Goal: Information Seeking & Learning: Check status

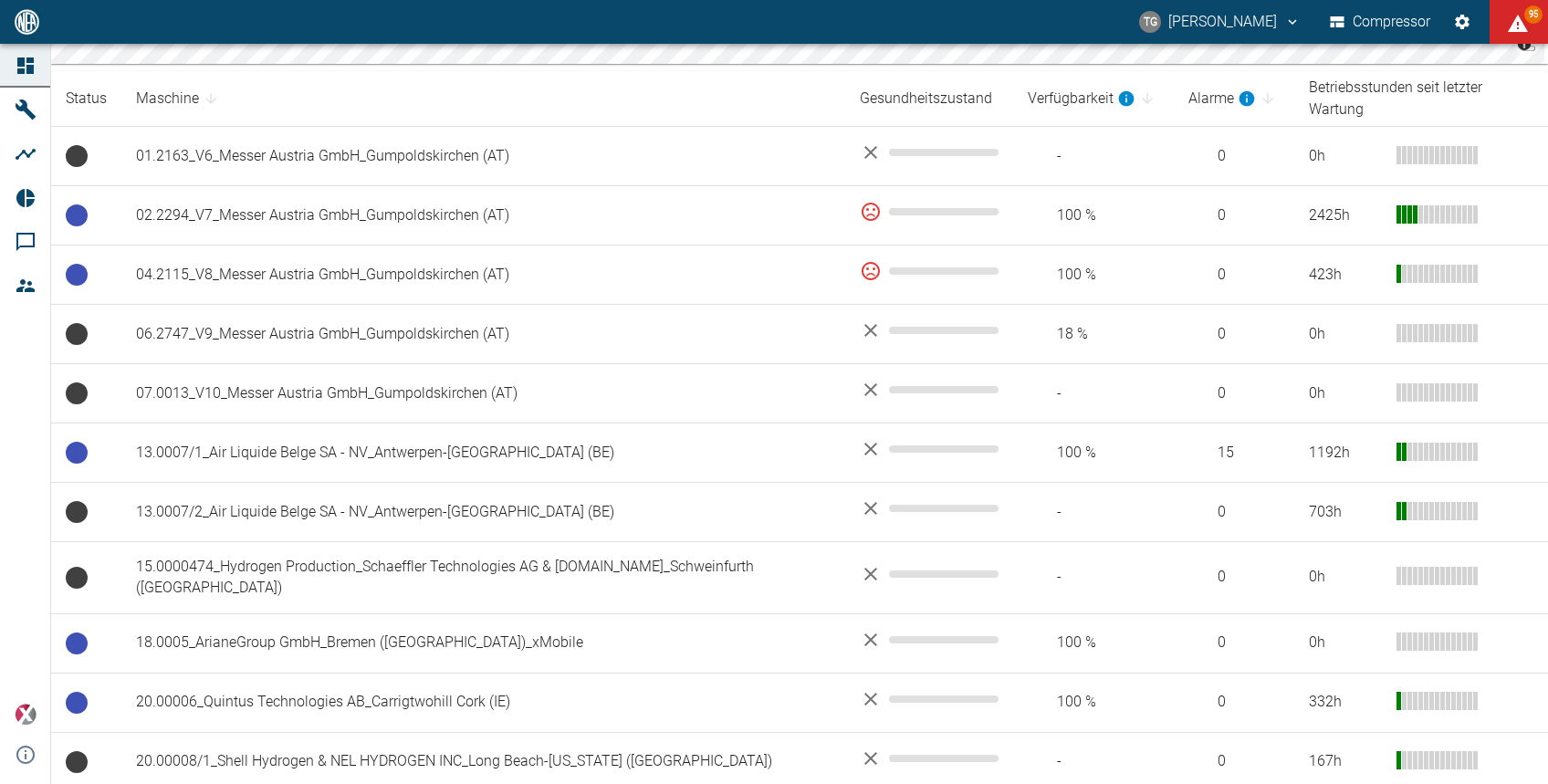
scroll to position [347, 0]
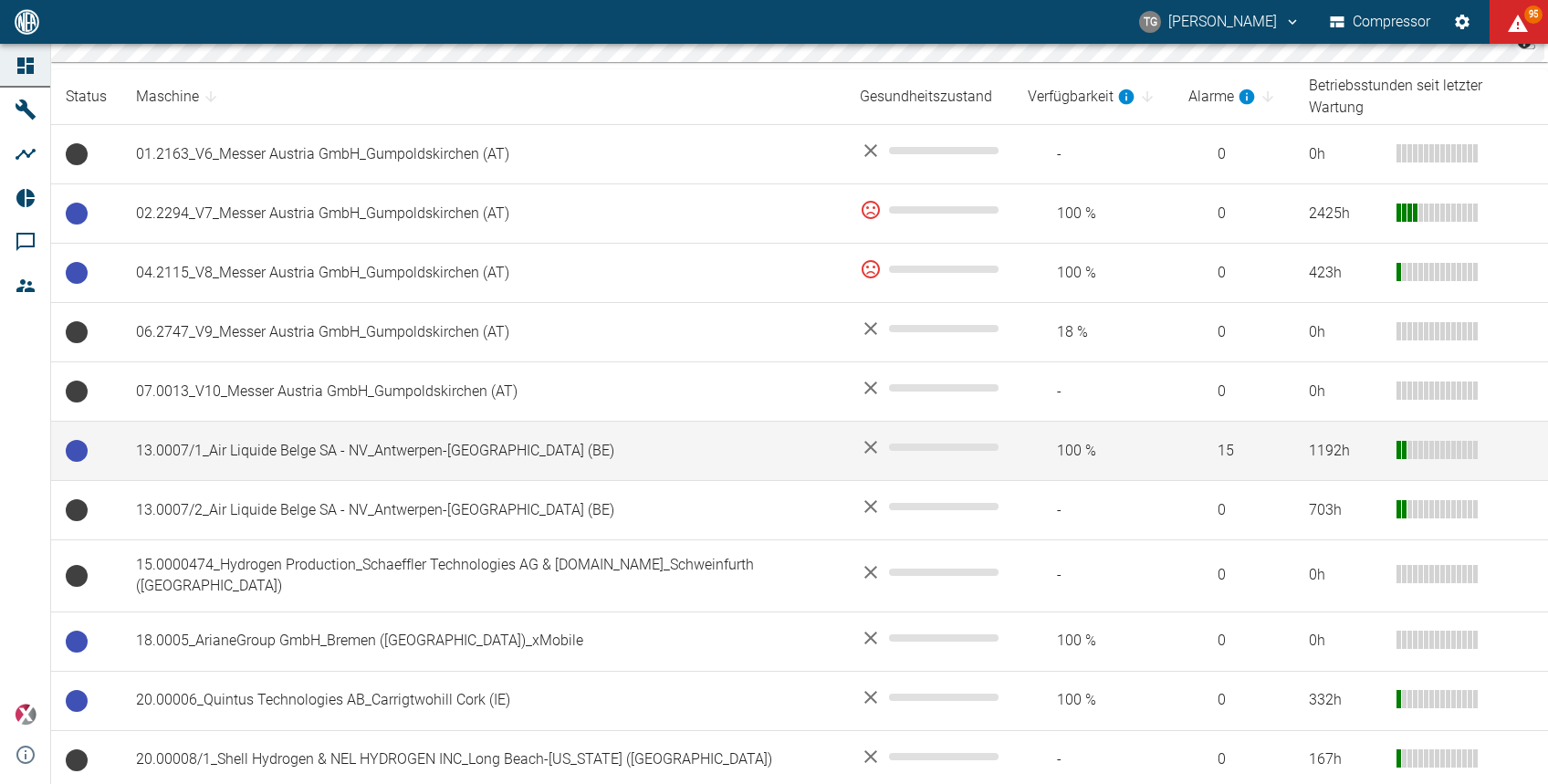
click at [441, 431] on td "13.0007/1_Air Liquide Belge SA - NV_Antwerpen-[GEOGRAPHIC_DATA] (BE)" at bounding box center [484, 450] width 724 height 59
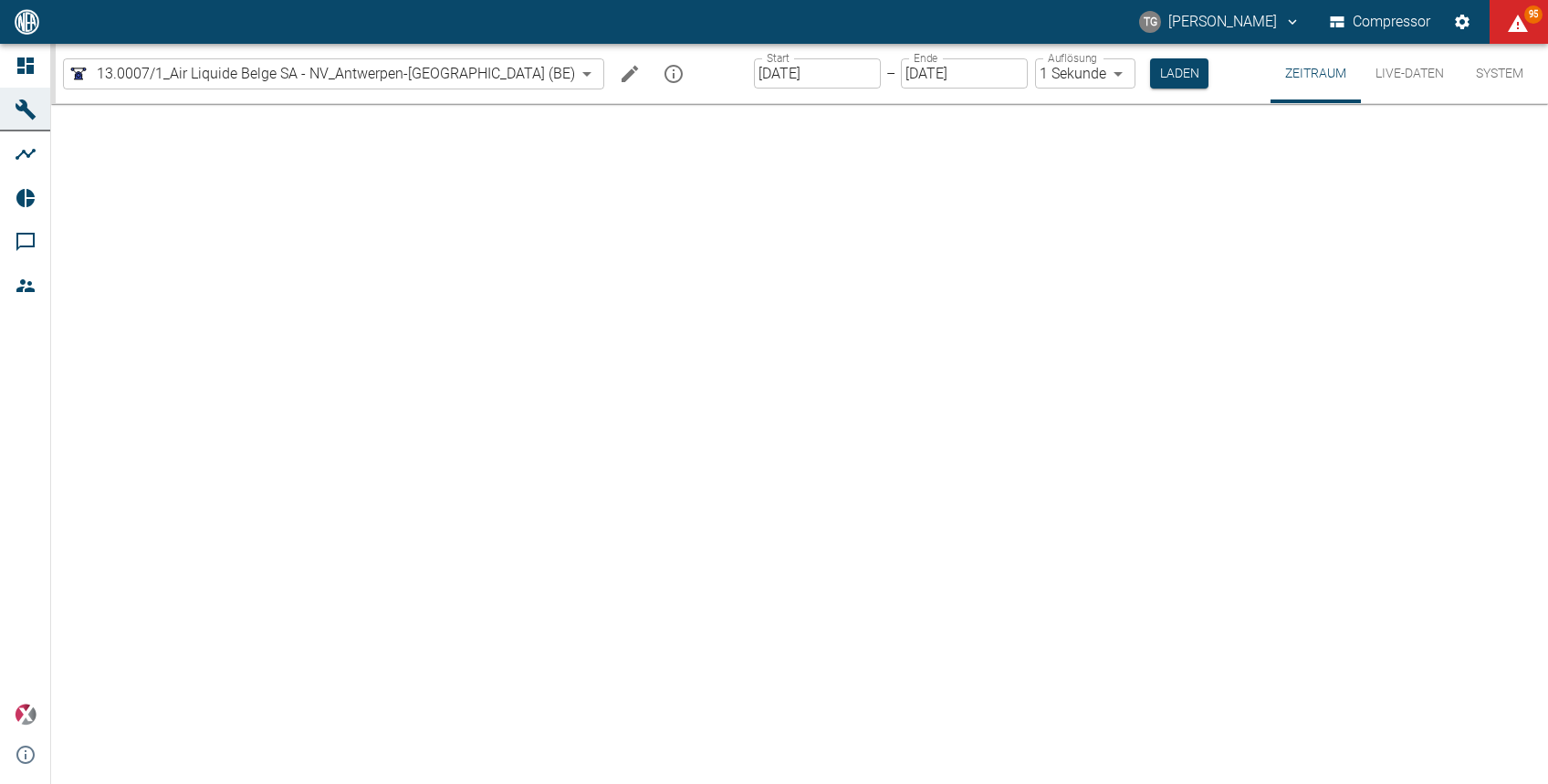
click at [441, 431] on div at bounding box center [800, 444] width 1497 height 680
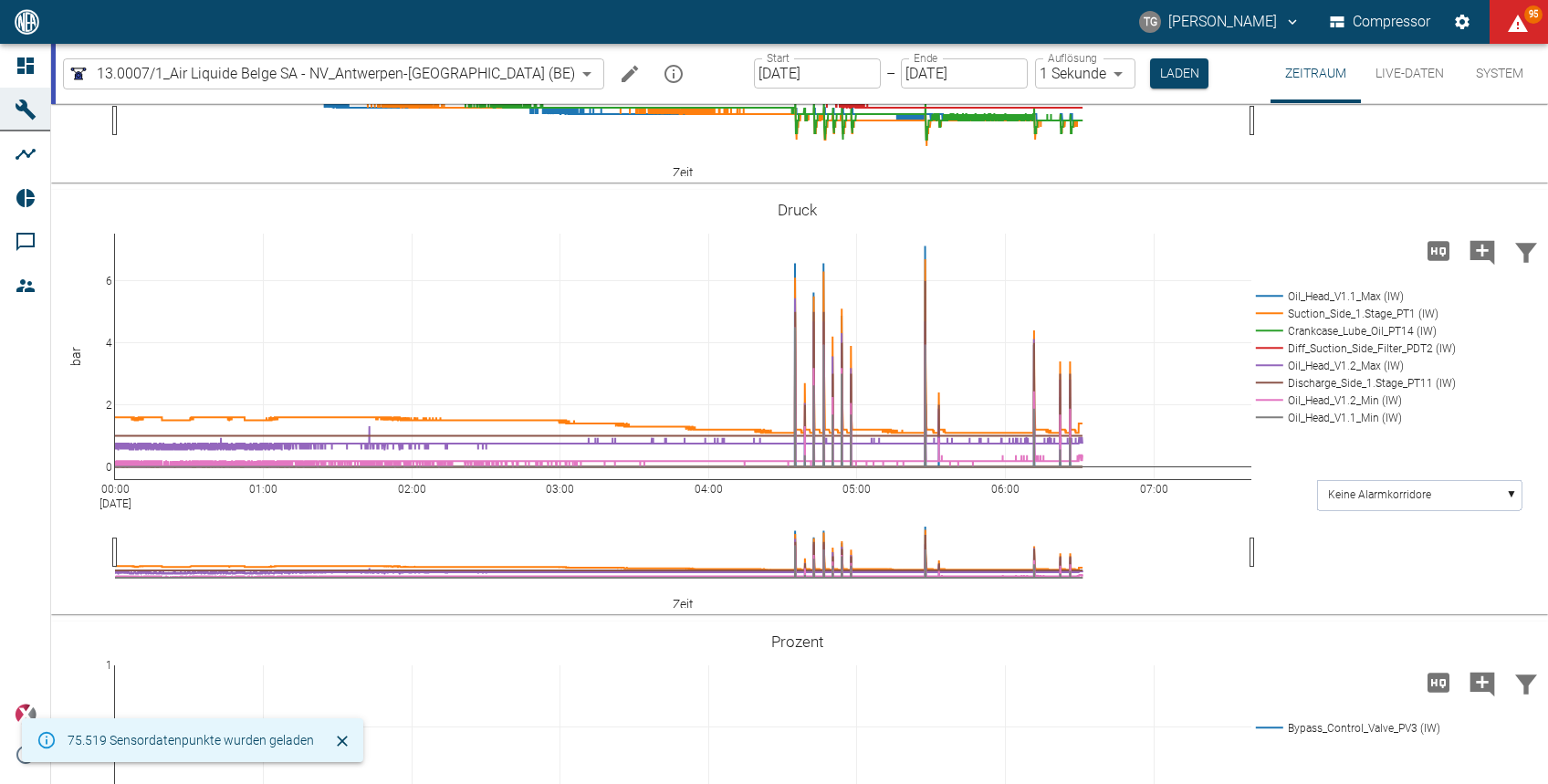
scroll to position [731, 0]
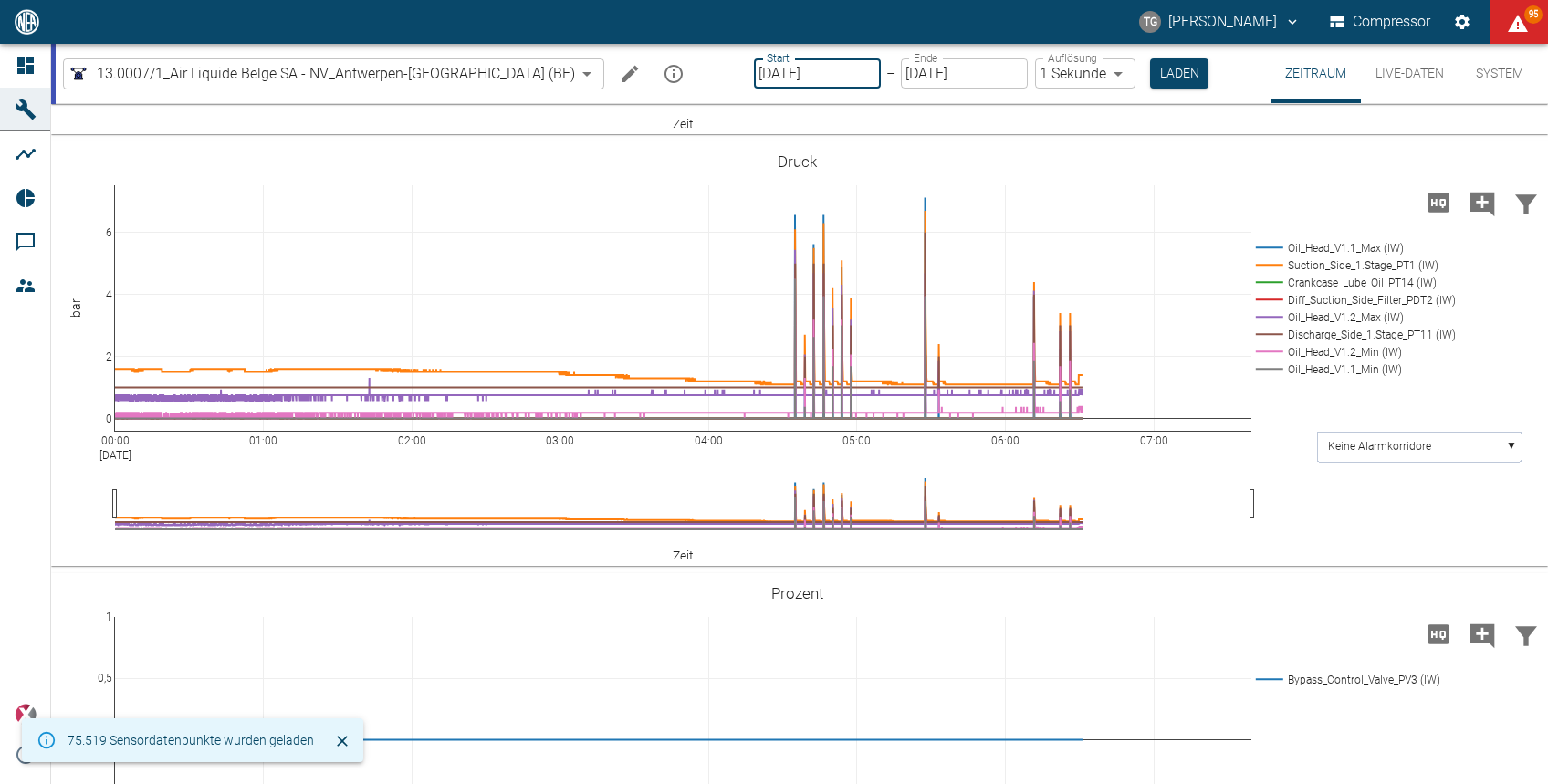
click at [754, 70] on input "[DATE]" at bounding box center [817, 73] width 126 height 30
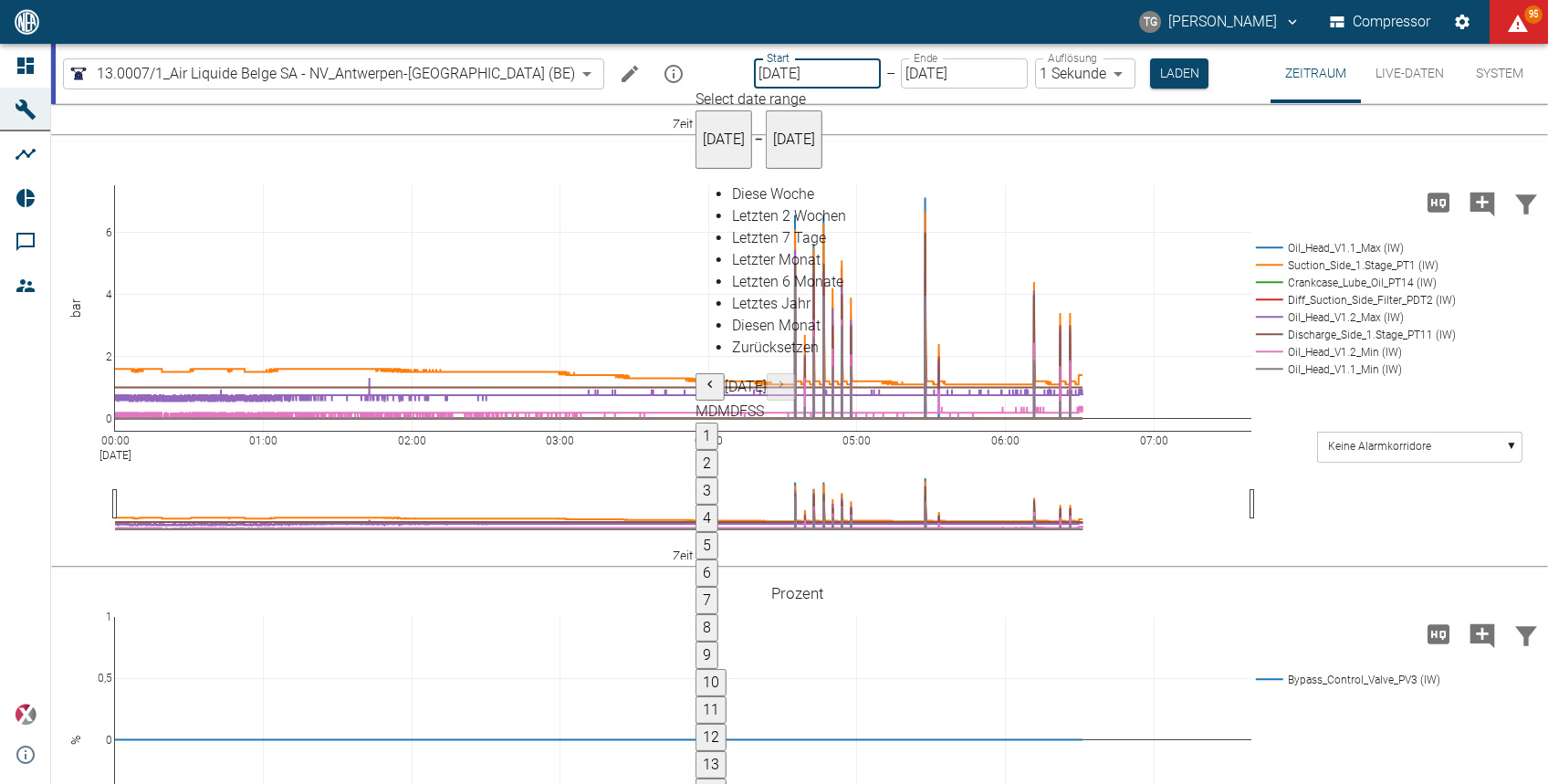
type input "18.09.2025"
type input "2min"
type input "18.09.2025"
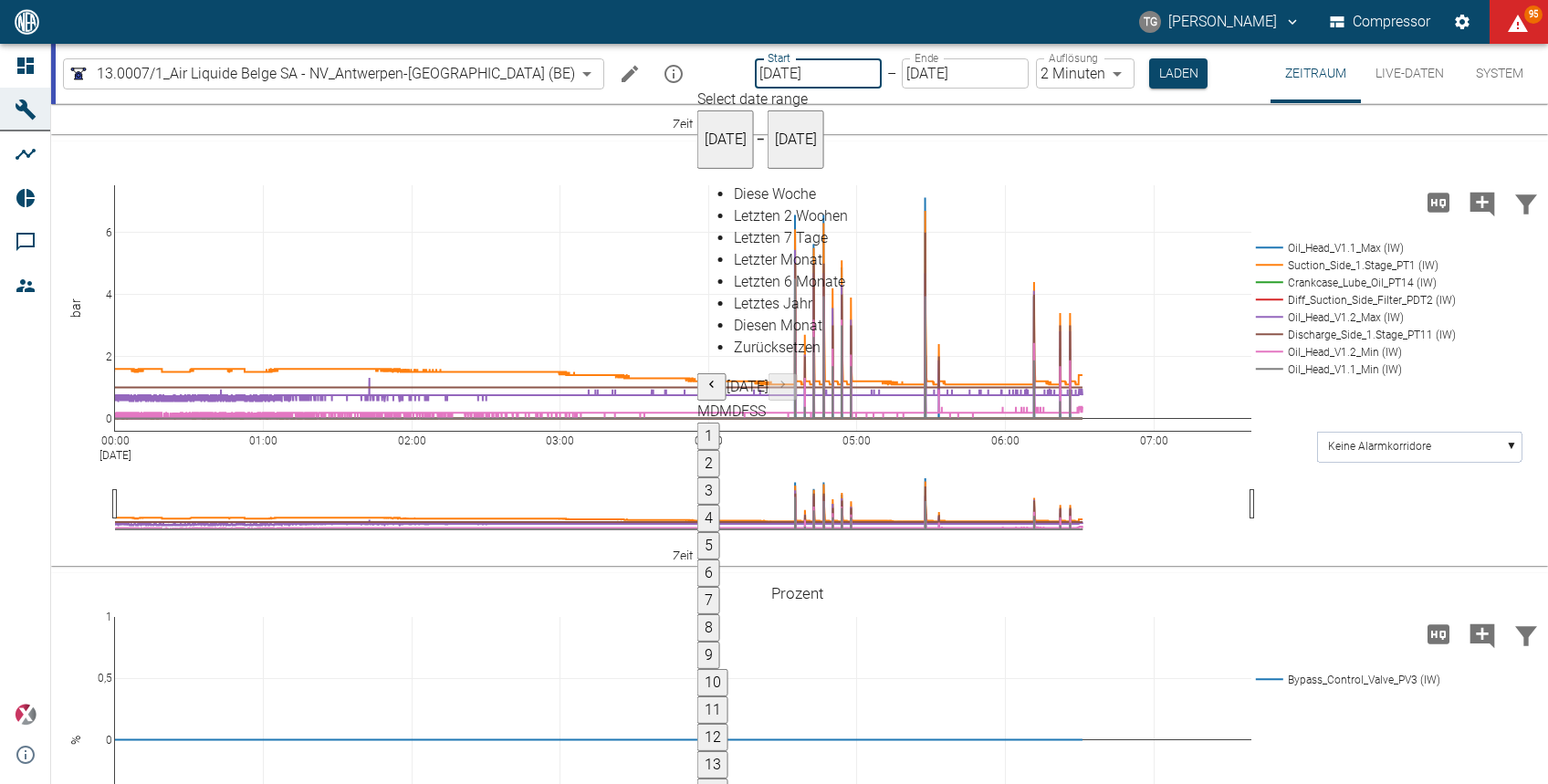
type input "1sec"
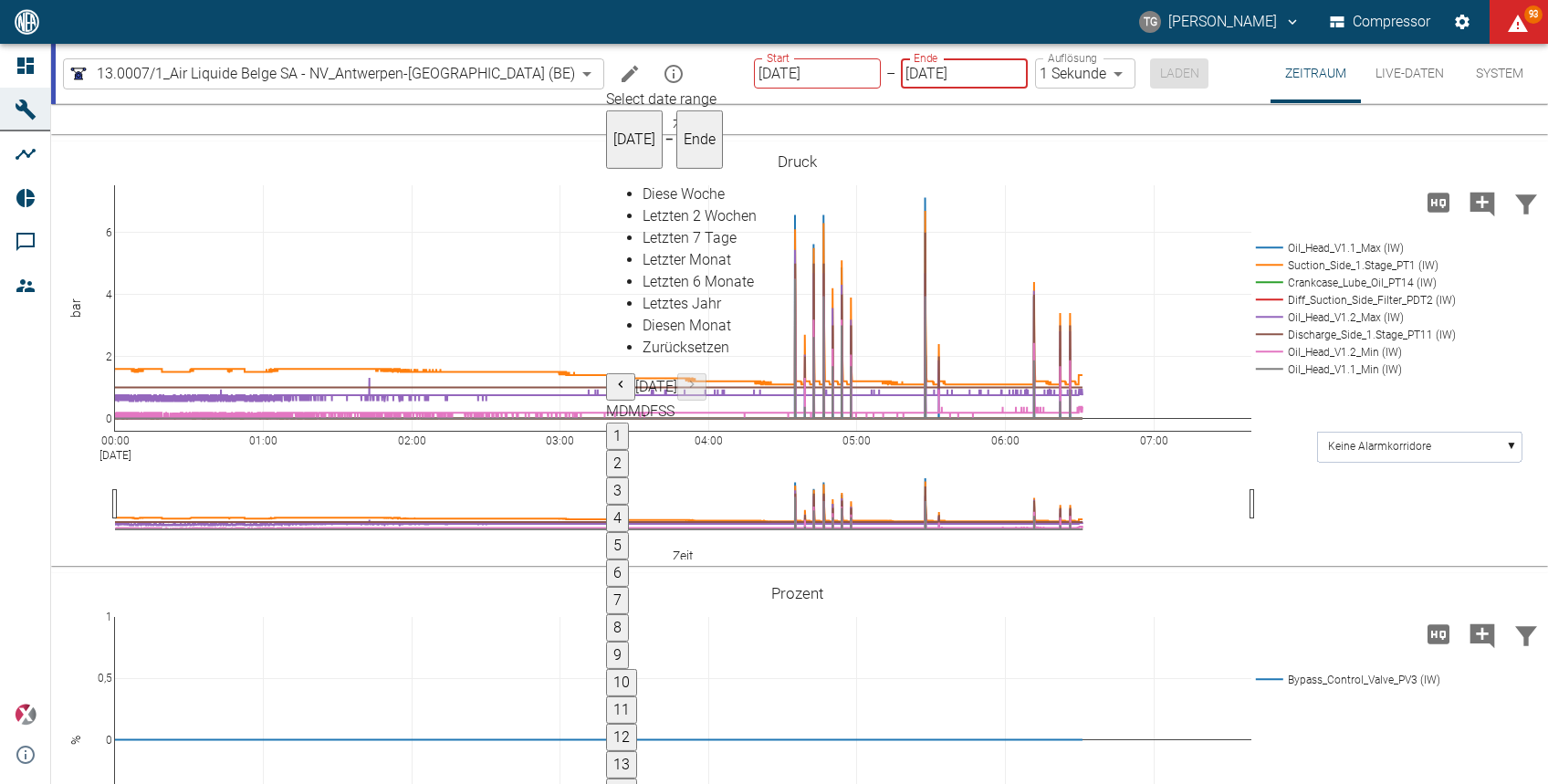
type input "[DATE]"
type input "DD.MM.YYYY"
type input "18.09.2025"
type input "2min"
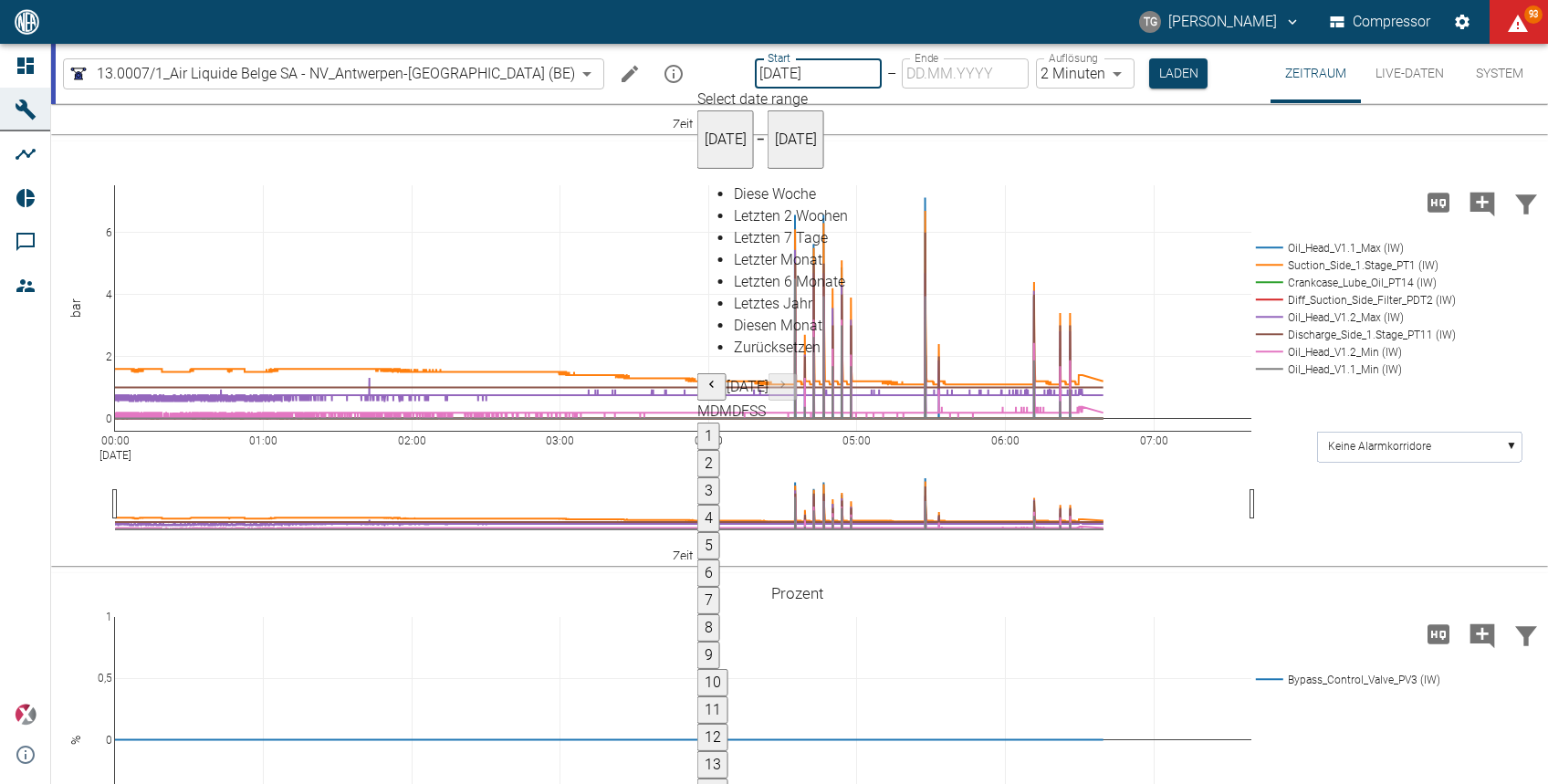
type input "[DATE]"
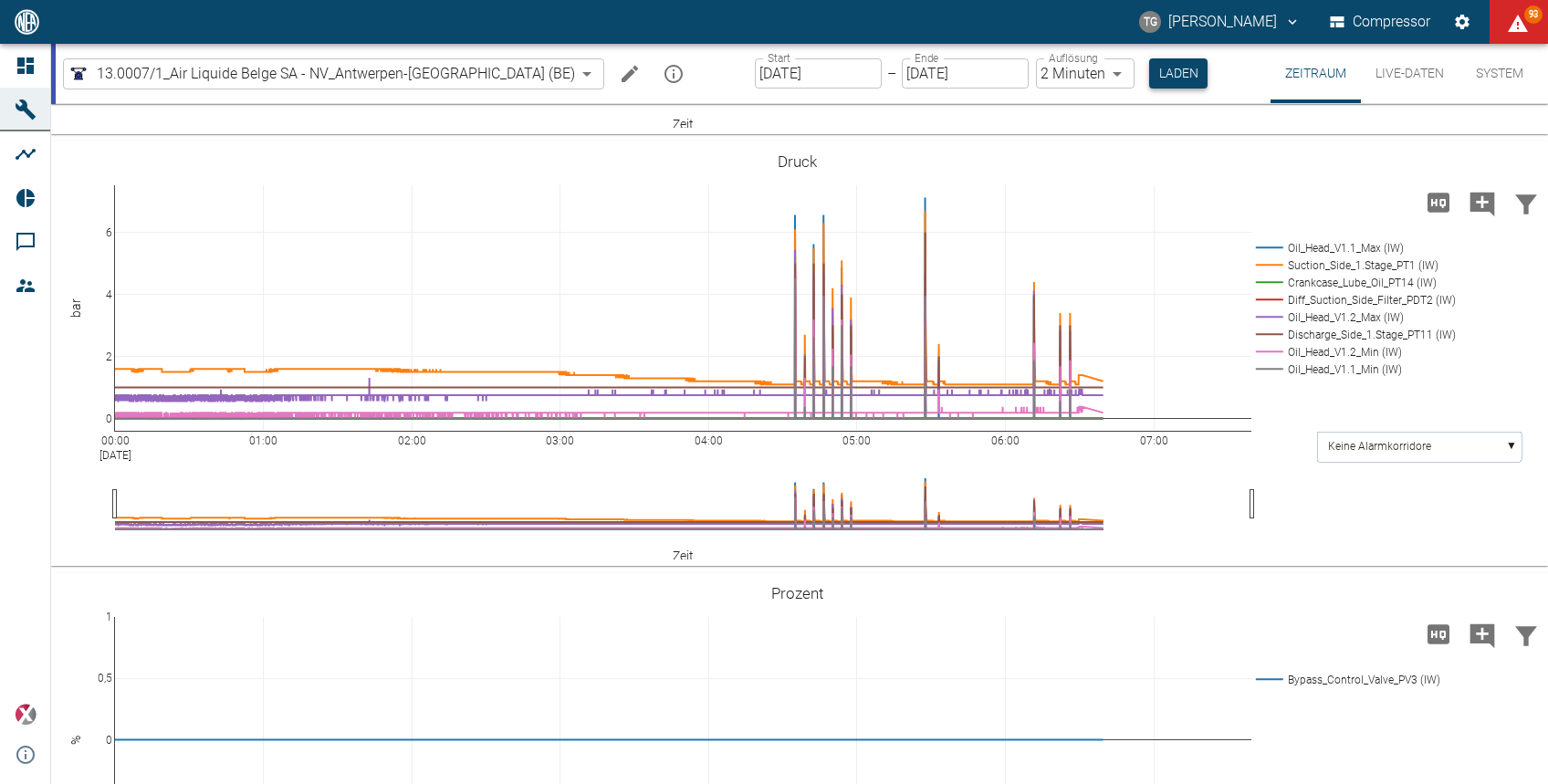
click at [1149, 76] on button "Laden" at bounding box center [1178, 73] width 58 height 30
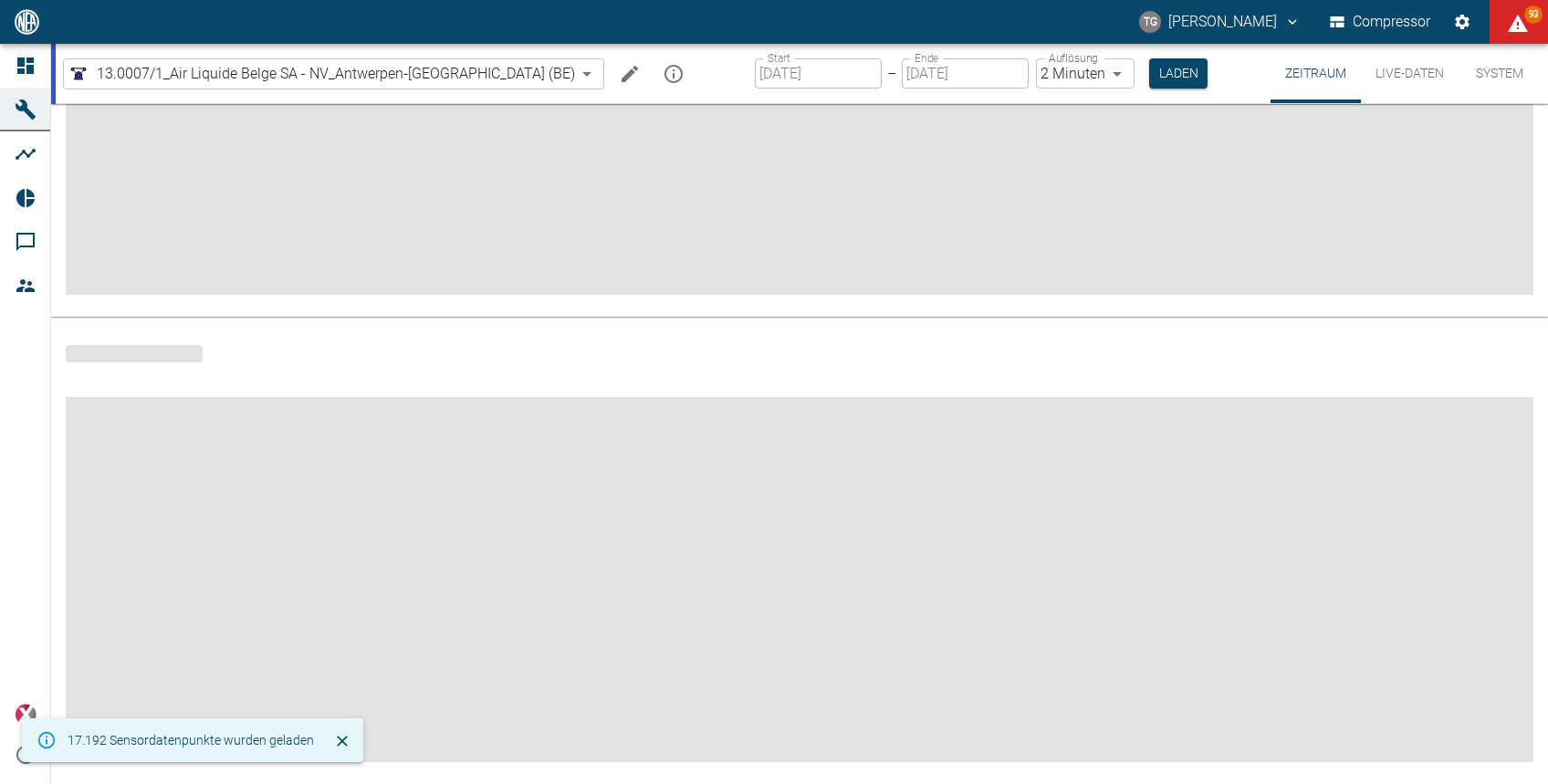
scroll to position [248, 0]
click at [1285, 374] on div at bounding box center [800, 354] width 1497 height 58
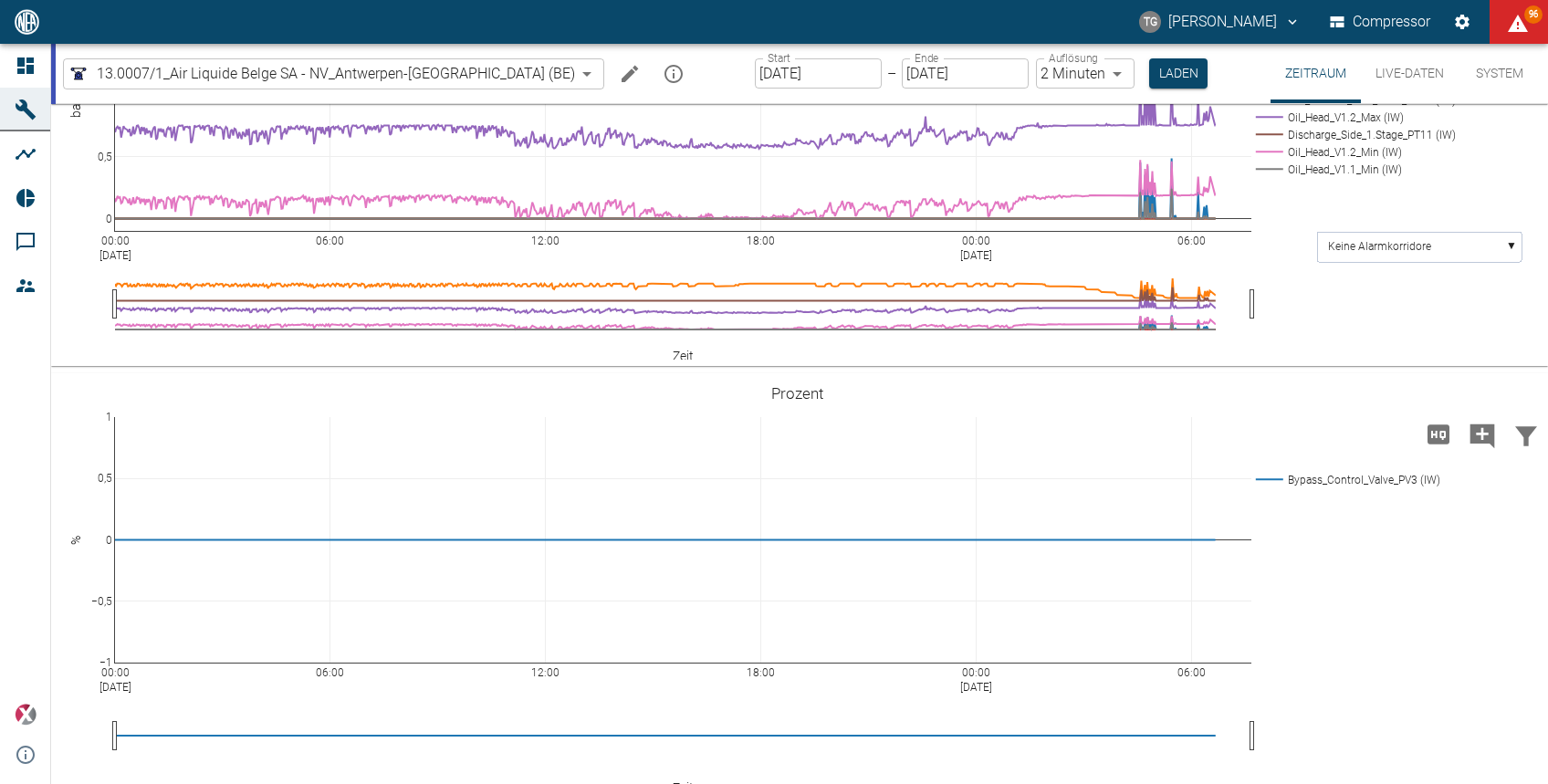
scroll to position [1049, 0]
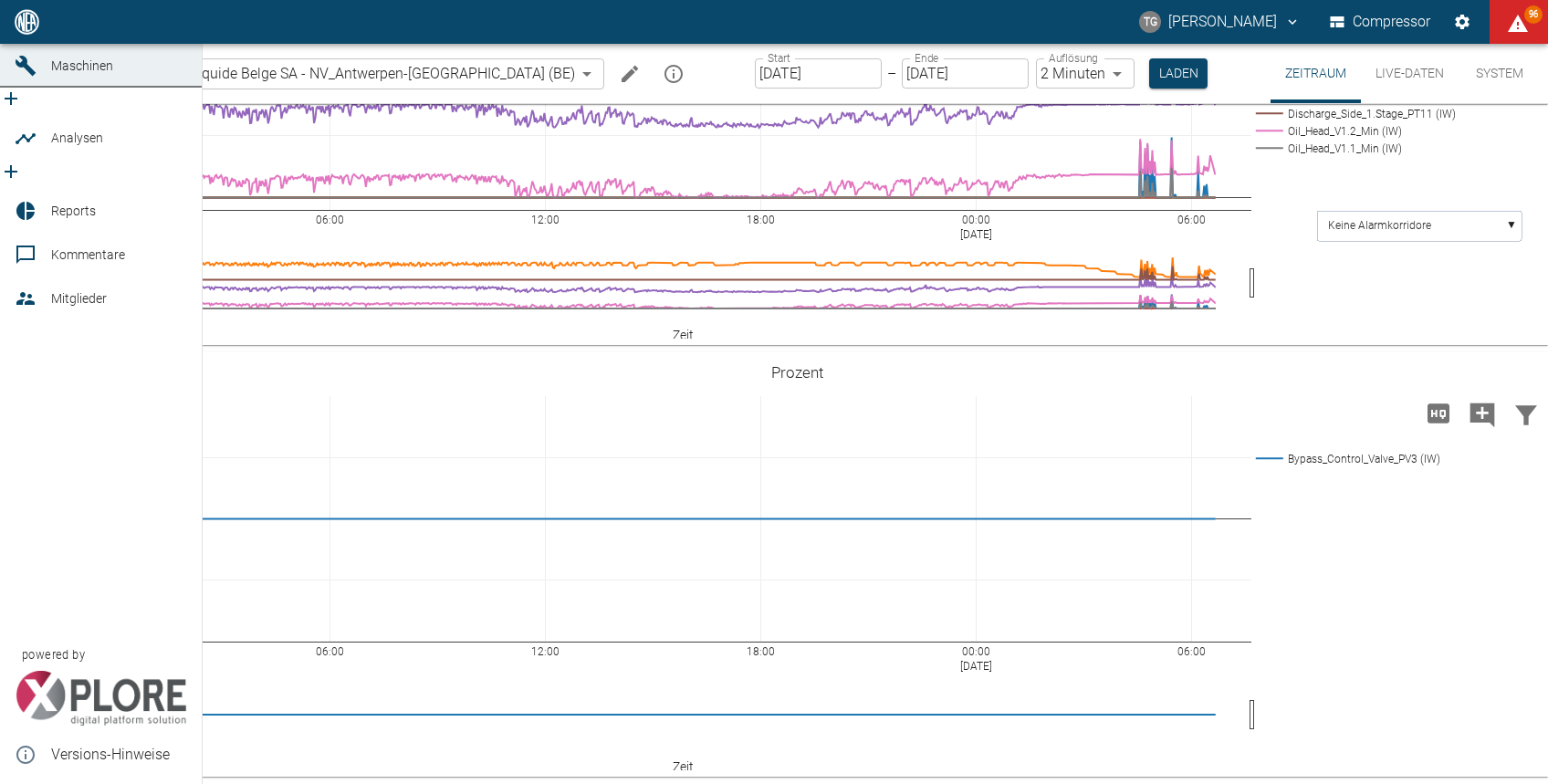
click at [32, 33] on icon at bounding box center [25, 21] width 22 height 22
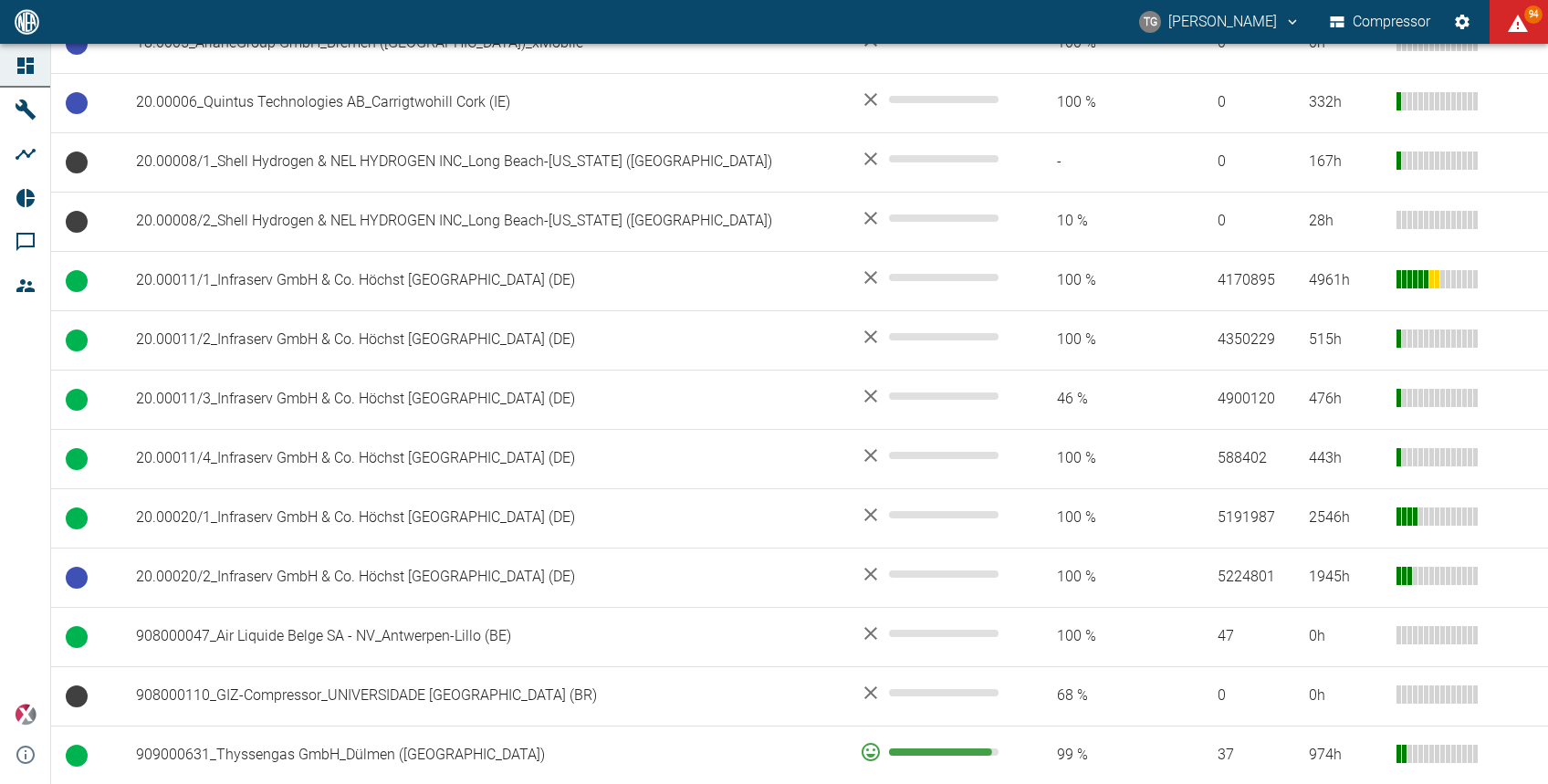
scroll to position [969, 0]
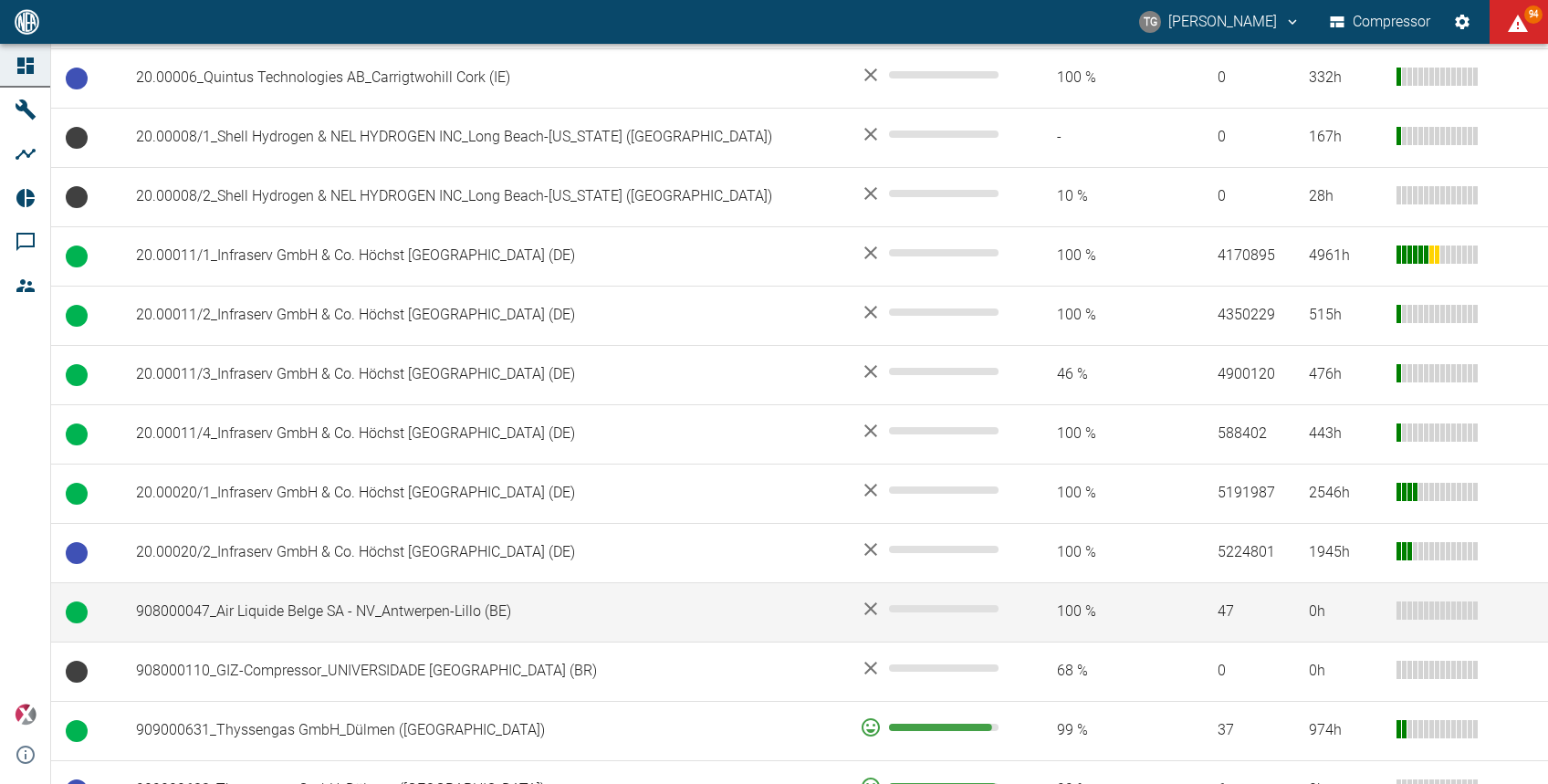
click at [421, 583] on td "908000047_Air Liquide Belge SA - NV_Antwerpen-Lillo (BE)" at bounding box center [484, 612] width 724 height 59
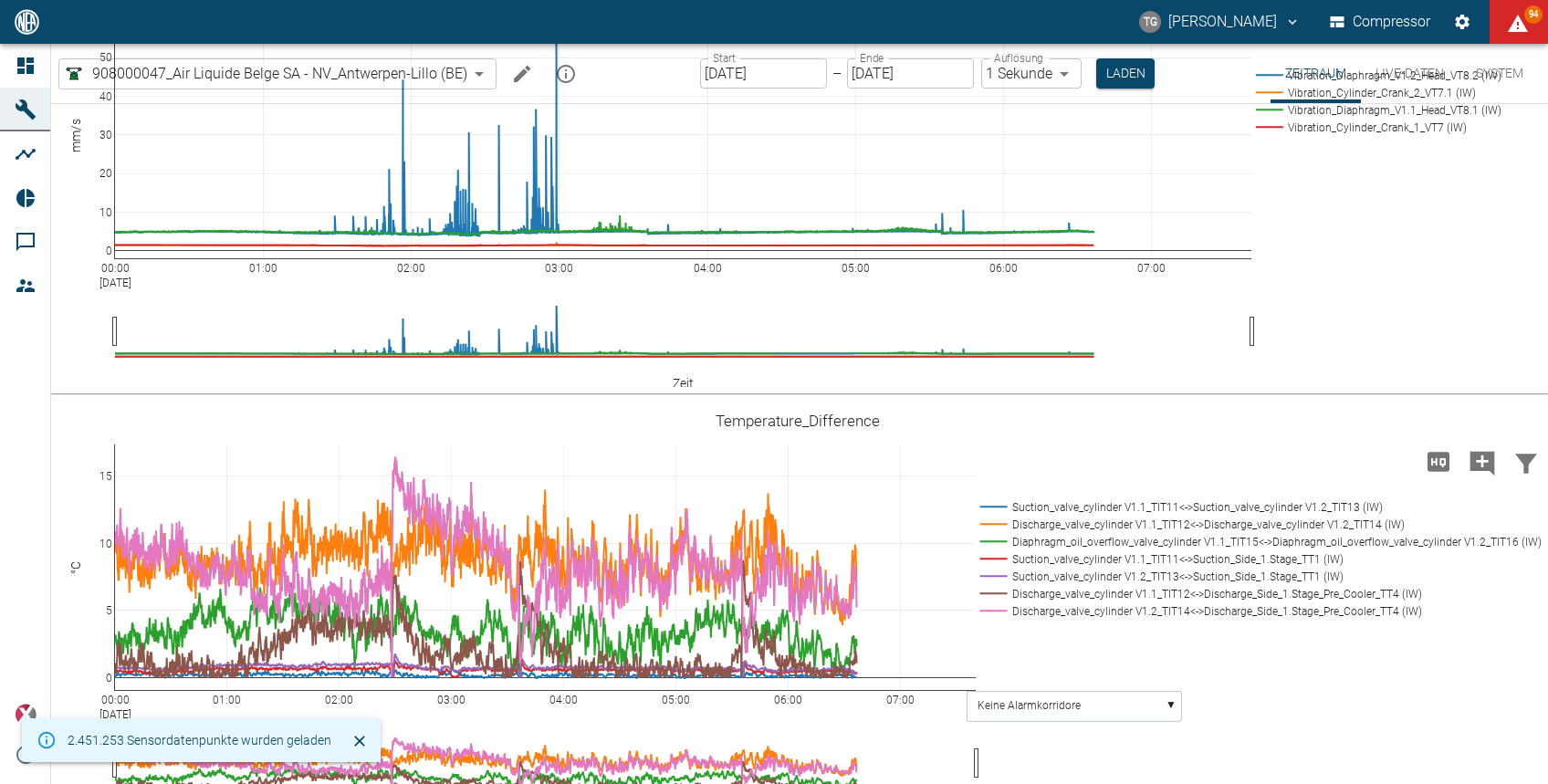
scroll to position [146, 0]
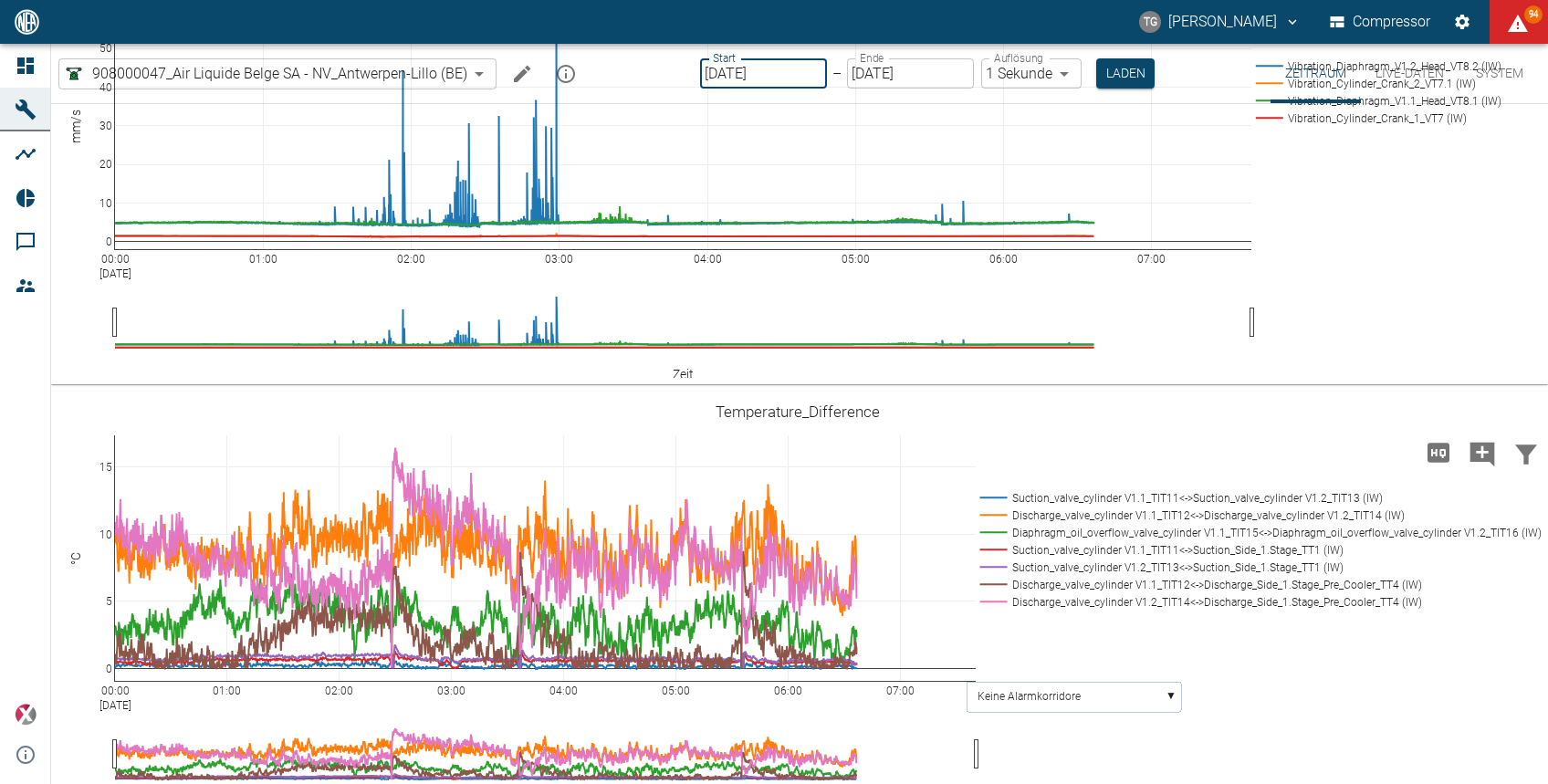
click at [774, 74] on input "[DATE]" at bounding box center [764, 73] width 126 height 30
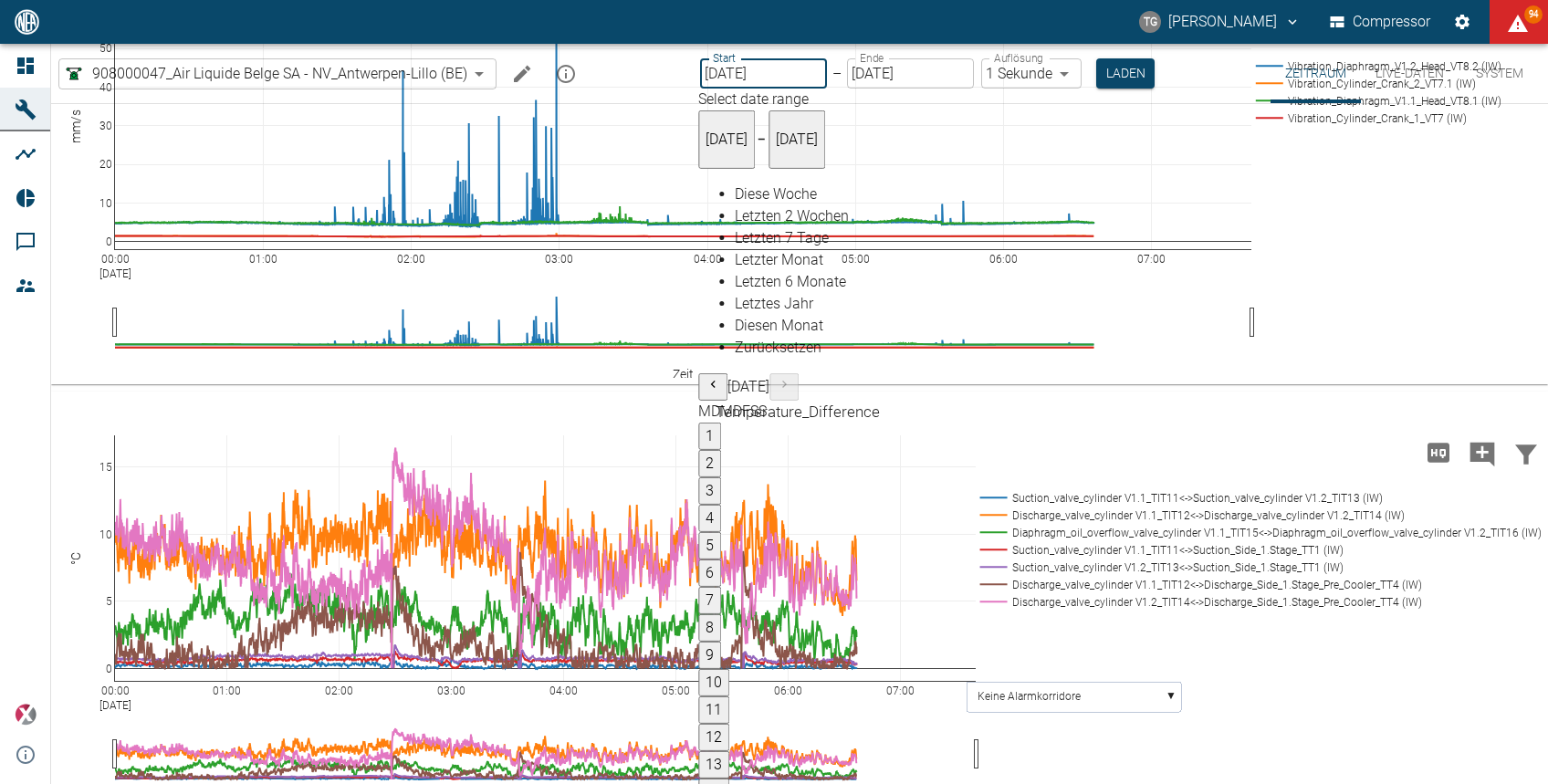
type input "17.09.2025"
type input "2min"
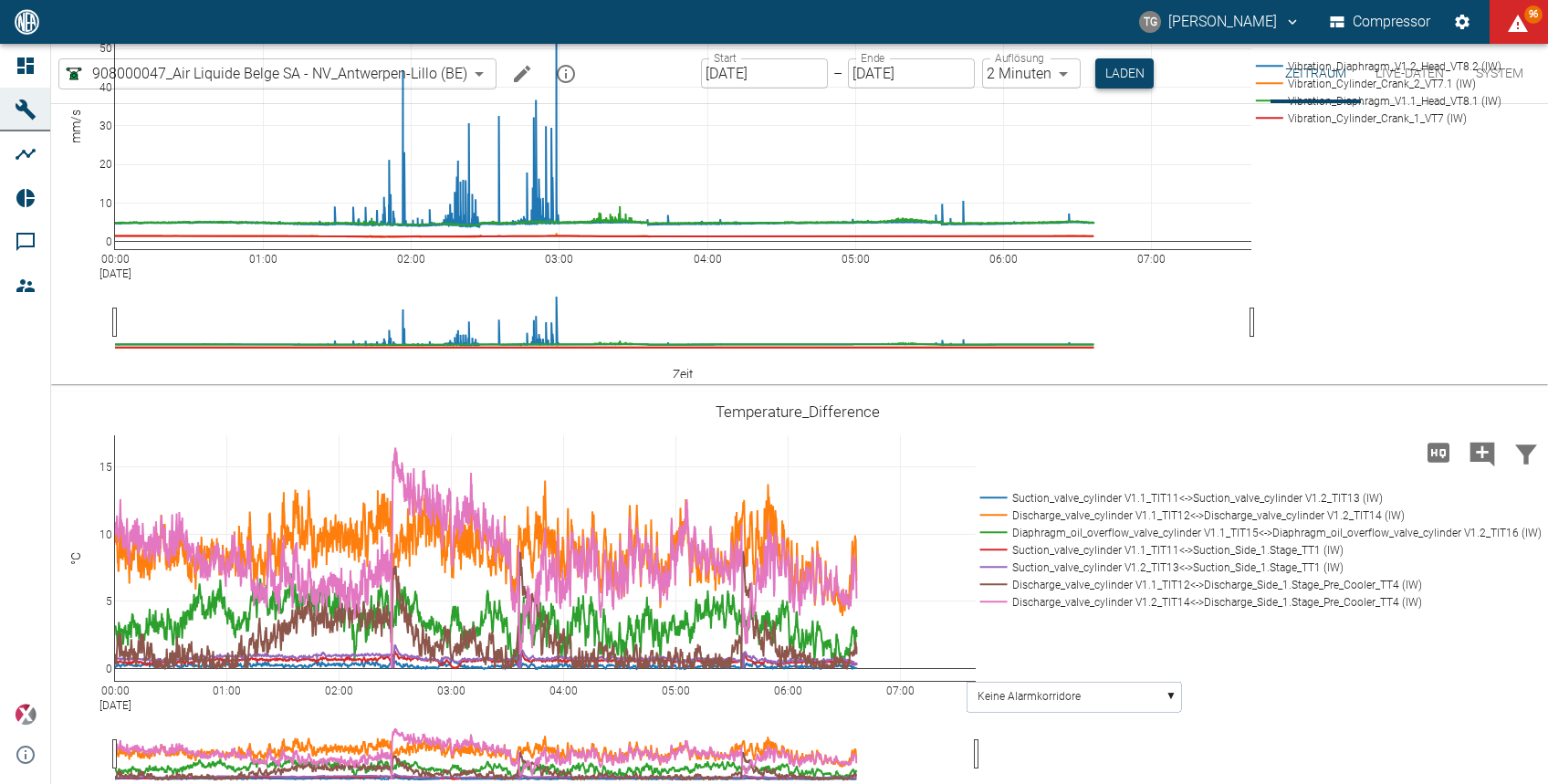
click at [1112, 73] on button "Laden" at bounding box center [1125, 73] width 58 height 30
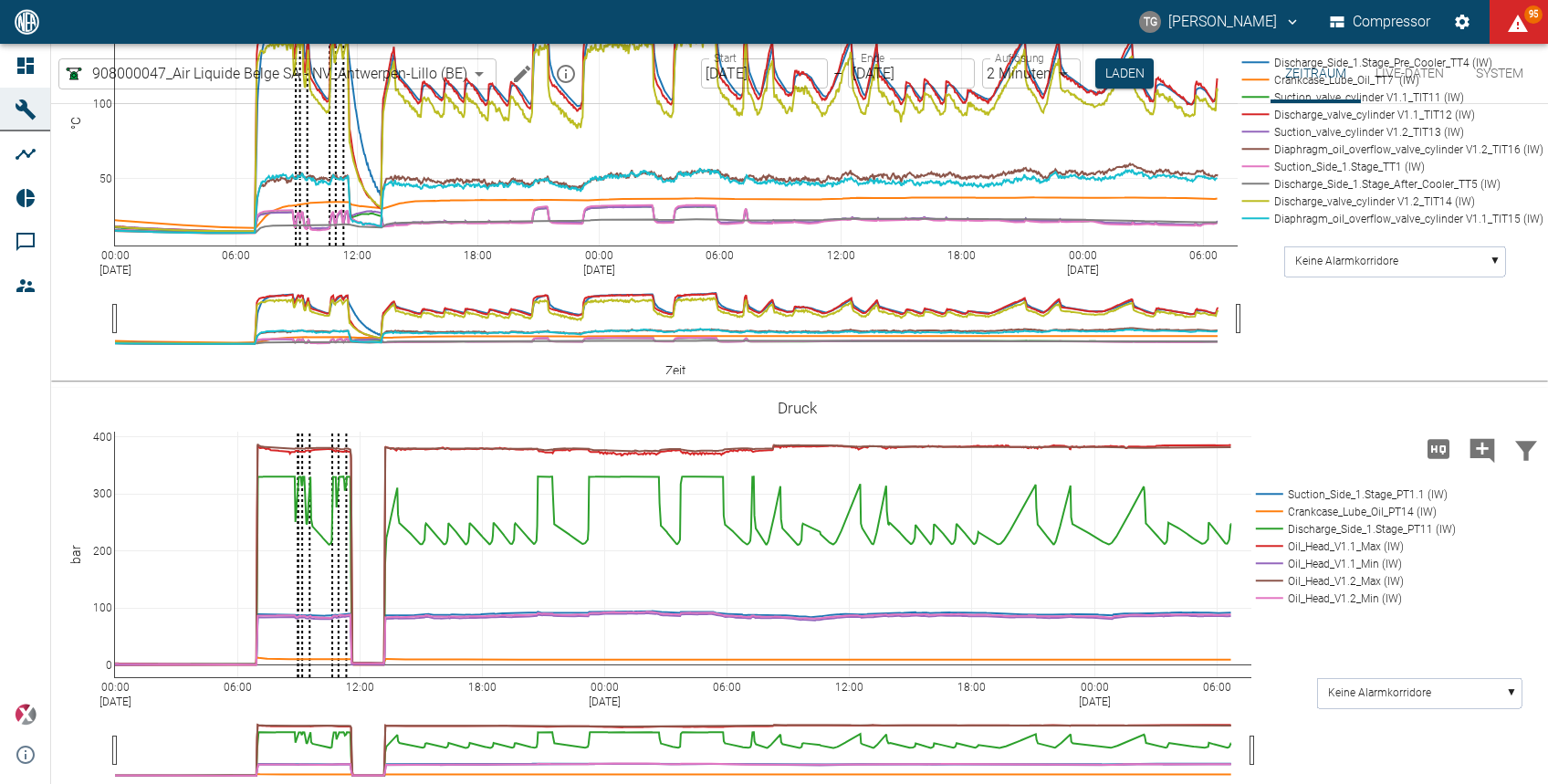
scroll to position [1454, 0]
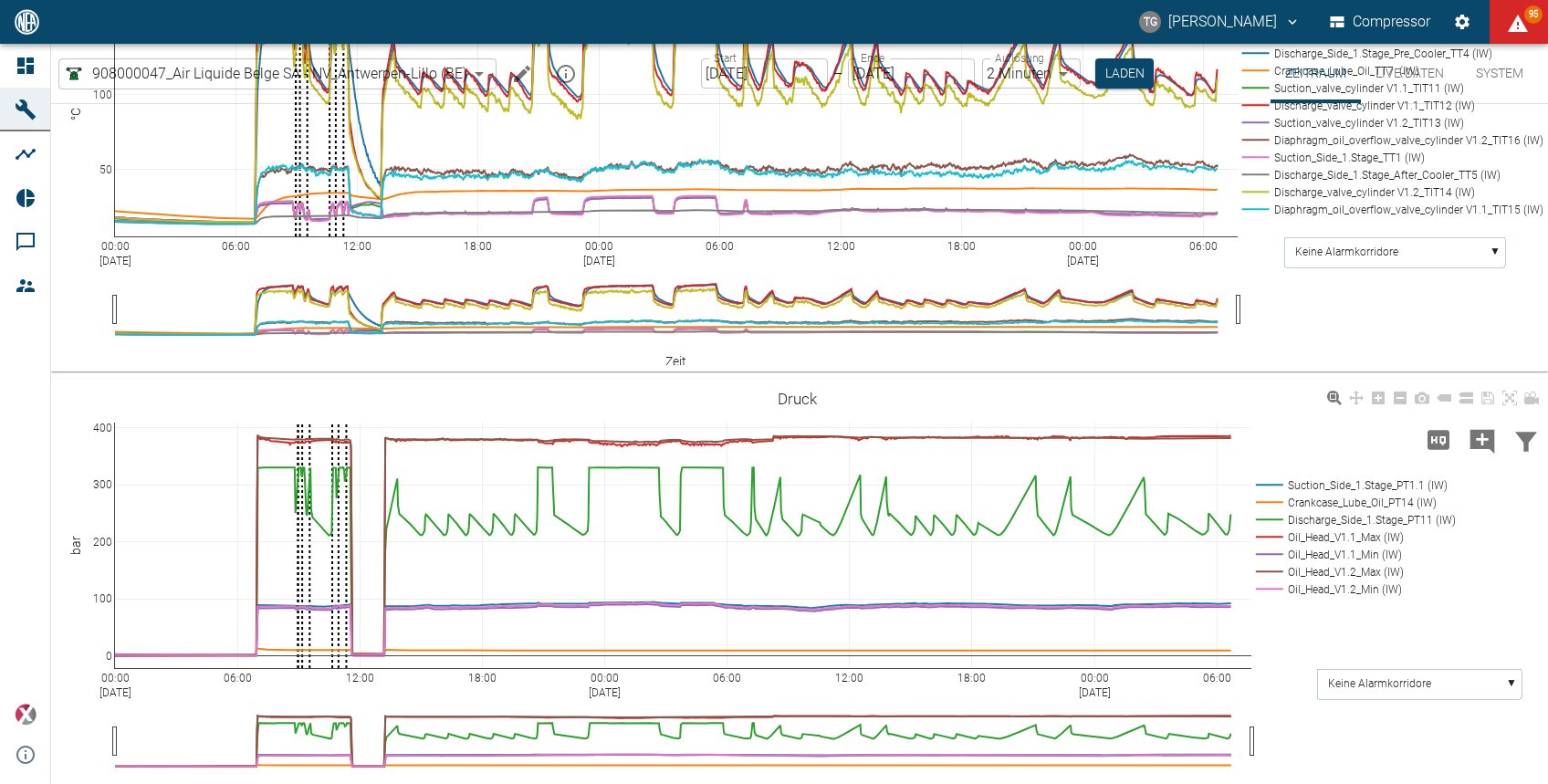
click at [682, 687] on div "00:00 Sep 17, 2025 06:00 12:00 18:00 00:00 Sep 18, 2025 06:00 12:00 18:00 00:00…" at bounding box center [798, 591] width 1494 height 410
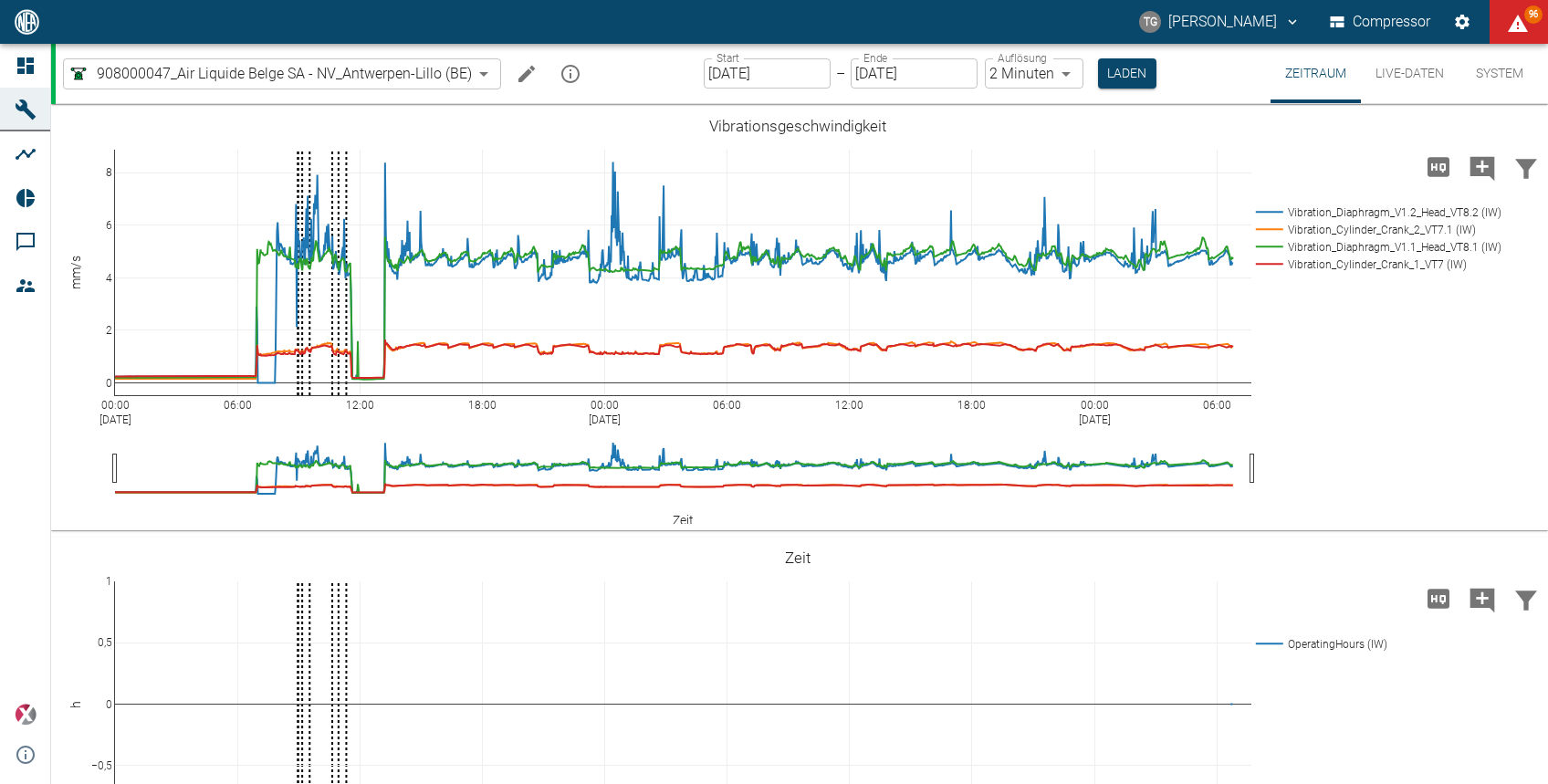
scroll to position [1454, 0]
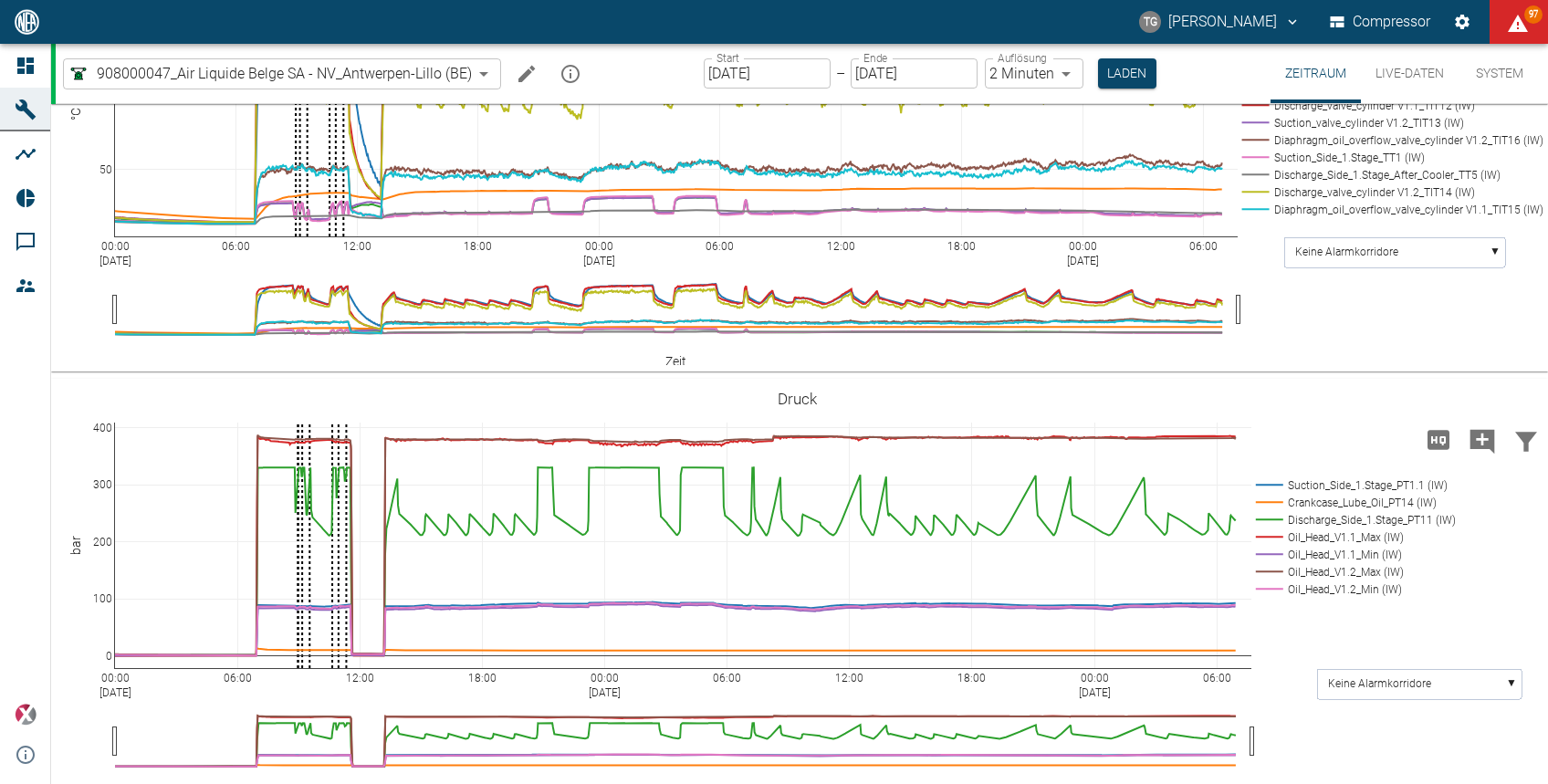
click at [796, 689] on div "00:00 [DATE] 06:00 12:00 18:00 00:00 [DATE] 06:00 12:00 18:00 00:00 [DATE] 06:0…" at bounding box center [798, 591] width 1494 height 410
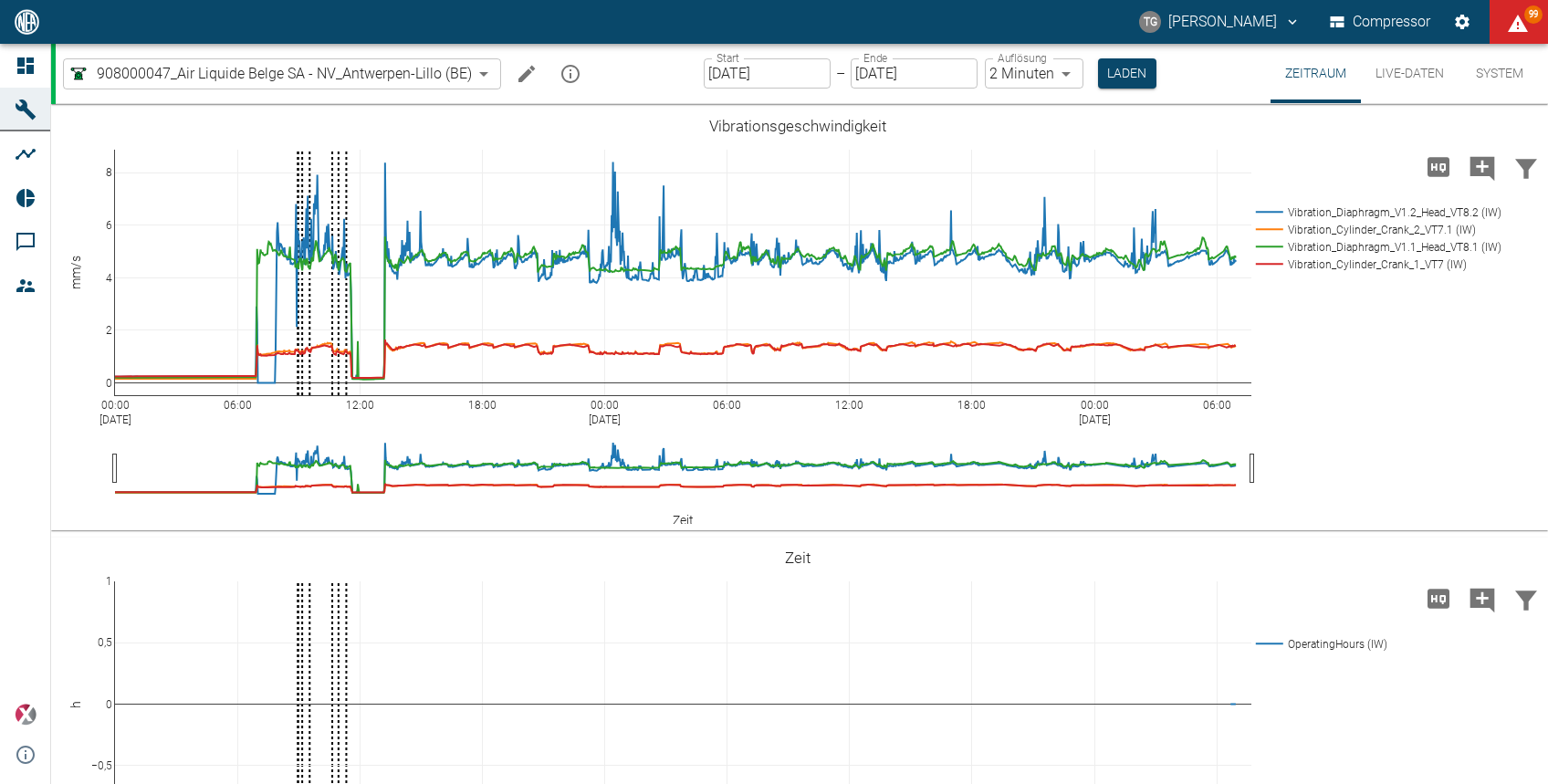
scroll to position [1454, 0]
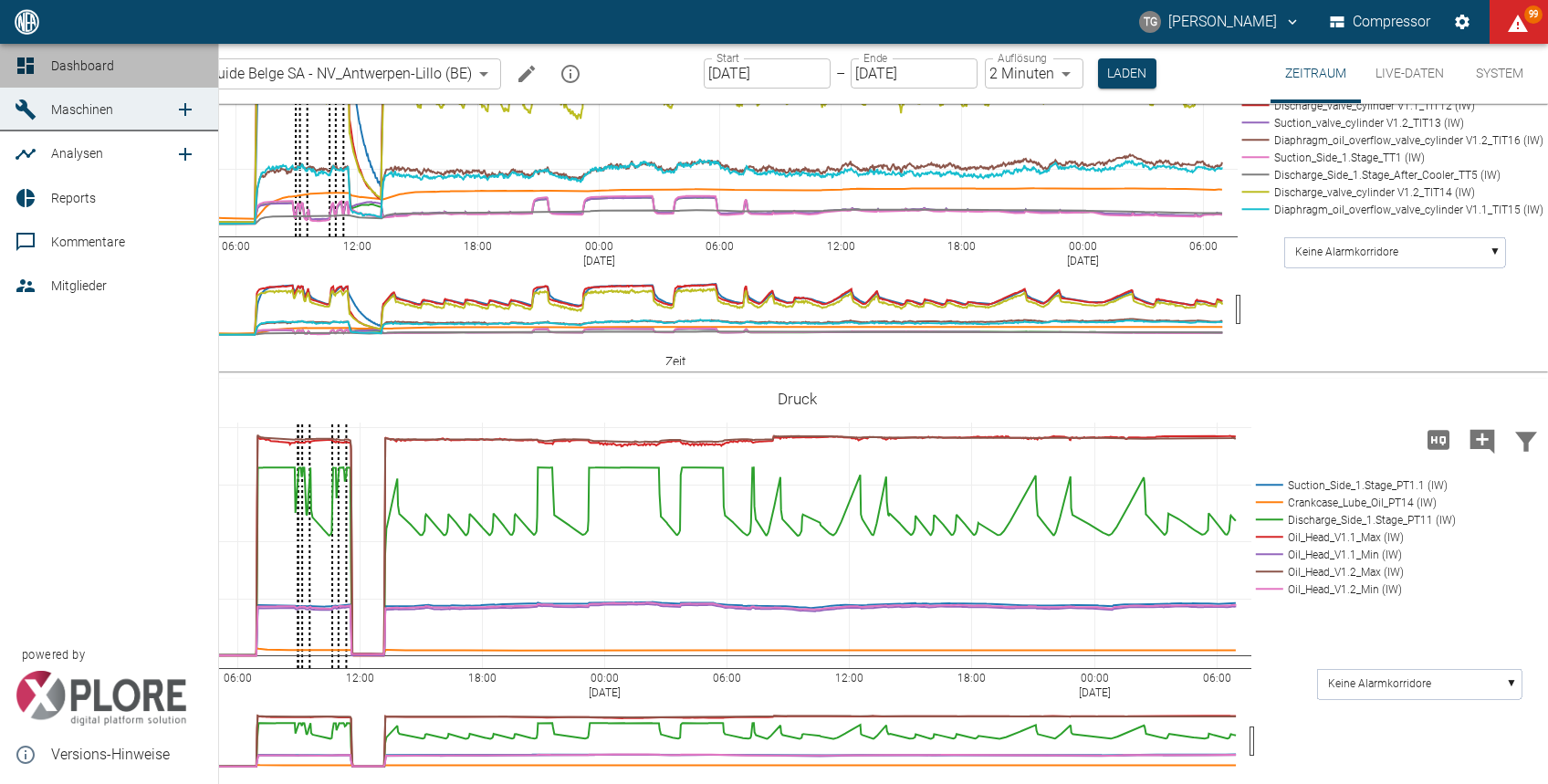
click at [28, 71] on icon at bounding box center [25, 65] width 17 height 17
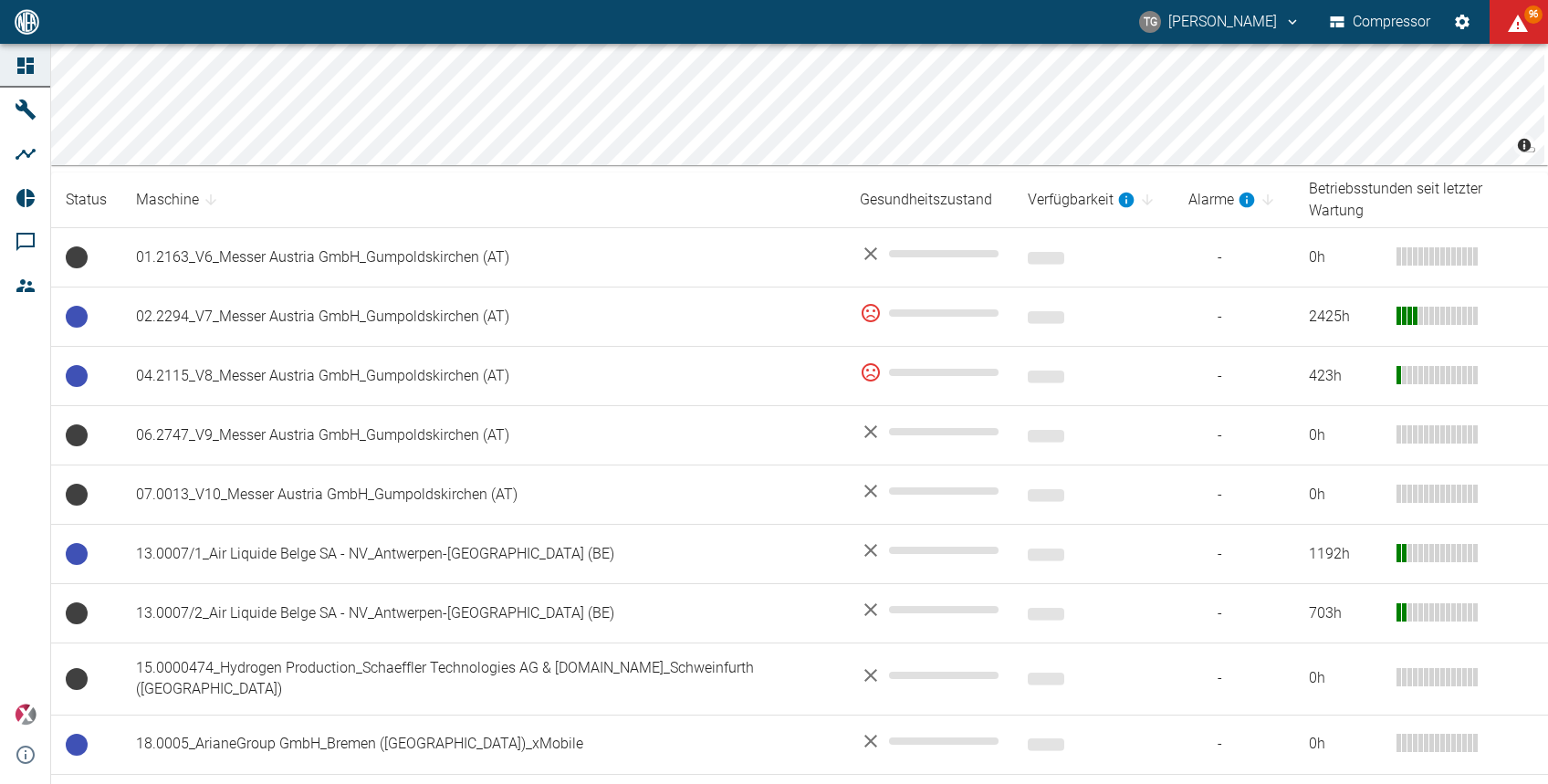
scroll to position [246, 0]
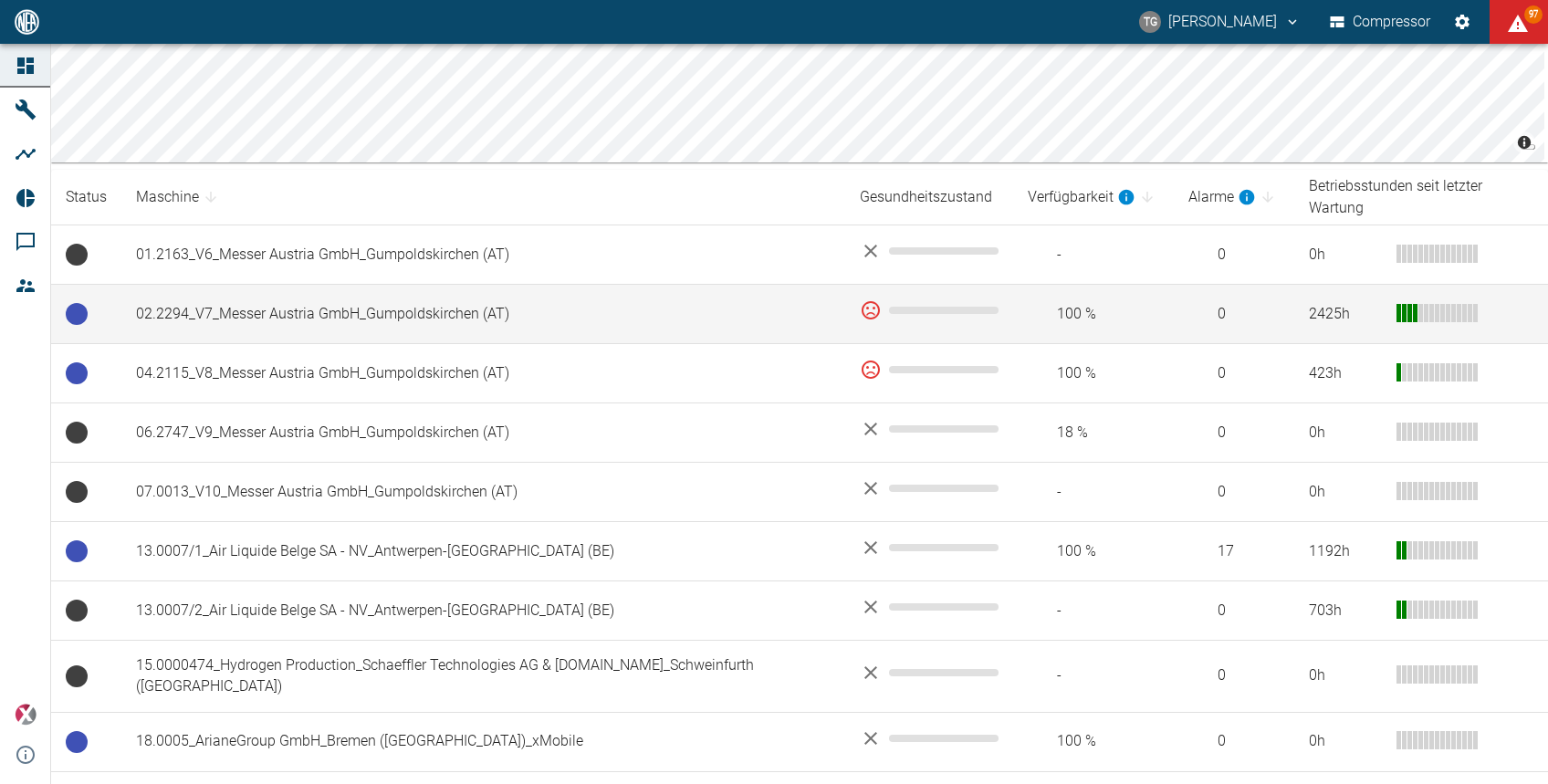
click at [364, 285] on td "02.2294_V7_Messer Austria GmbH_Gumpoldskirchen (AT)" at bounding box center [484, 314] width 724 height 59
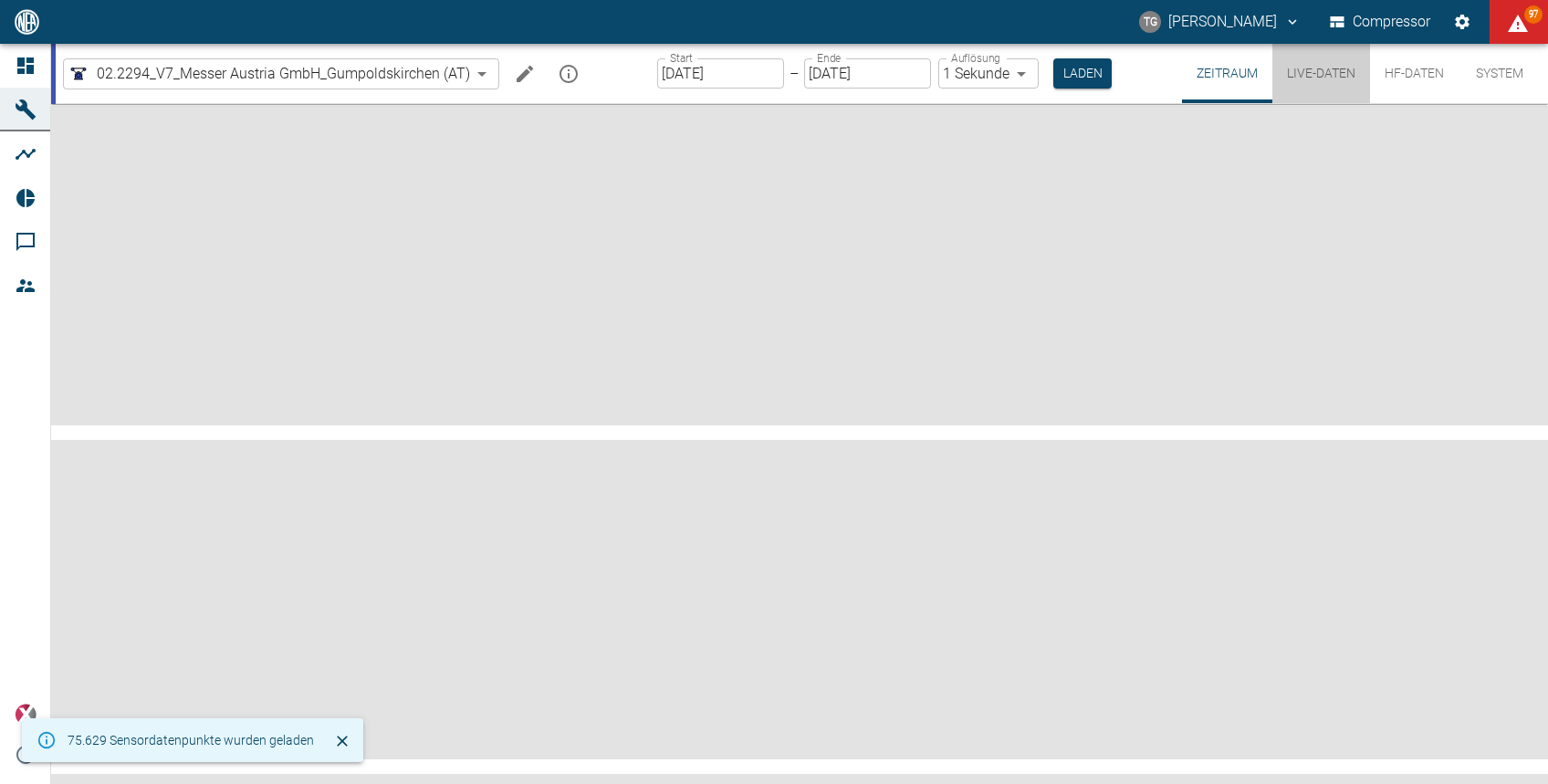
click at [1324, 73] on button "Live-Daten" at bounding box center [1321, 73] width 97 height 59
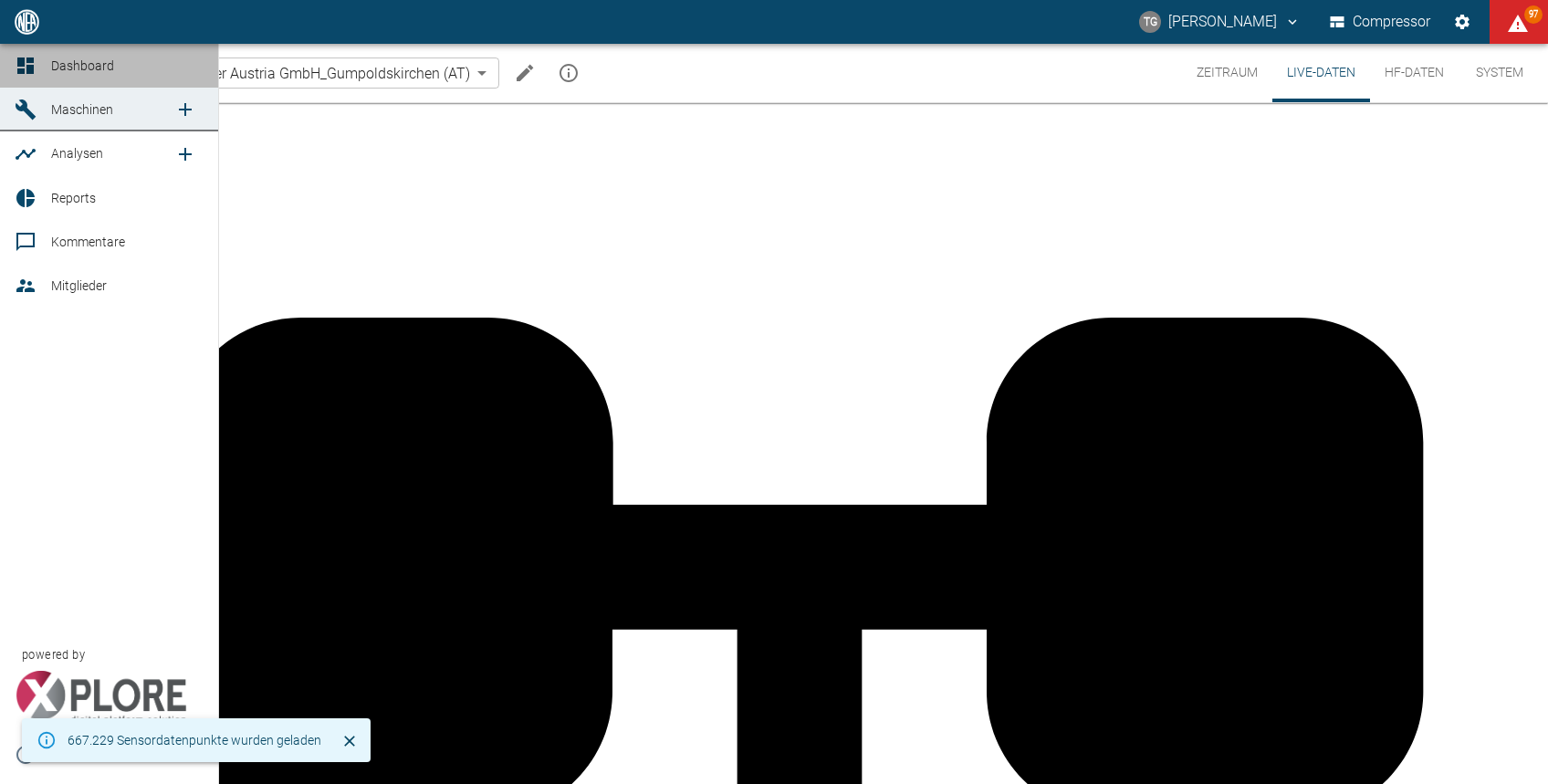
click at [33, 56] on icon at bounding box center [25, 65] width 22 height 22
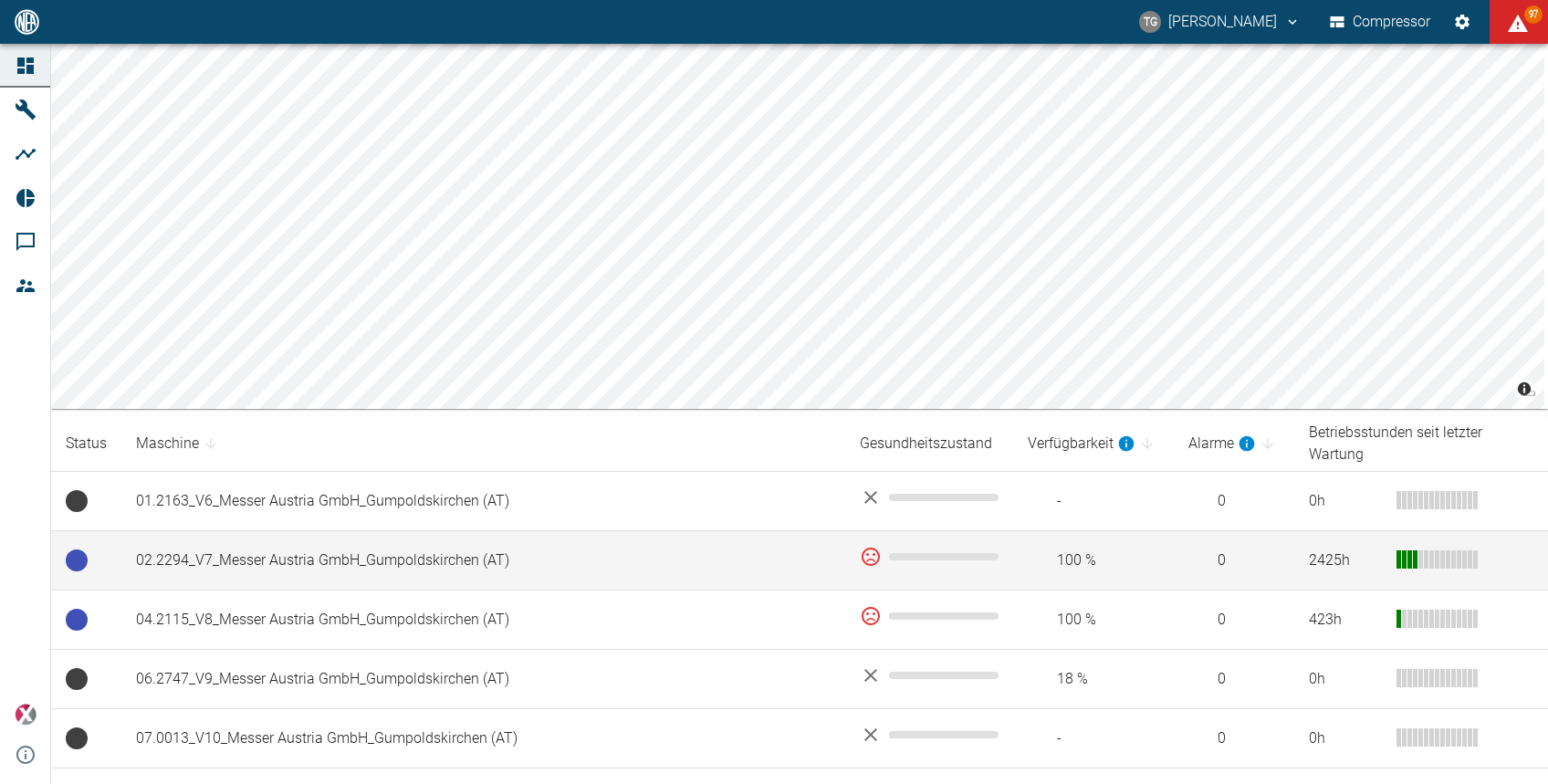
click at [379, 554] on td "02.2294_V7_Messer Austria GmbH_Gumpoldskirchen (AT)" at bounding box center [484, 560] width 724 height 59
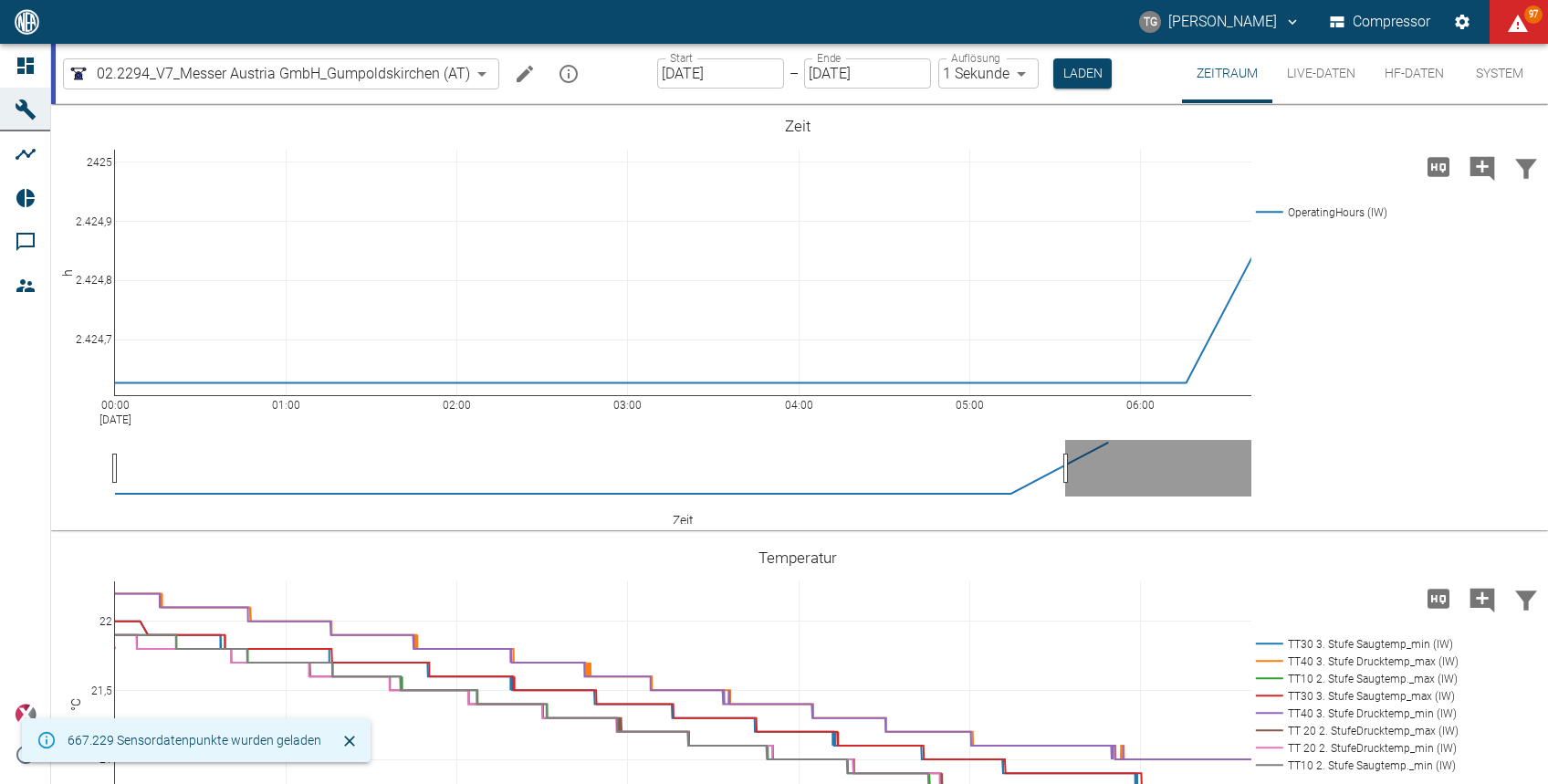
click at [722, 63] on input "[DATE]" at bounding box center [721, 73] width 126 height 30
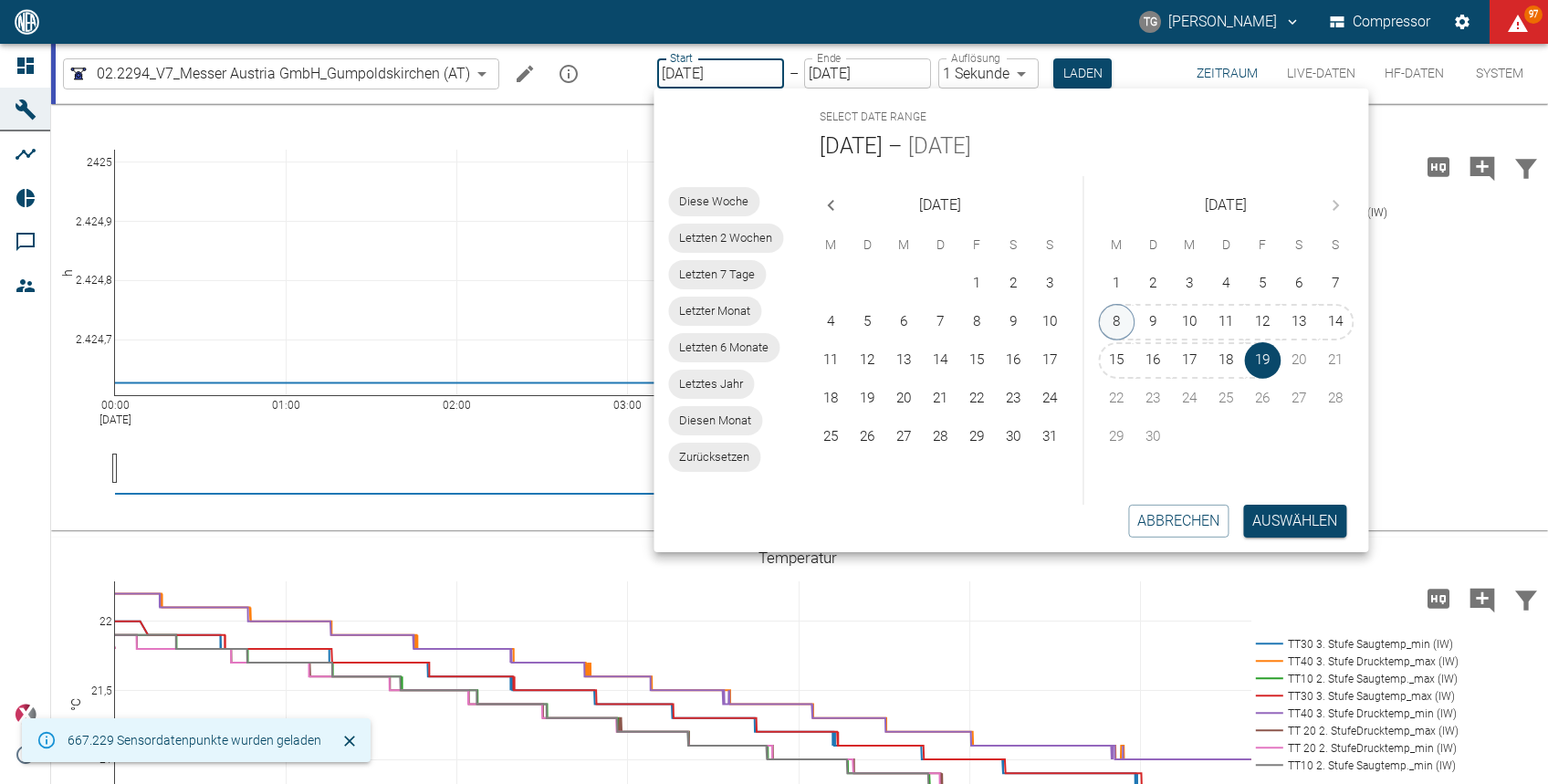
click at [1114, 319] on button "8" at bounding box center [1118, 322] width 37 height 37
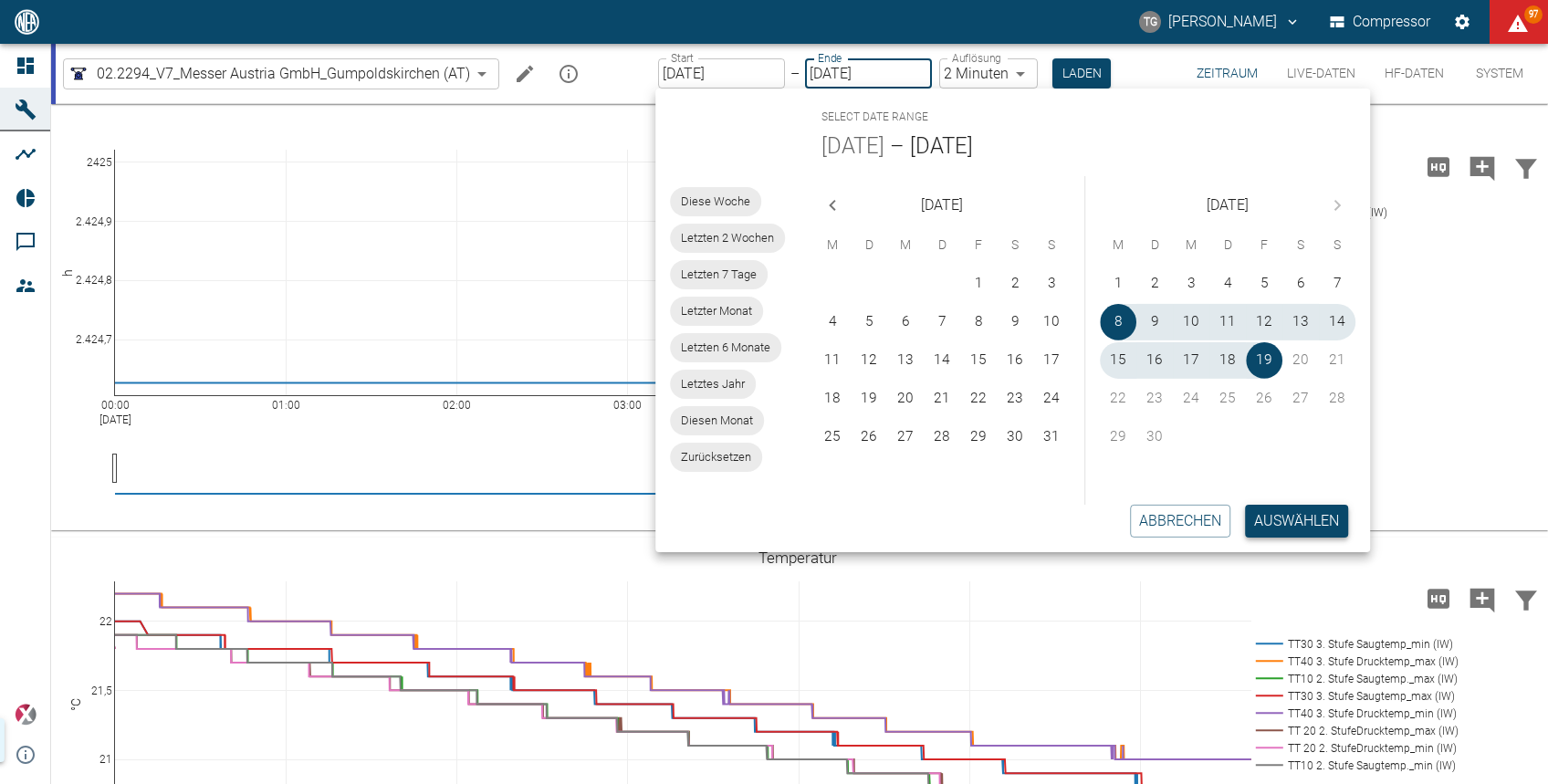
type input "08.09.2025"
type input "2min"
click at [1275, 518] on button "Auswählen" at bounding box center [1297, 521] width 103 height 33
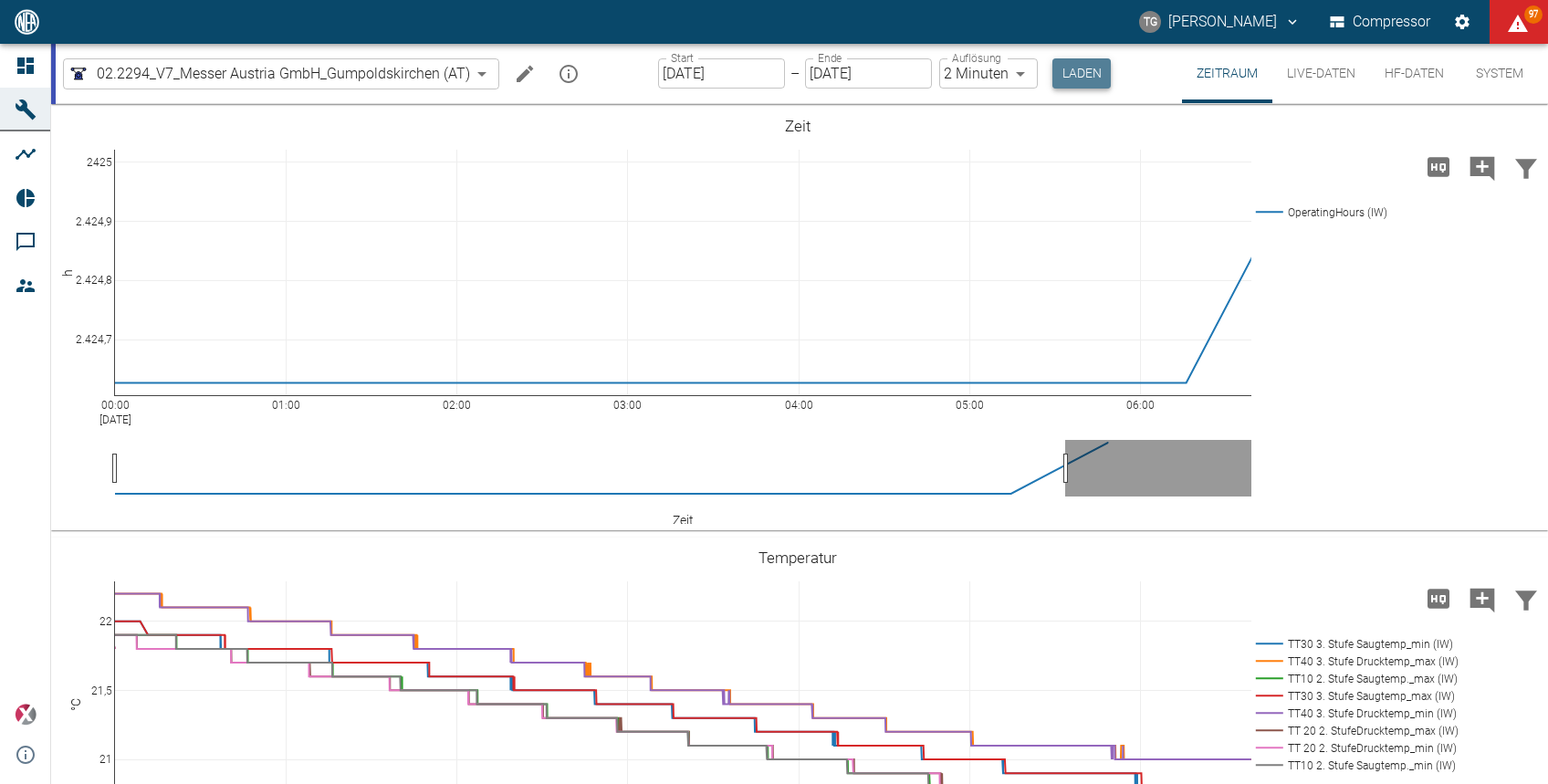
click at [1053, 75] on button "Laden" at bounding box center [1082, 73] width 58 height 30
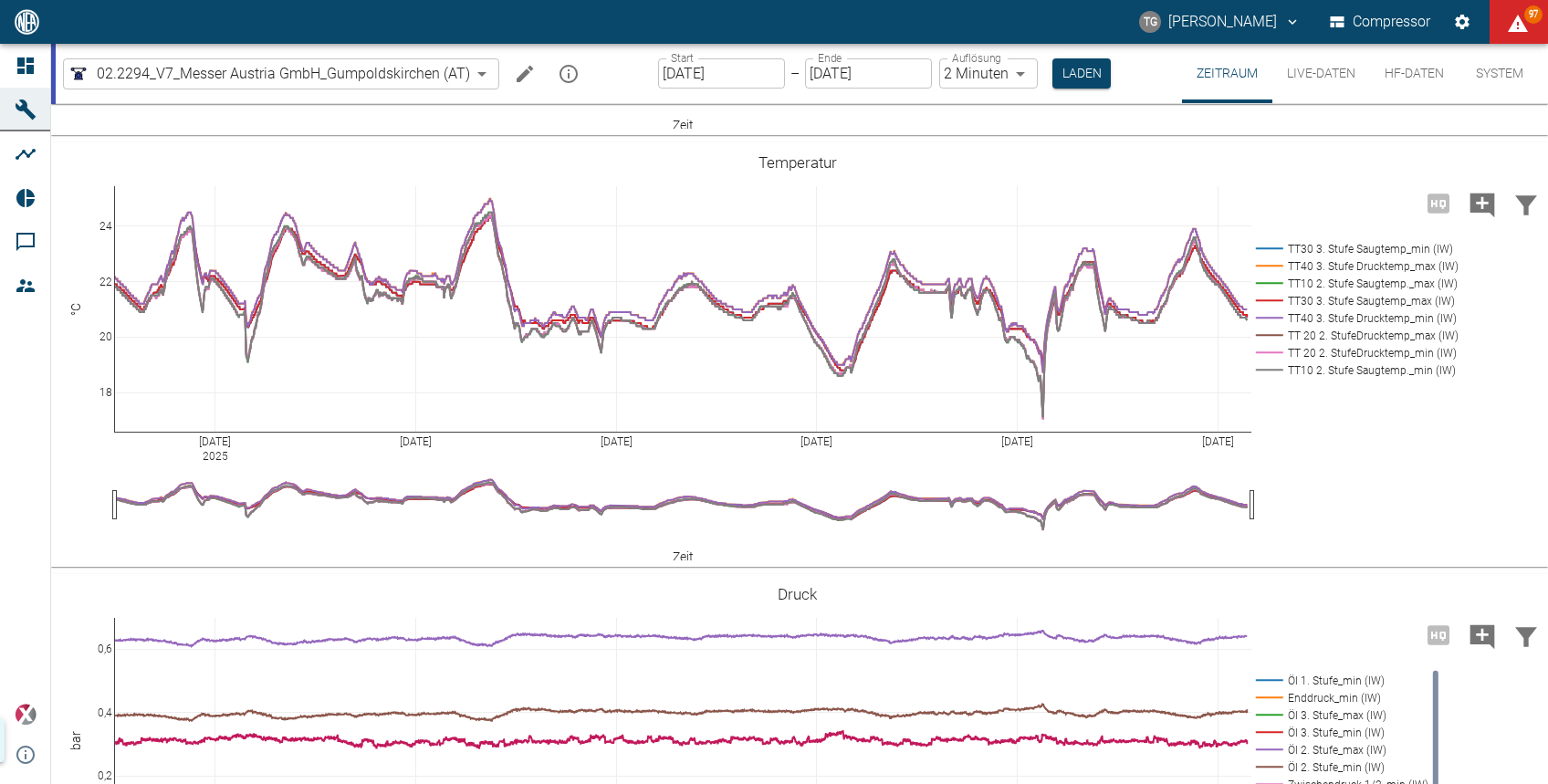
scroll to position [377, 0]
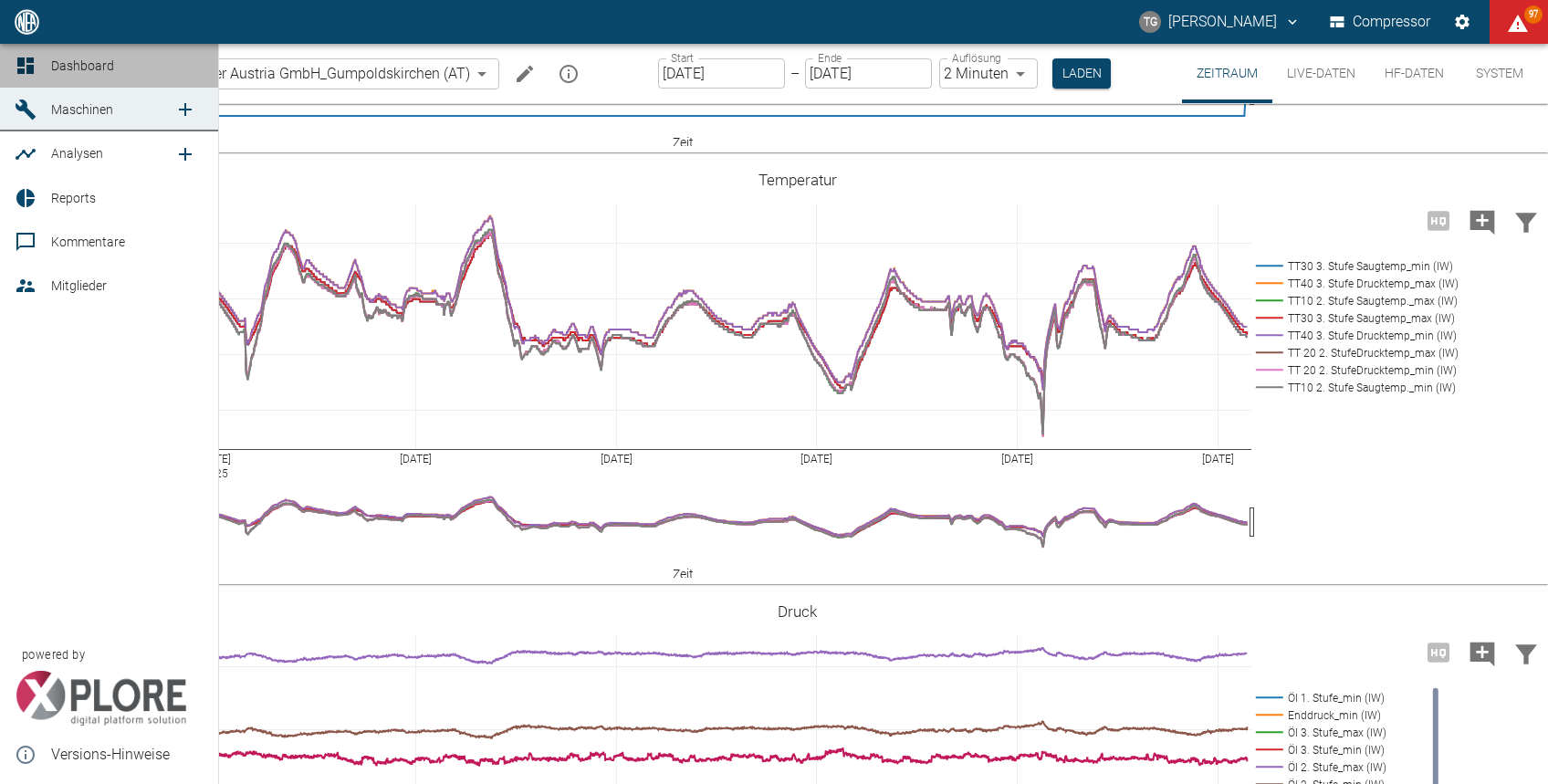
click at [34, 68] on icon at bounding box center [25, 65] width 22 height 22
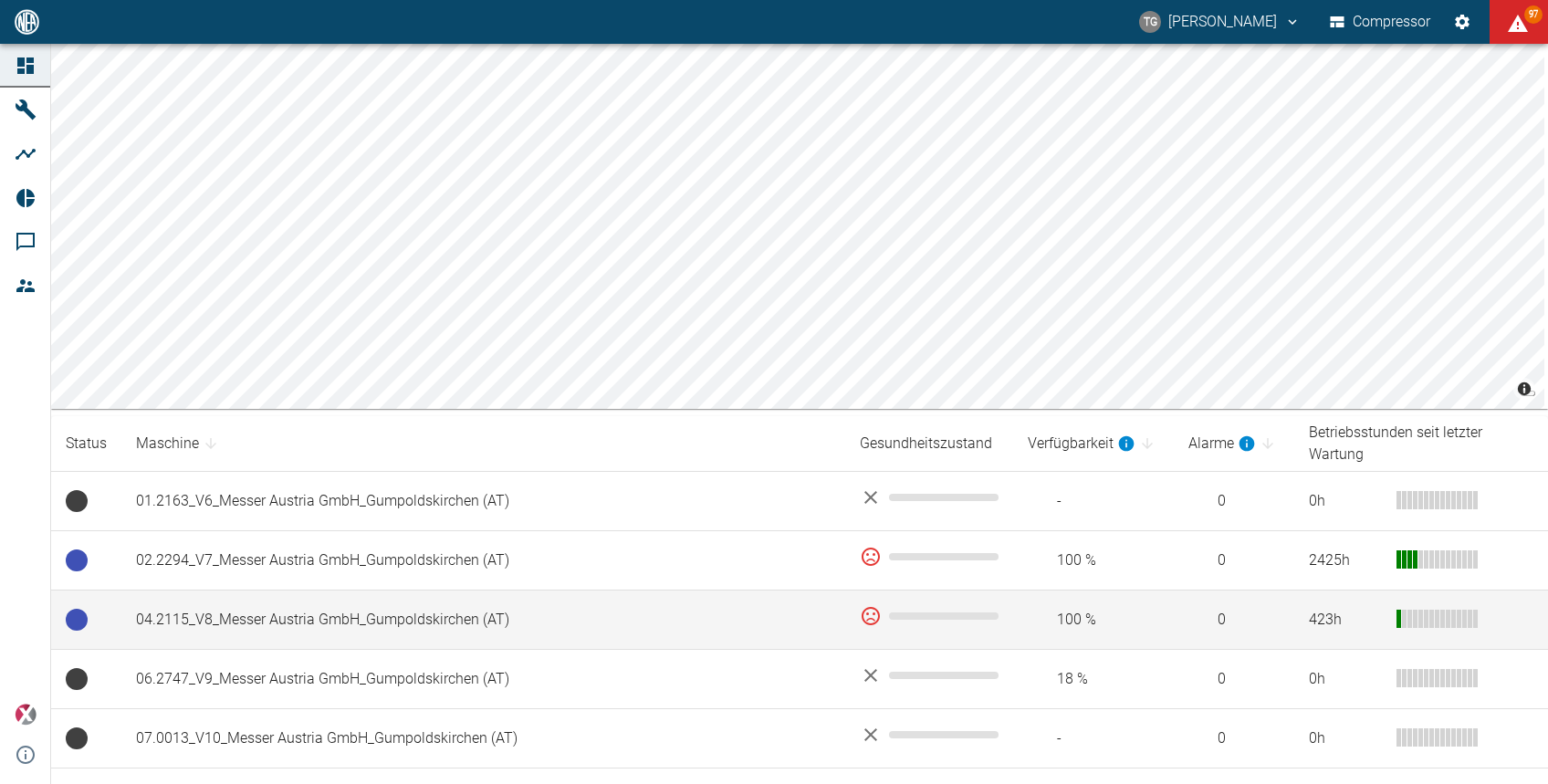
click at [322, 615] on td "04.2115_V8_Messer Austria GmbH_Gumpoldskirchen (AT)" at bounding box center [484, 620] width 724 height 59
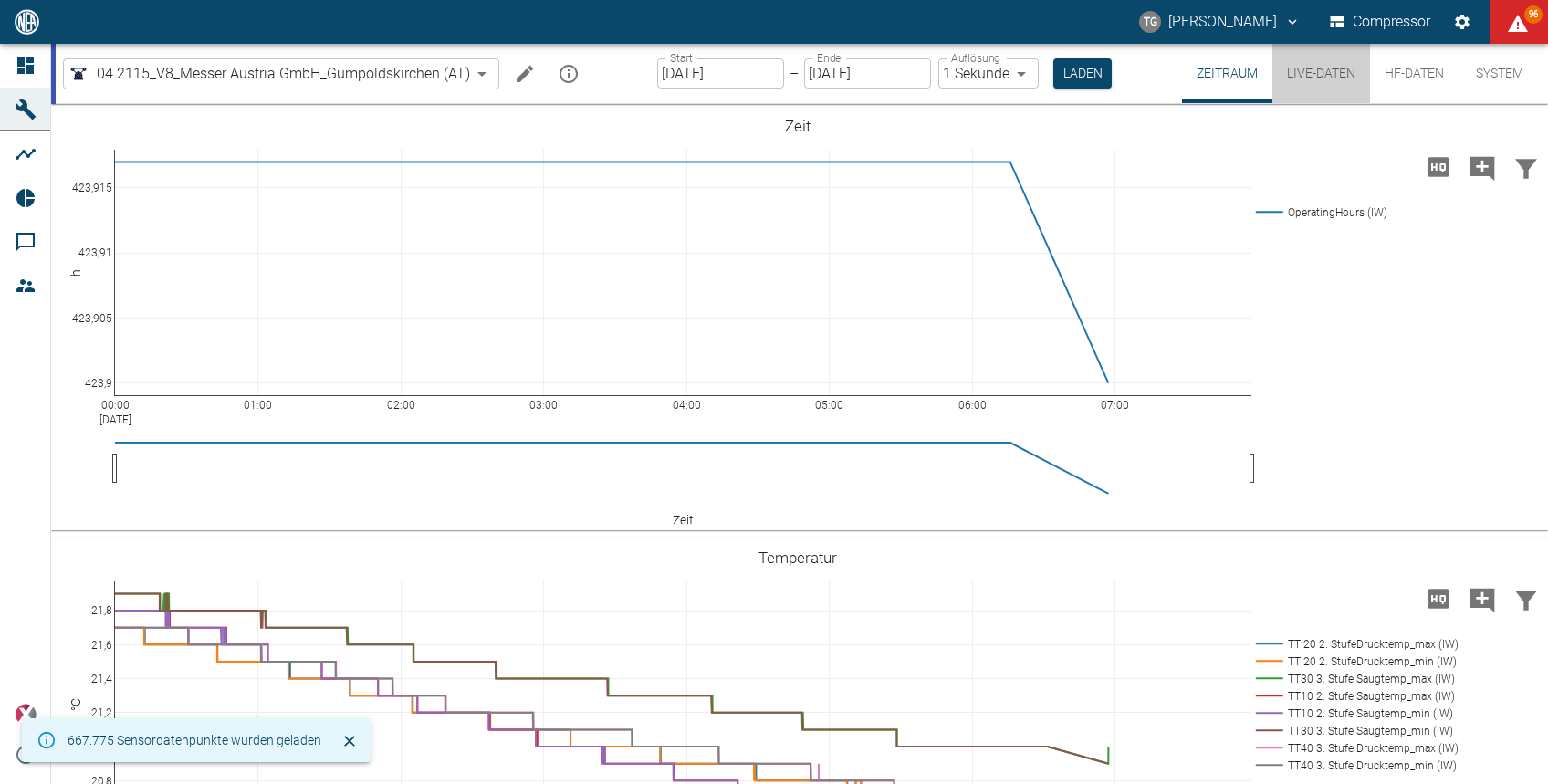
click at [1315, 82] on button "Live-Daten" at bounding box center [1321, 73] width 97 height 59
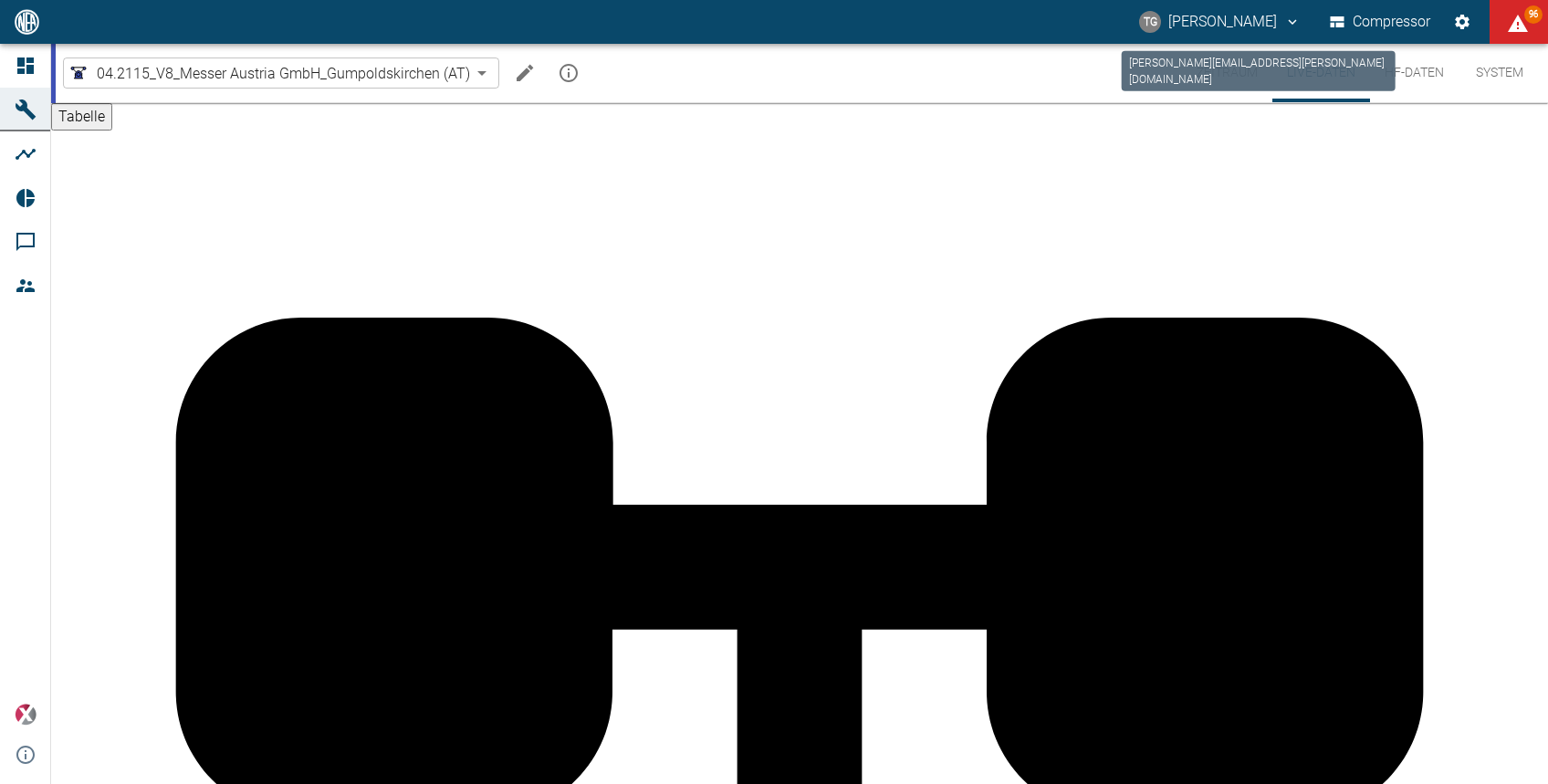
click at [1223, 75] on div "thomas.gregoir@neuman-esser.com" at bounding box center [1258, 65] width 277 height 54
click at [1225, 67] on button "Zeitraum" at bounding box center [1227, 73] width 90 height 58
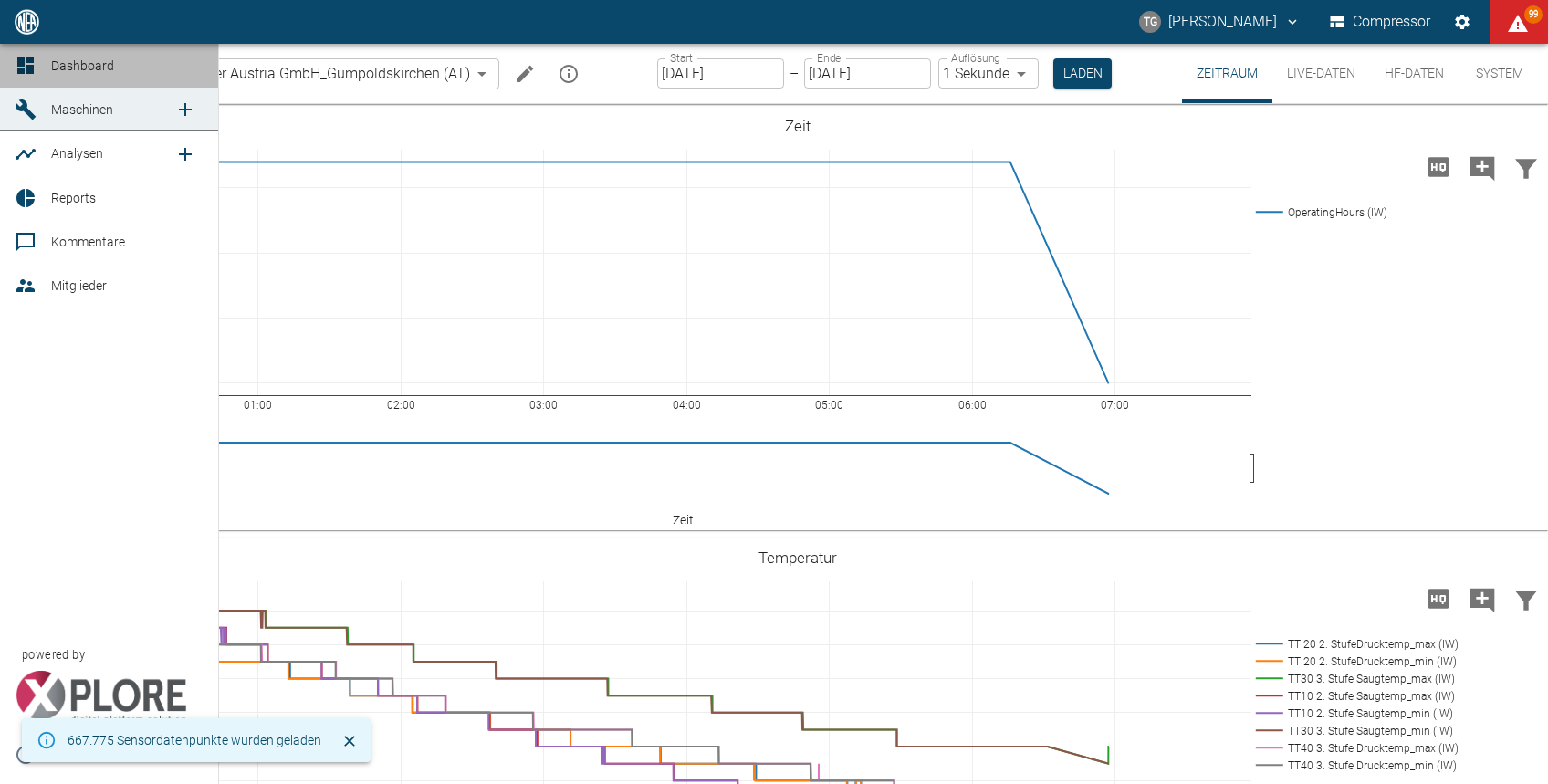
click at [37, 60] on div at bounding box center [28, 65] width 27 height 22
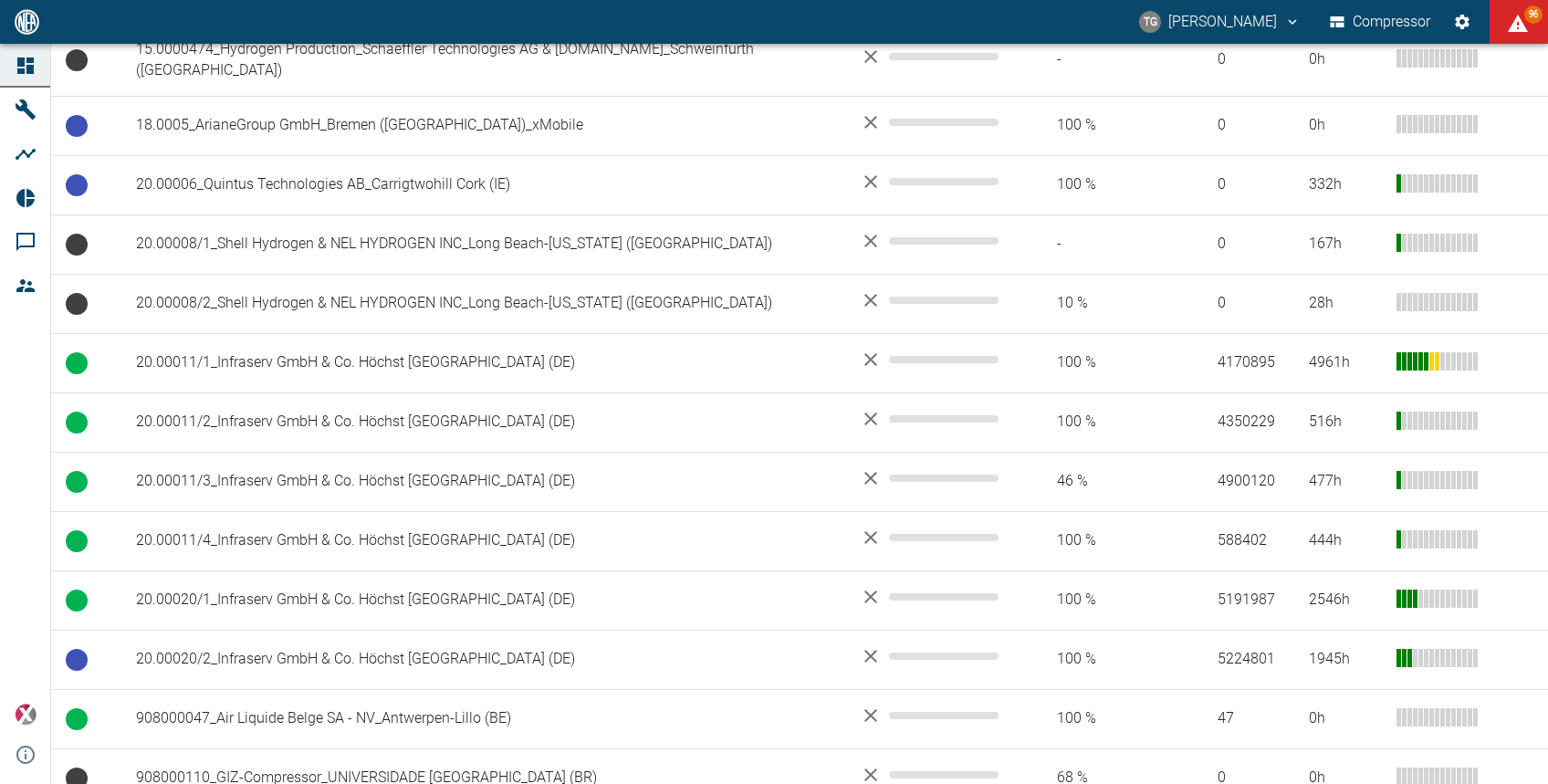
scroll to position [868, 0]
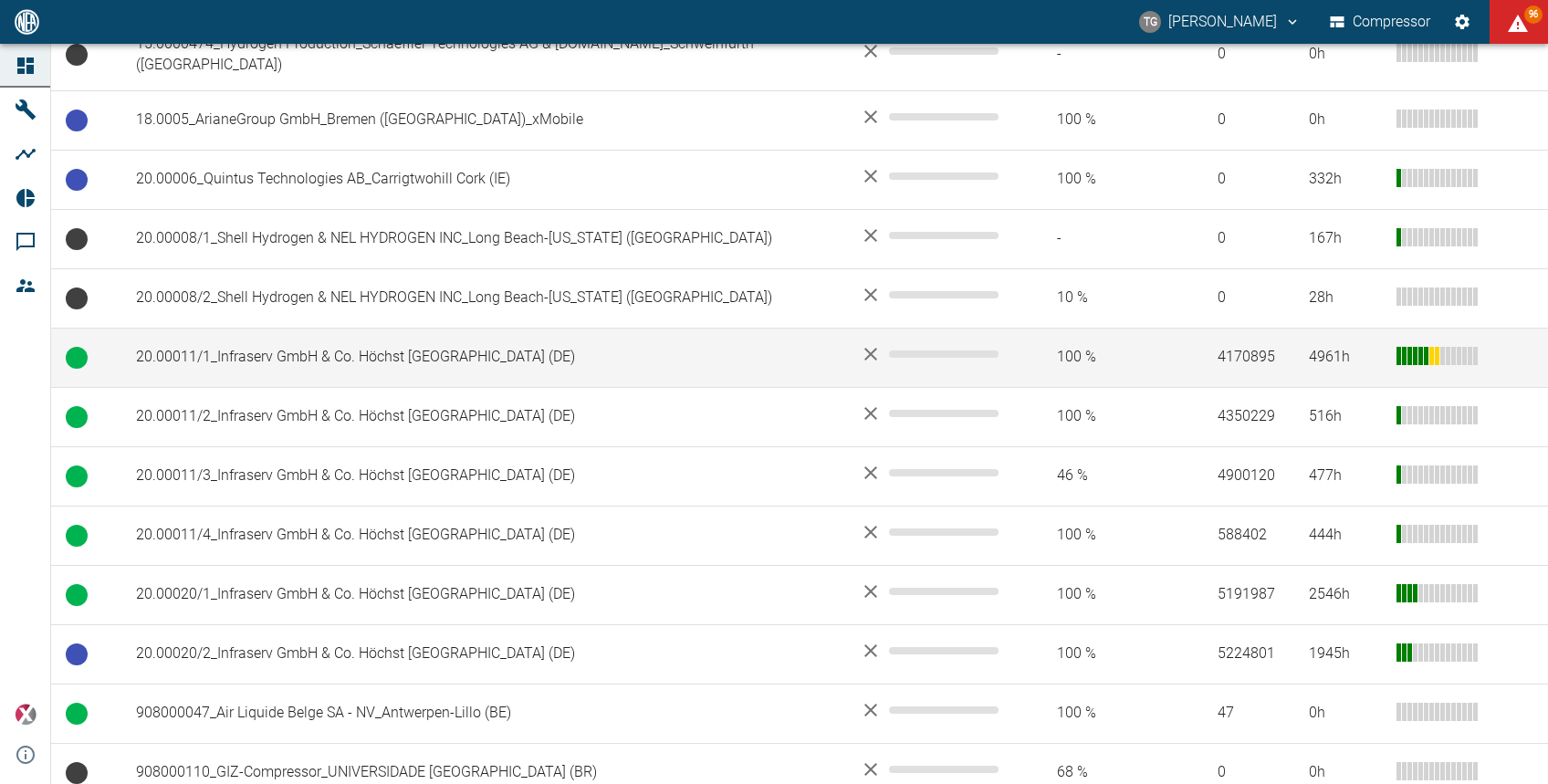
click at [457, 328] on td "20.00011/1_Infraserv GmbH & Co. Höchst KG_Frankfurt am Main (DE)" at bounding box center [484, 357] width 724 height 59
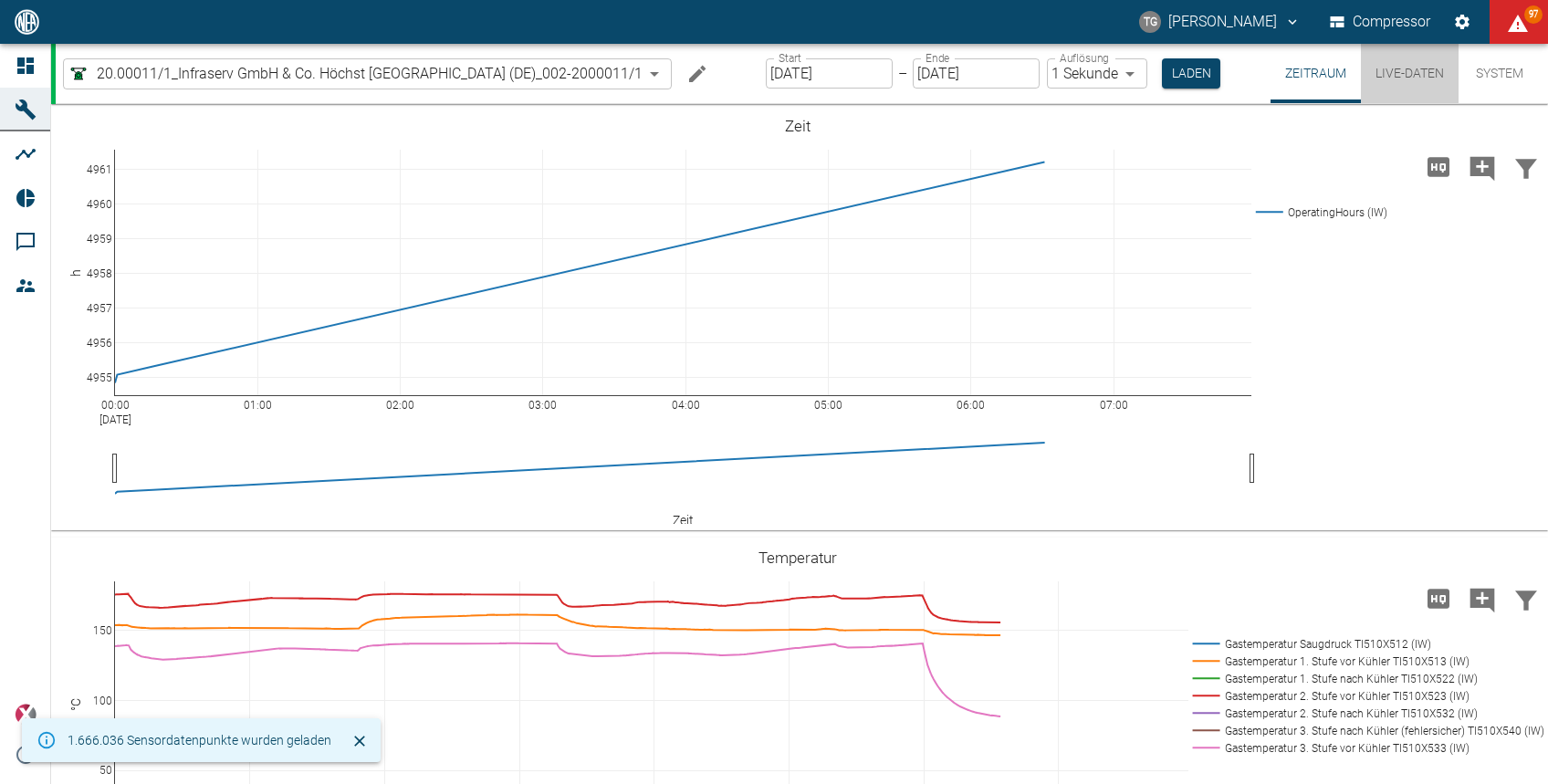
click at [1407, 86] on button "Live-Daten" at bounding box center [1410, 73] width 97 height 59
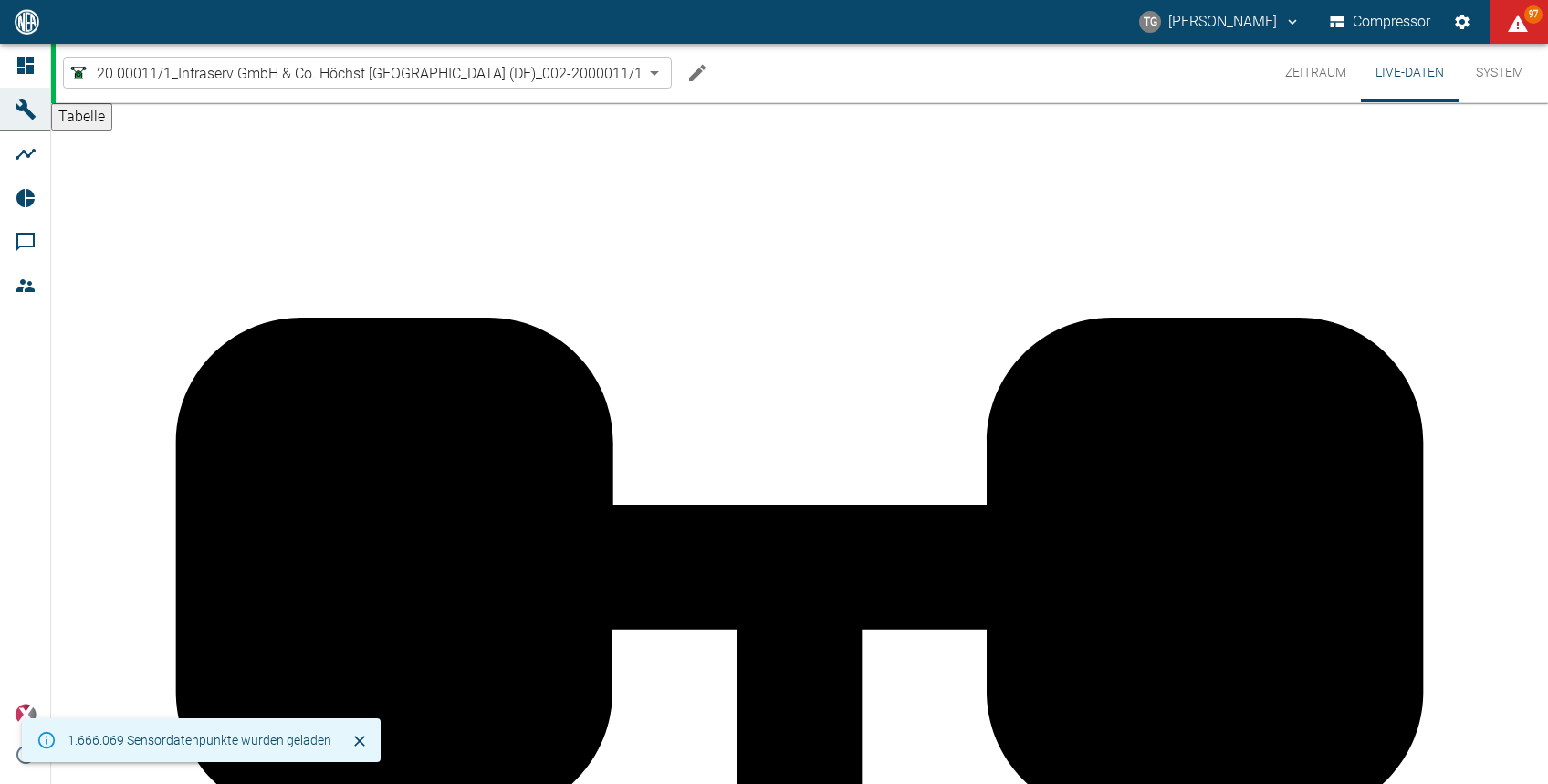
click at [1313, 71] on button "Zeitraum" at bounding box center [1315, 73] width 90 height 58
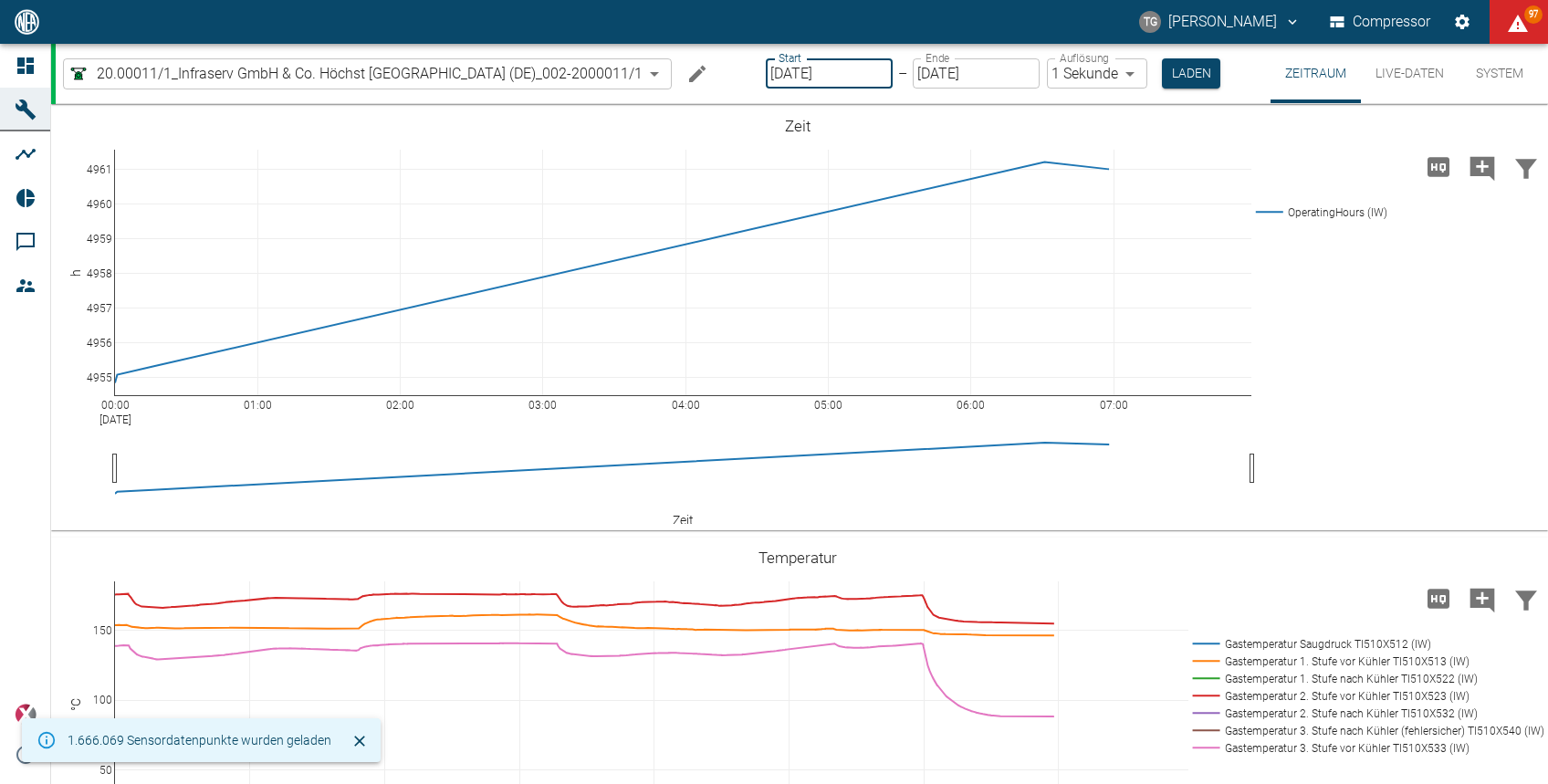
click at [808, 76] on input "[DATE]" at bounding box center [829, 73] width 126 height 30
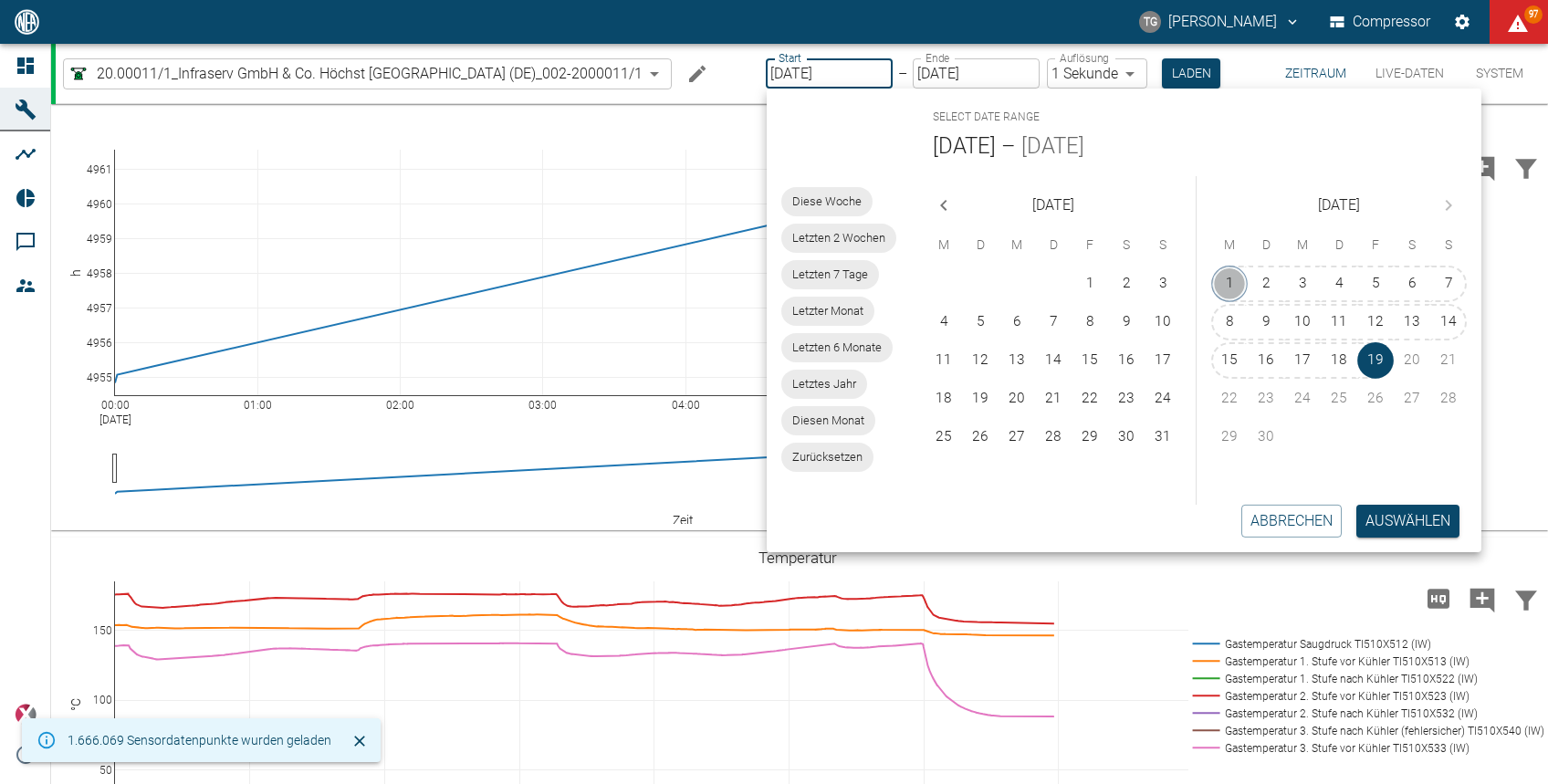
click at [1220, 281] on button "1" at bounding box center [1230, 284] width 37 height 37
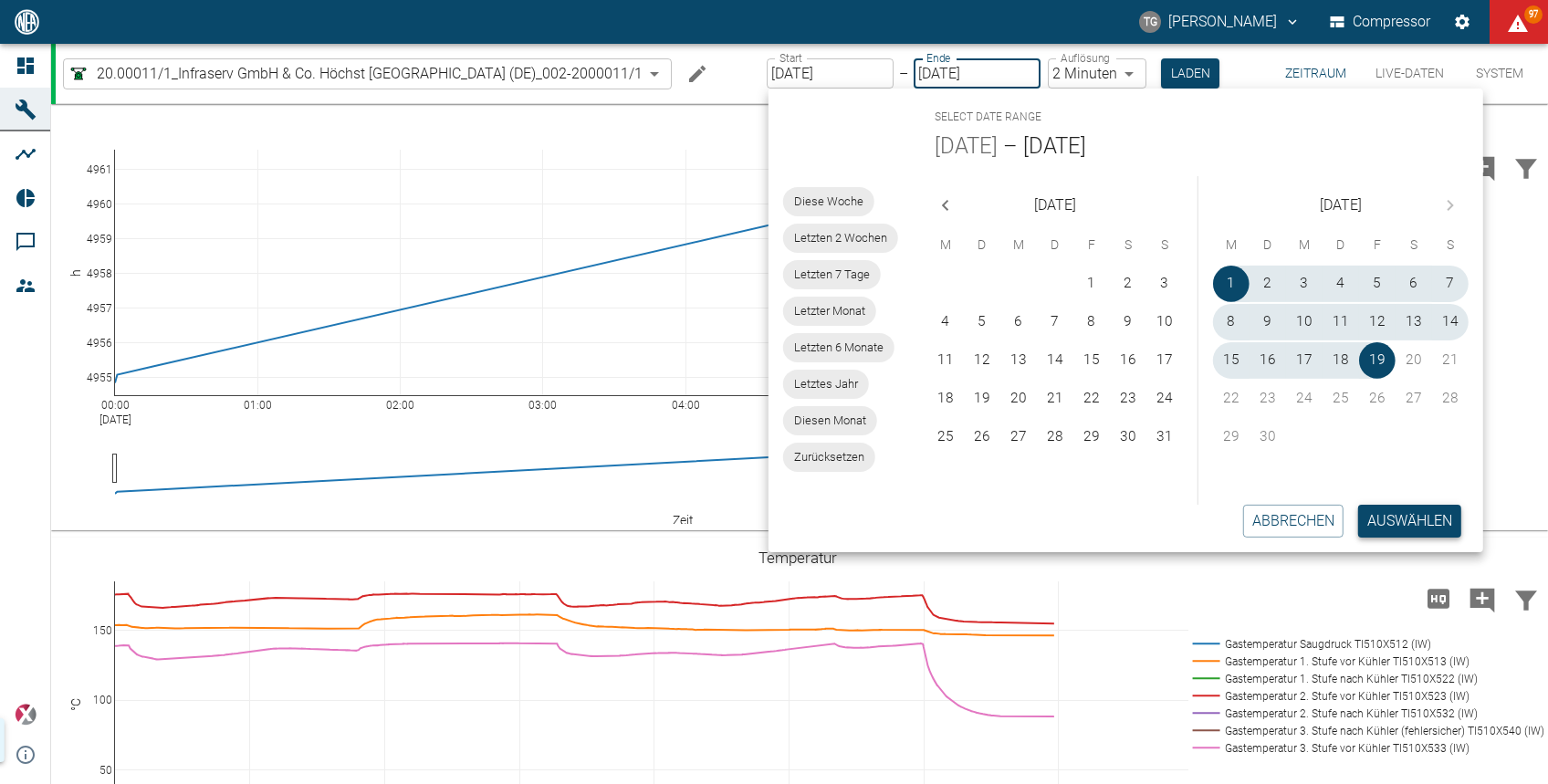
type input "01.09.2025"
type input "2min"
click at [1395, 531] on button "Auswählen" at bounding box center [1410, 521] width 103 height 33
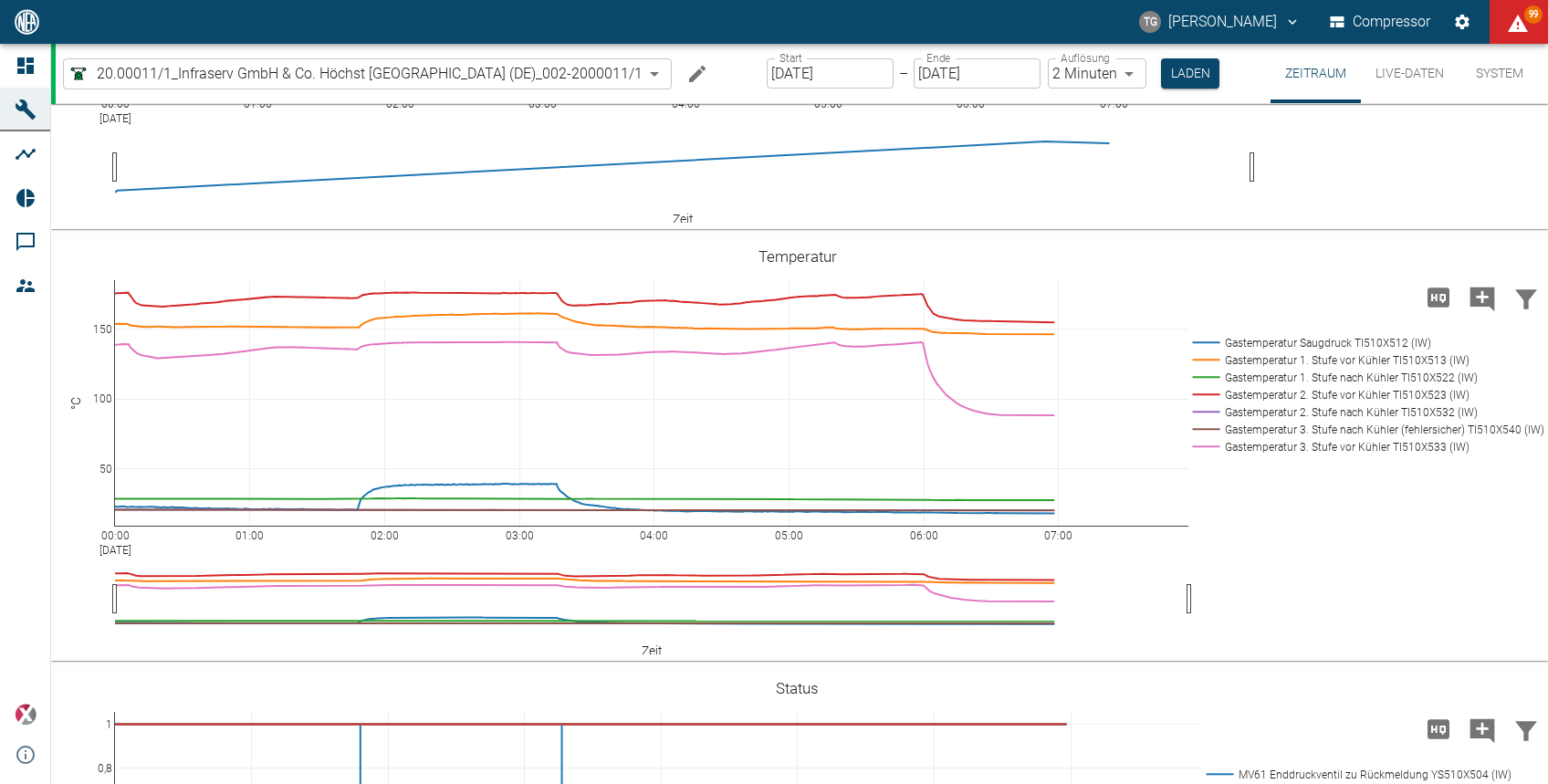
scroll to position [298, 0]
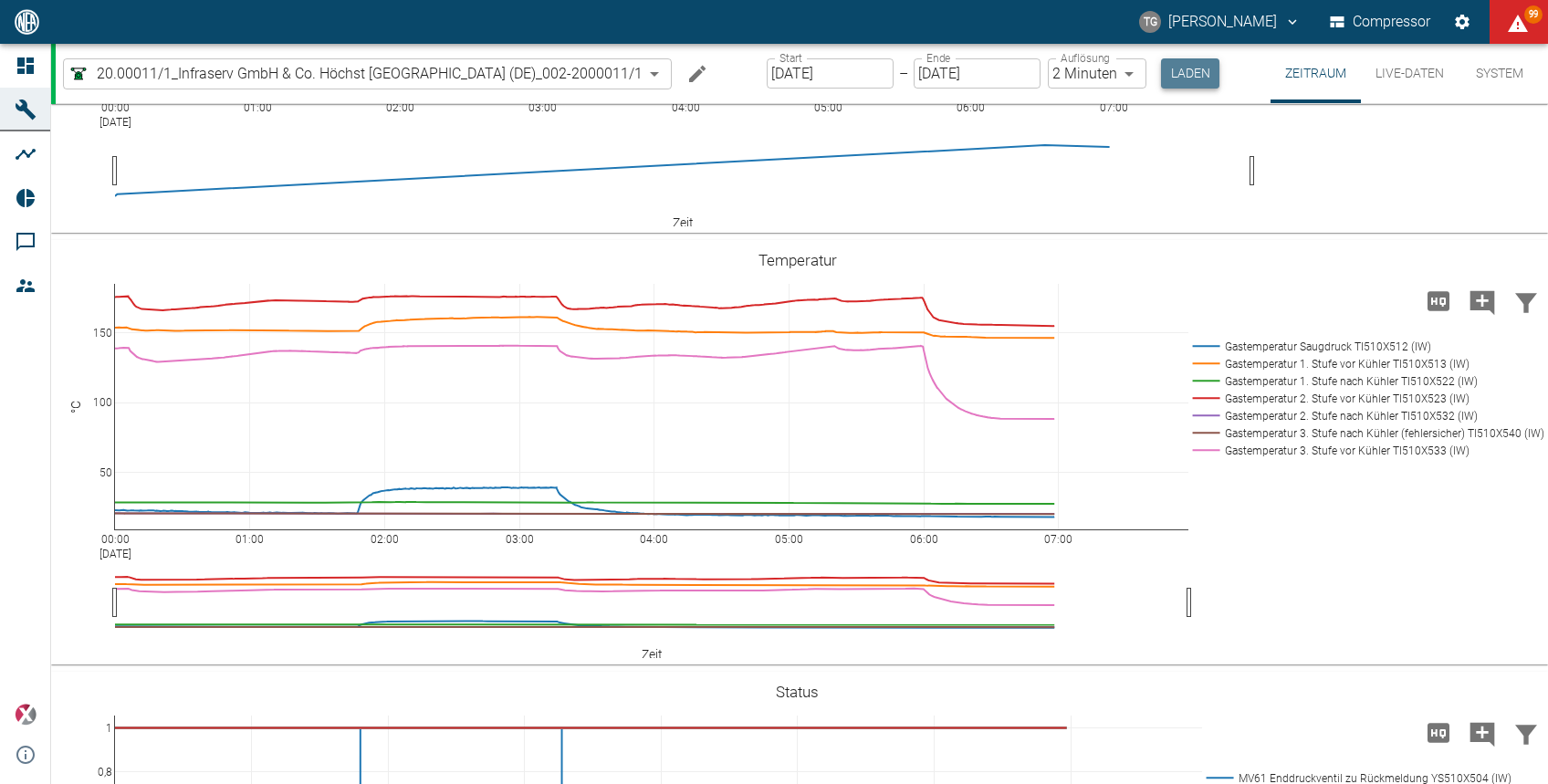
click at [1206, 65] on button "Laden" at bounding box center [1191, 73] width 58 height 30
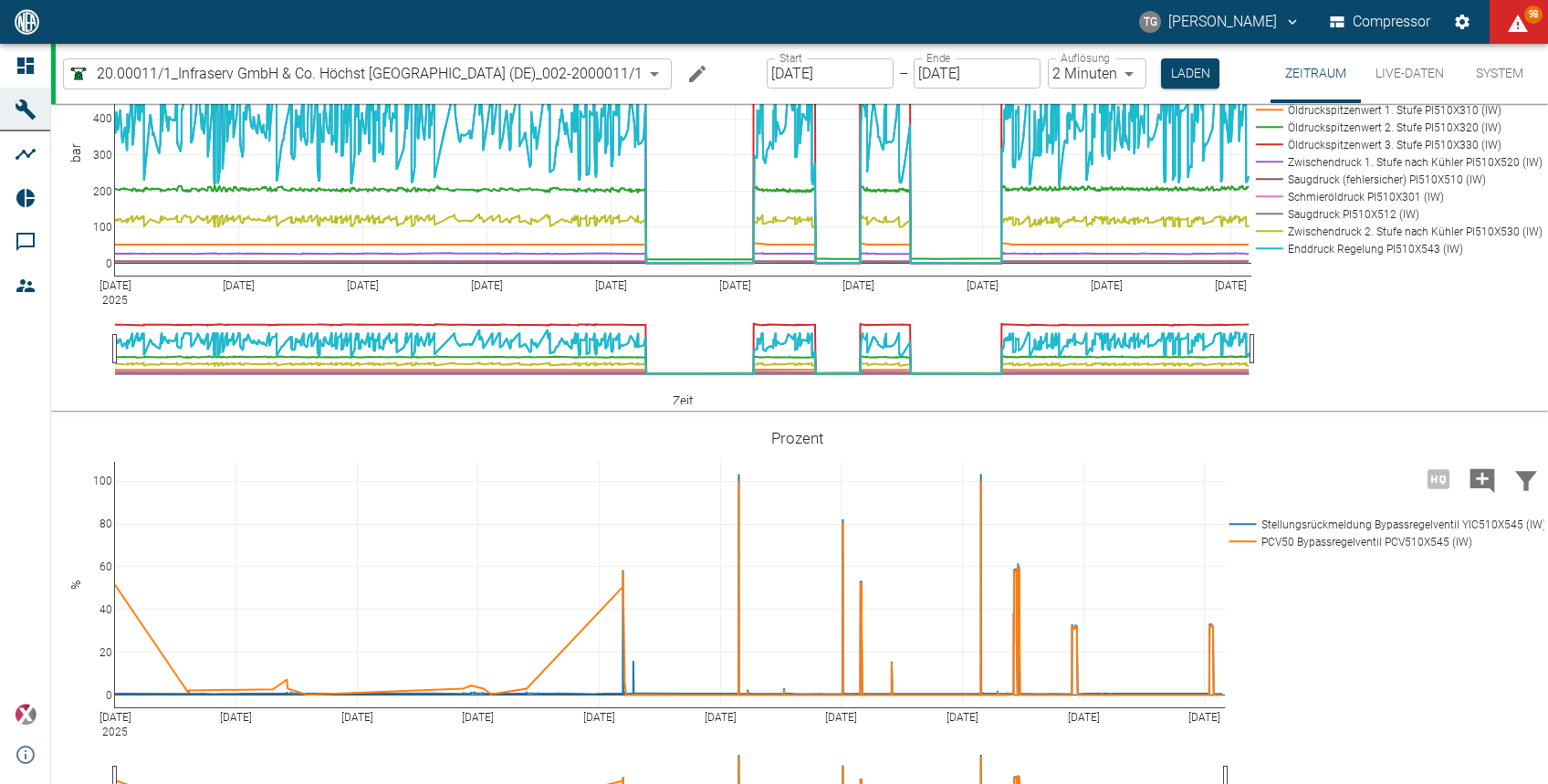
scroll to position [1425, 0]
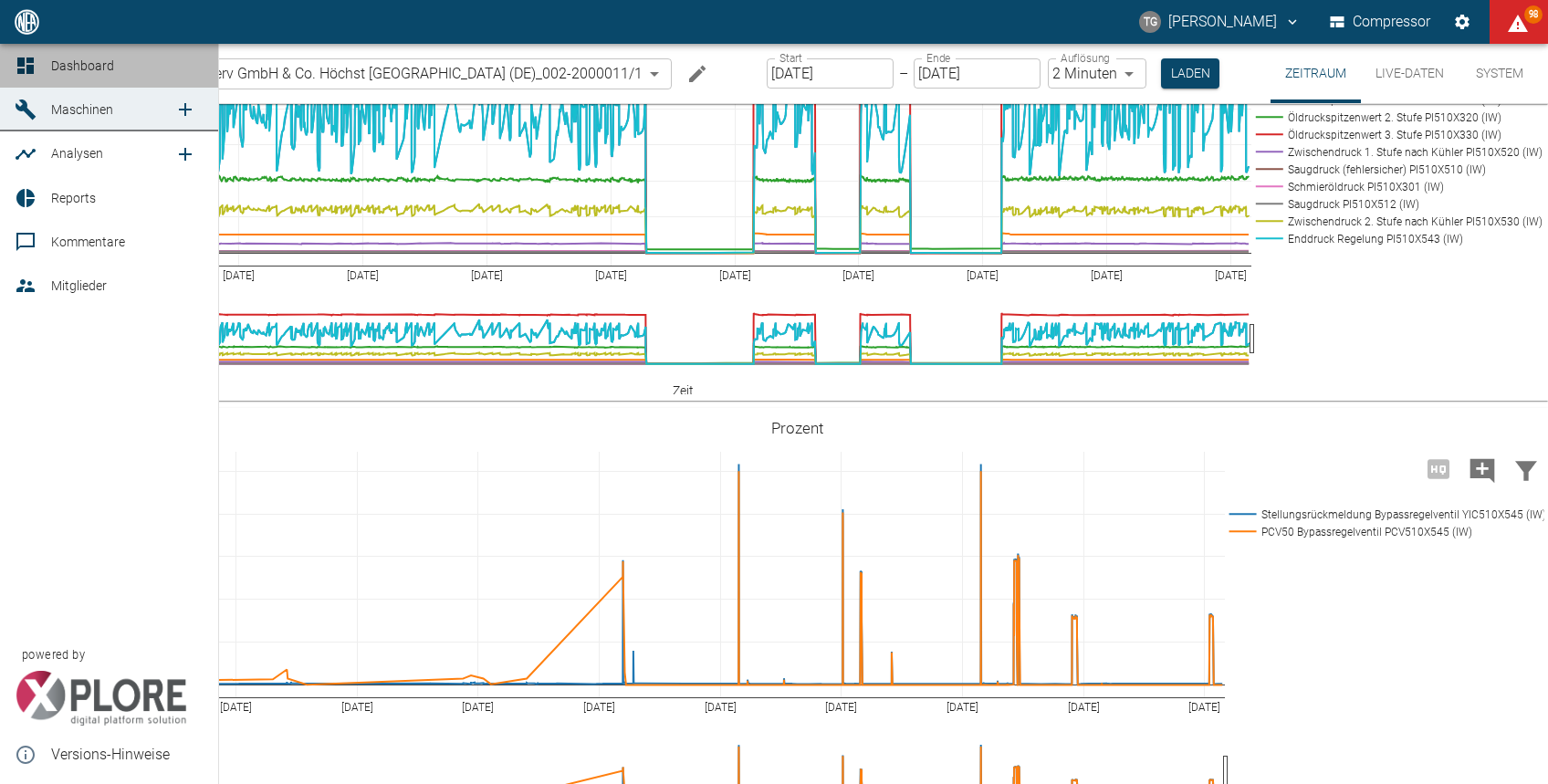
click at [29, 62] on icon at bounding box center [25, 65] width 17 height 17
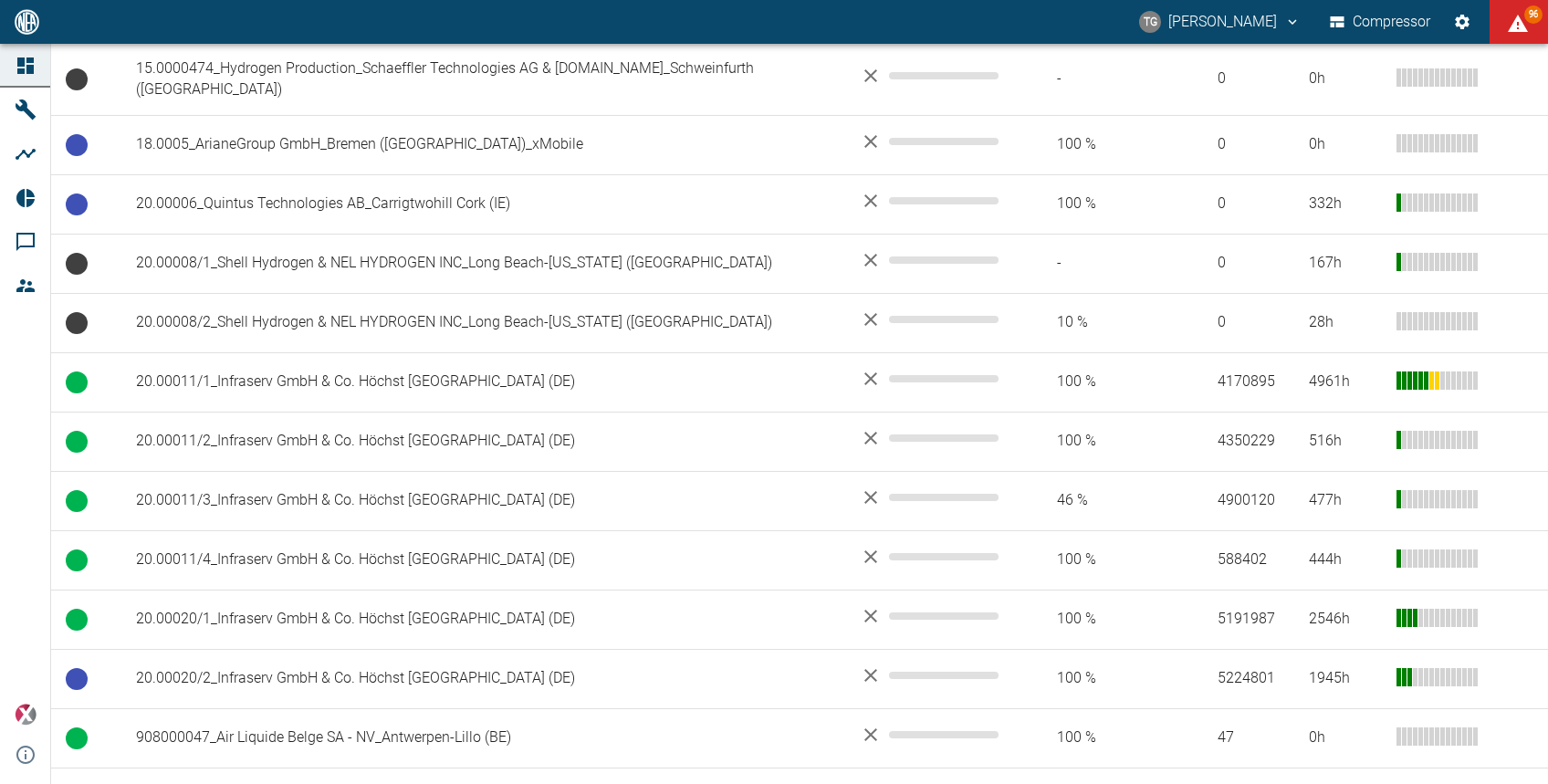
scroll to position [847, 0]
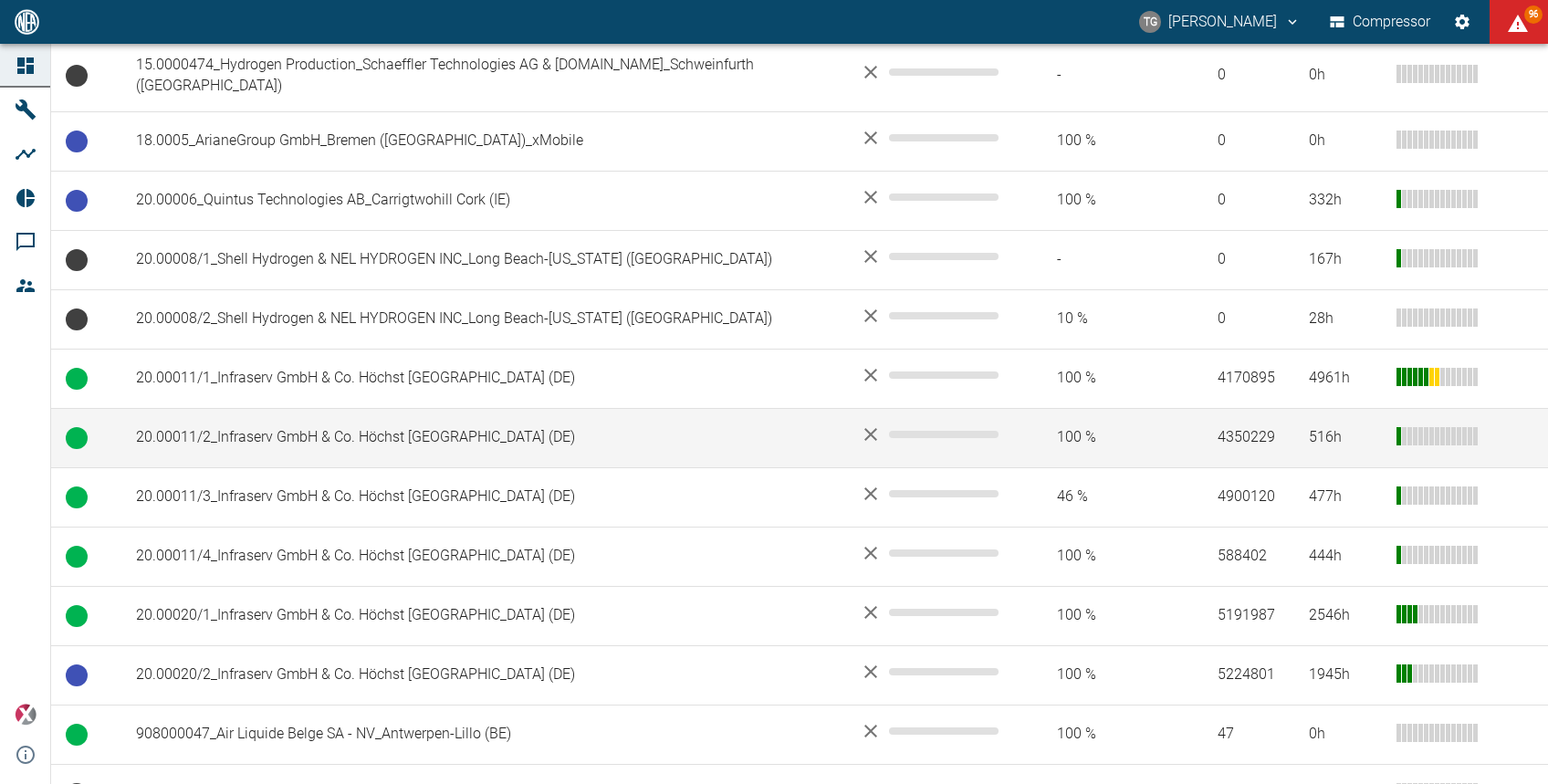
click at [244, 412] on td "20.00011/2_Infraserv GmbH & Co. Höchst KG_Frankfurt am Main (DE)" at bounding box center [484, 437] width 724 height 59
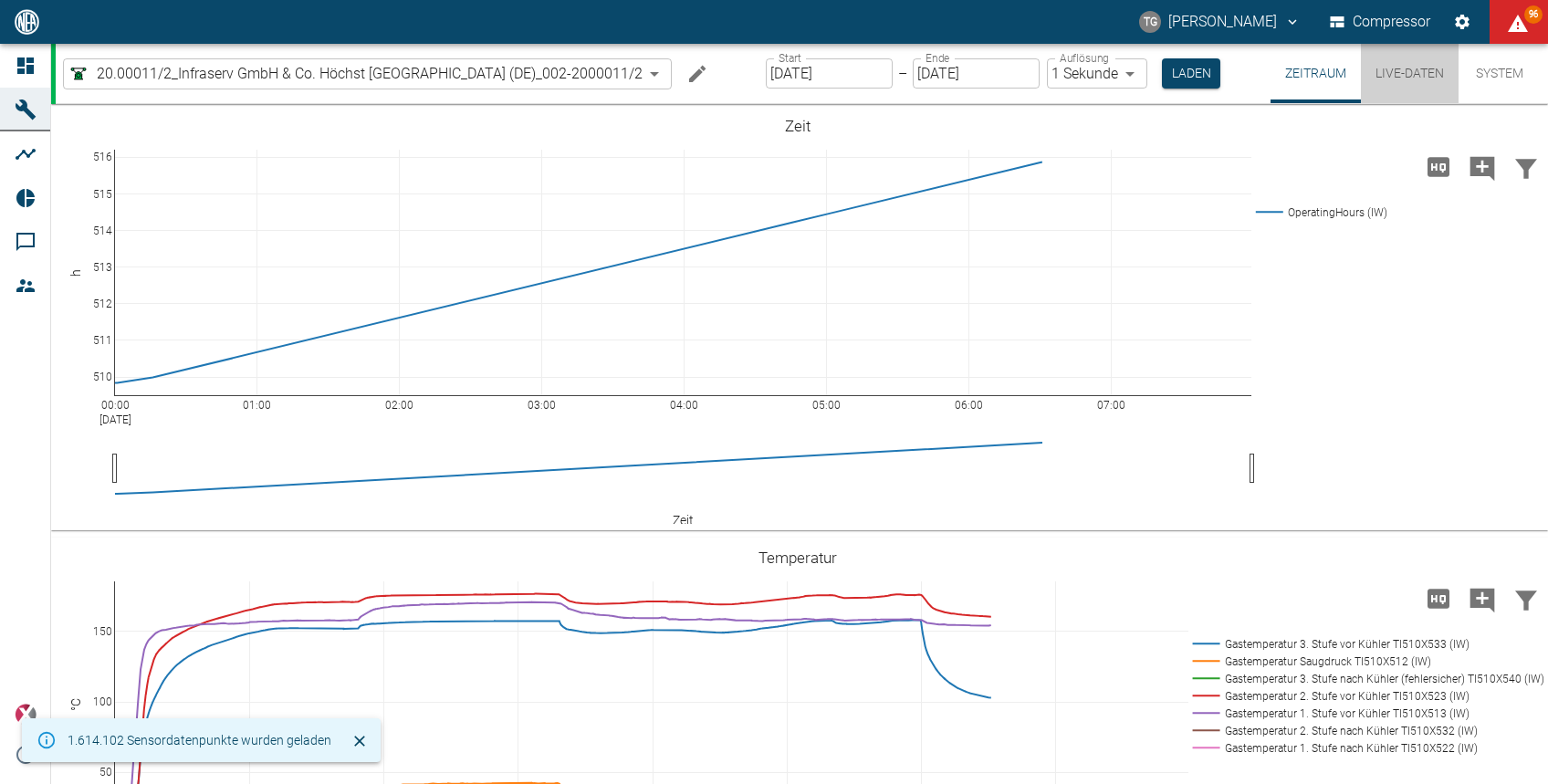
click at [1408, 74] on button "Live-Daten" at bounding box center [1410, 73] width 97 height 59
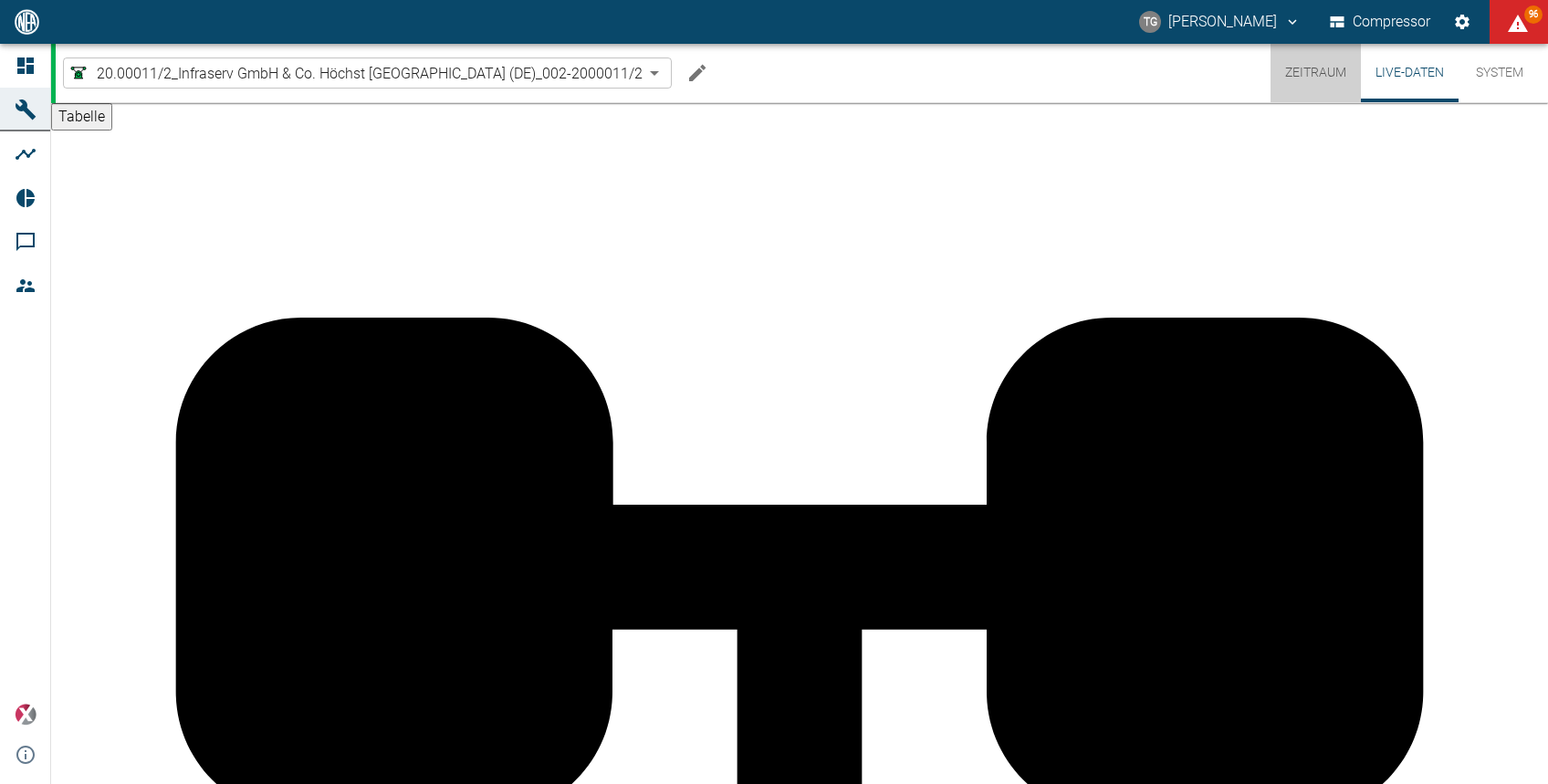
click at [1315, 59] on button "Zeitraum" at bounding box center [1315, 73] width 90 height 58
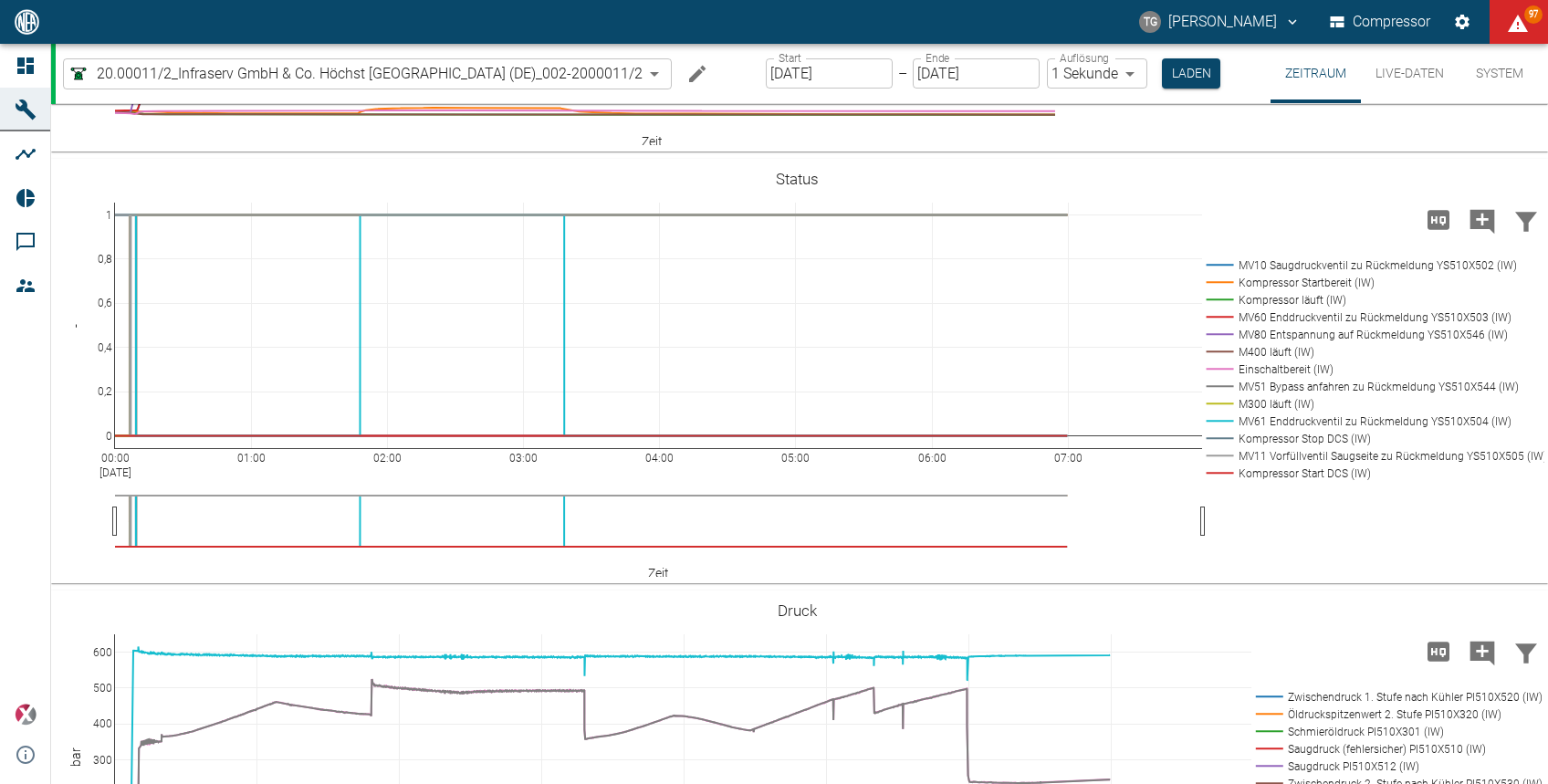
scroll to position [758, 0]
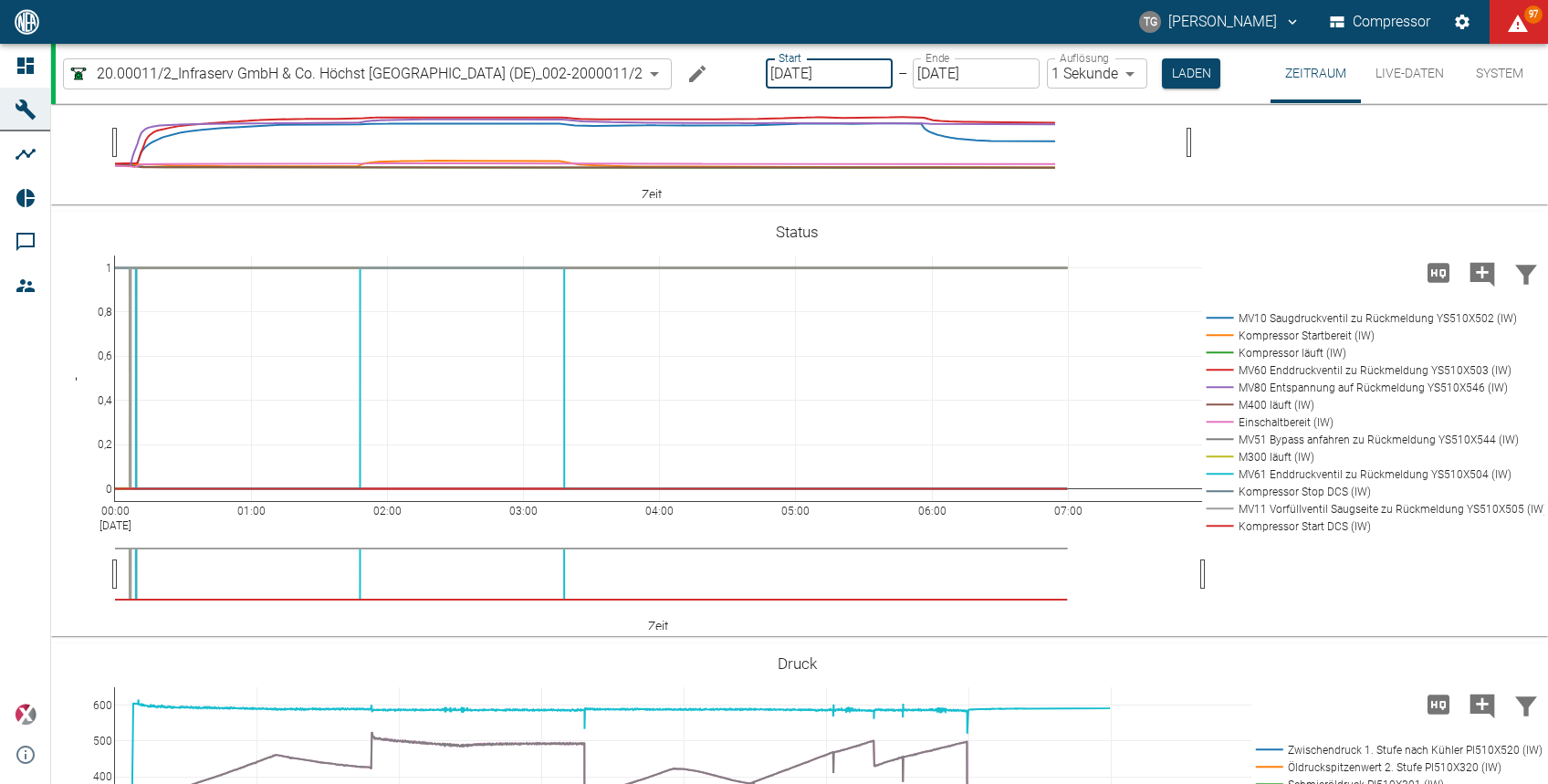
click at [791, 70] on input "[DATE]" at bounding box center [829, 73] width 126 height 30
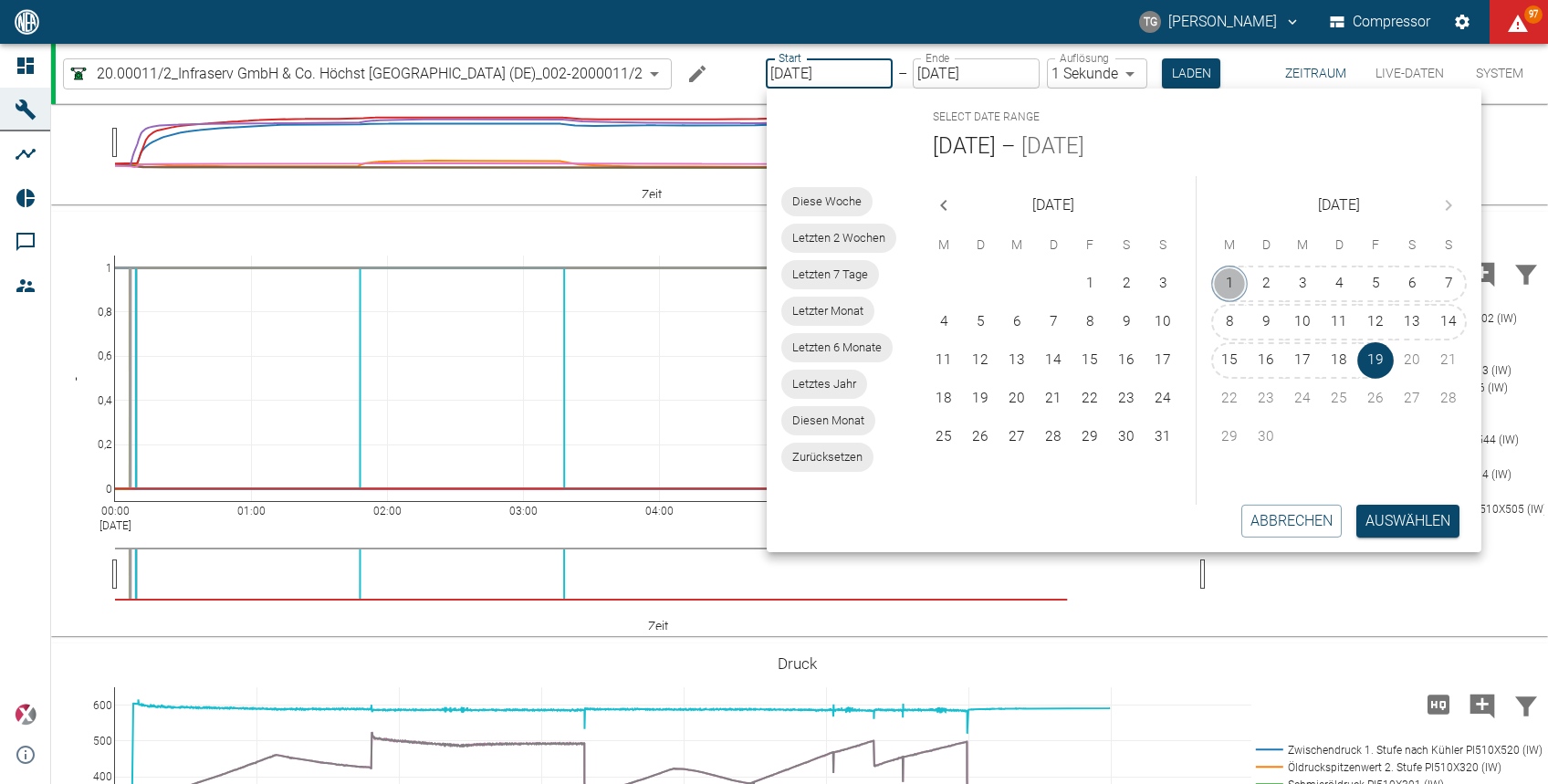
click at [1234, 283] on button "1" at bounding box center [1230, 284] width 37 height 37
type input "01.09.2025"
type input "2min"
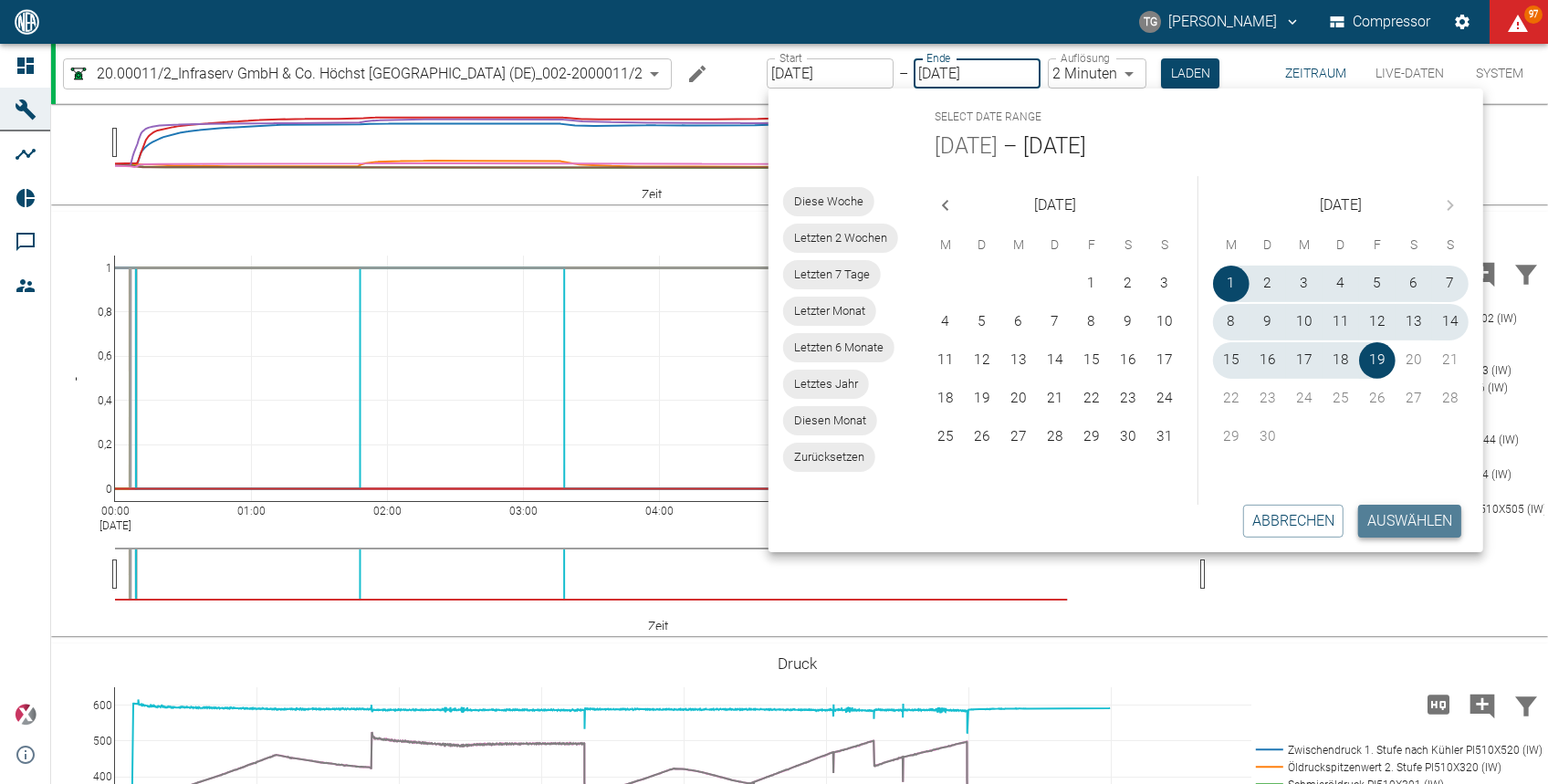
click at [1411, 520] on button "Auswählen" at bounding box center [1410, 521] width 103 height 33
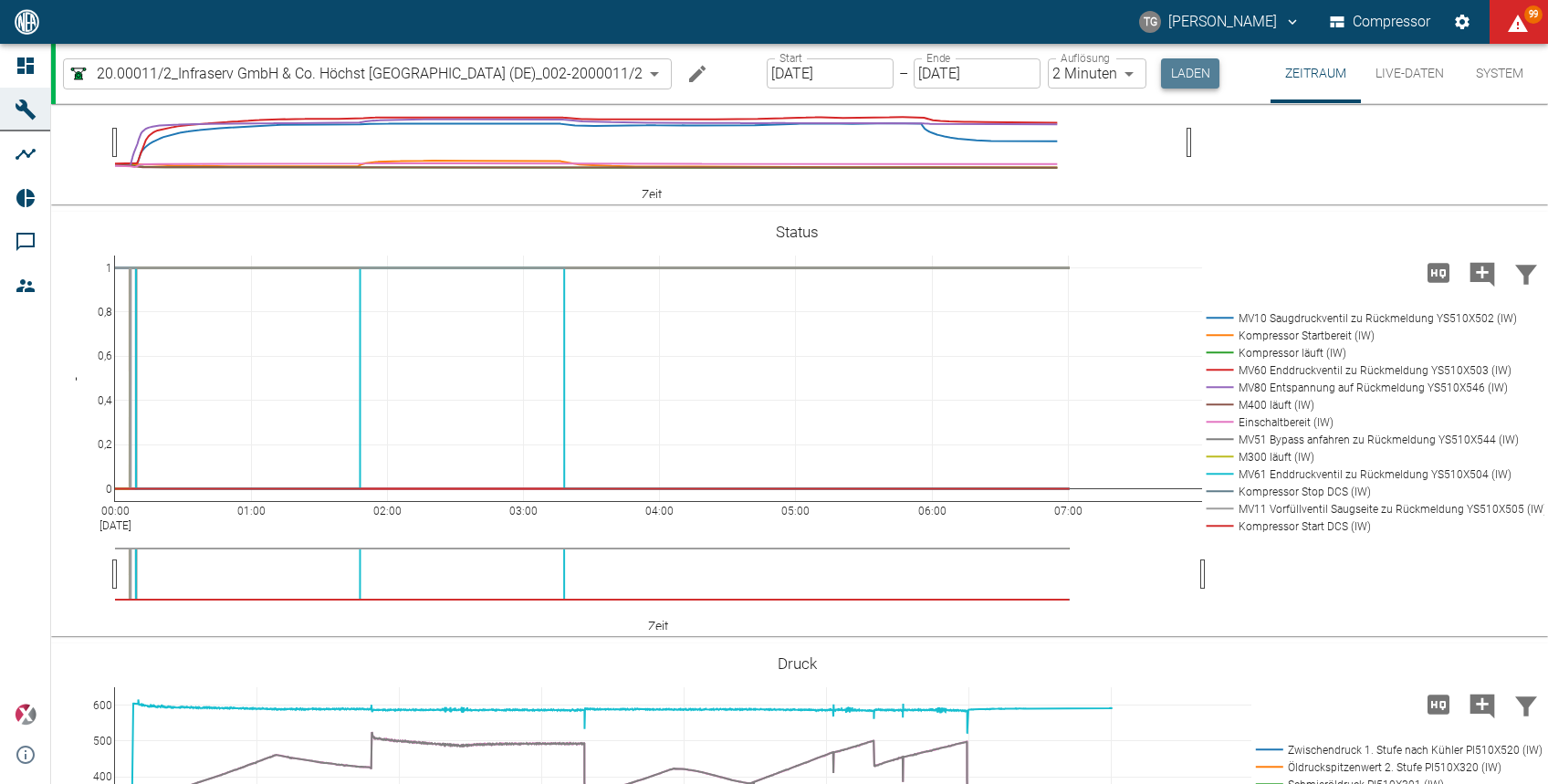
click at [1193, 76] on button "Laden" at bounding box center [1191, 73] width 58 height 30
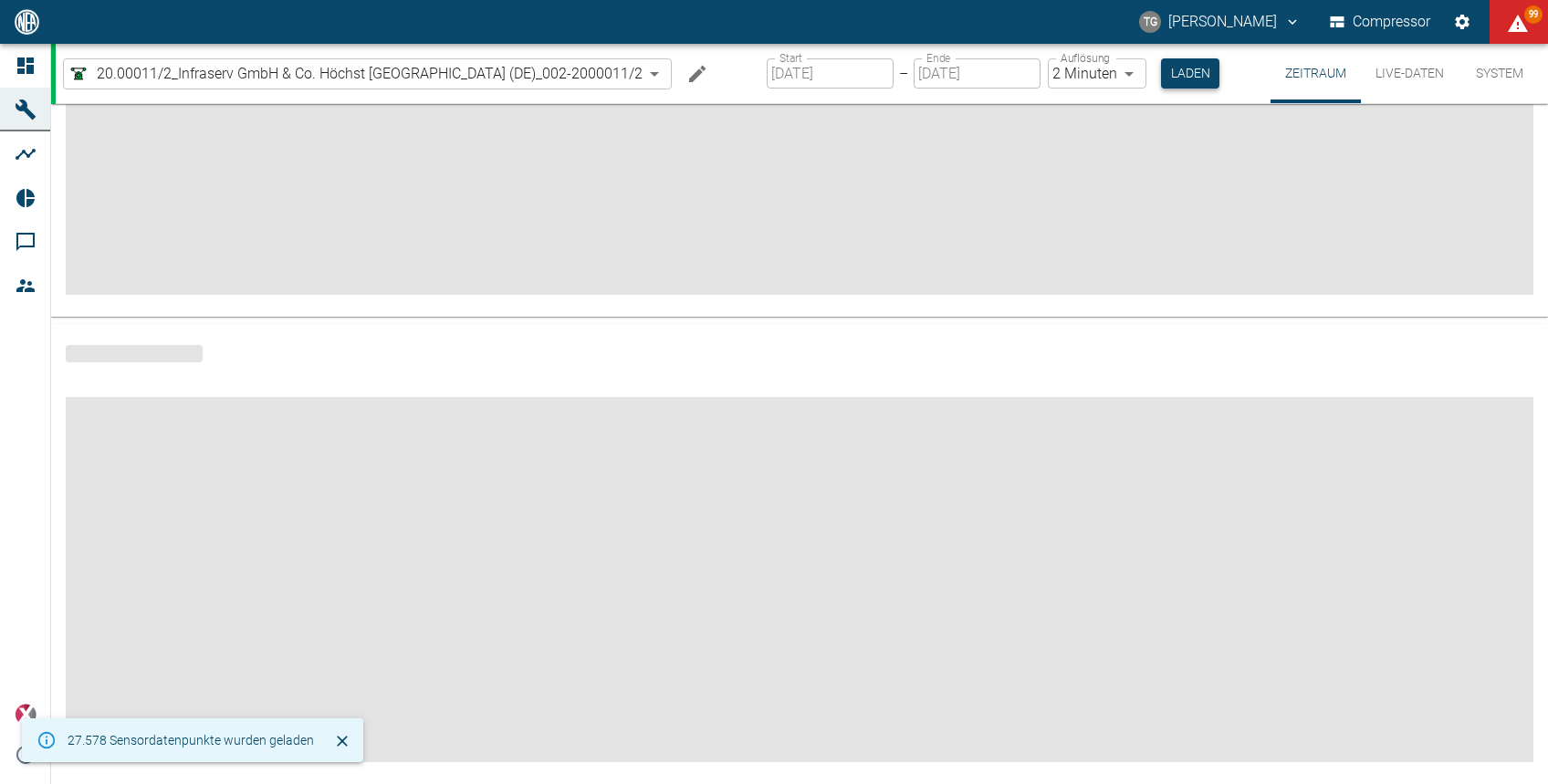
scroll to position [248, 0]
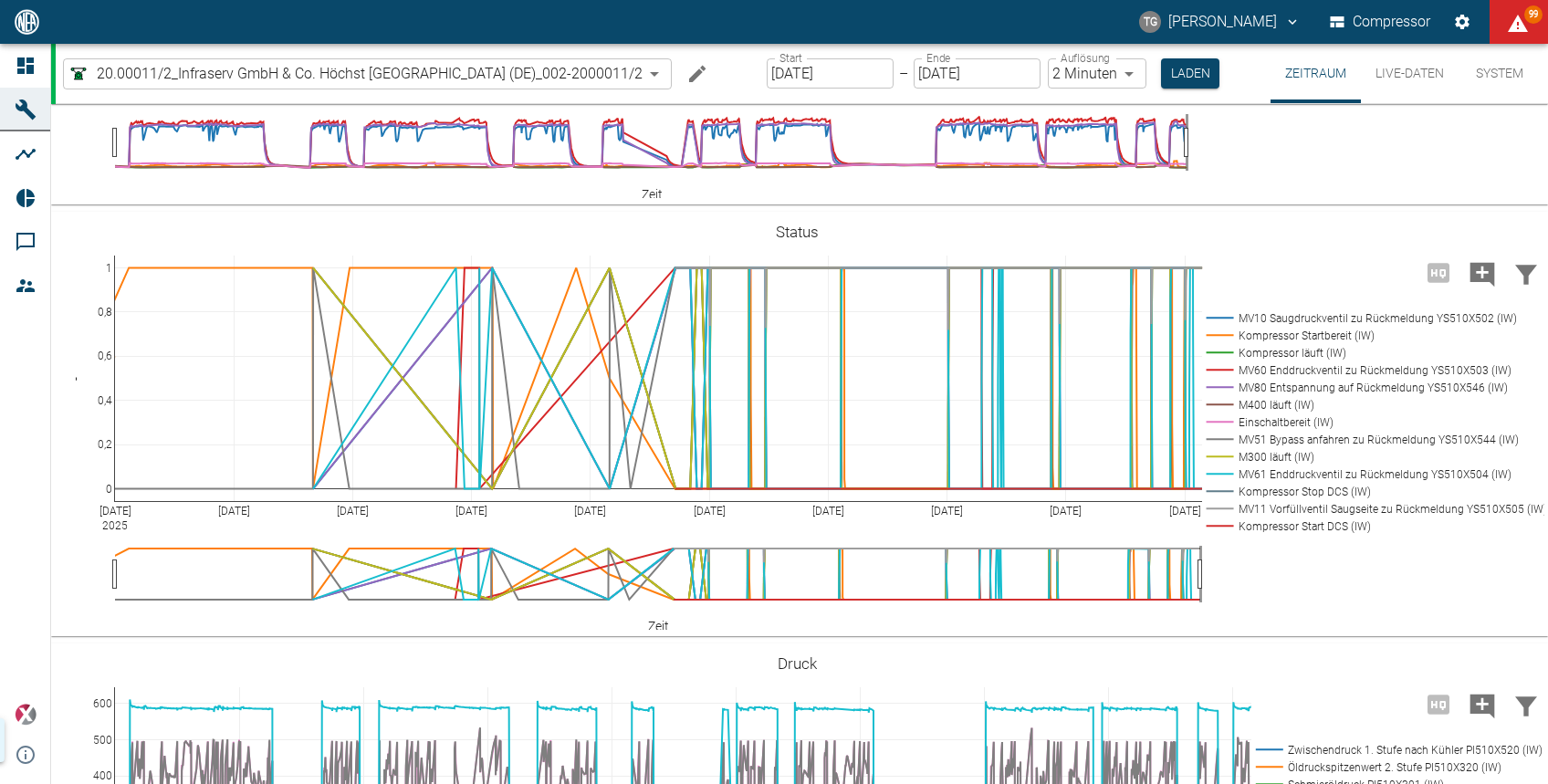
scroll to position [1033, 0]
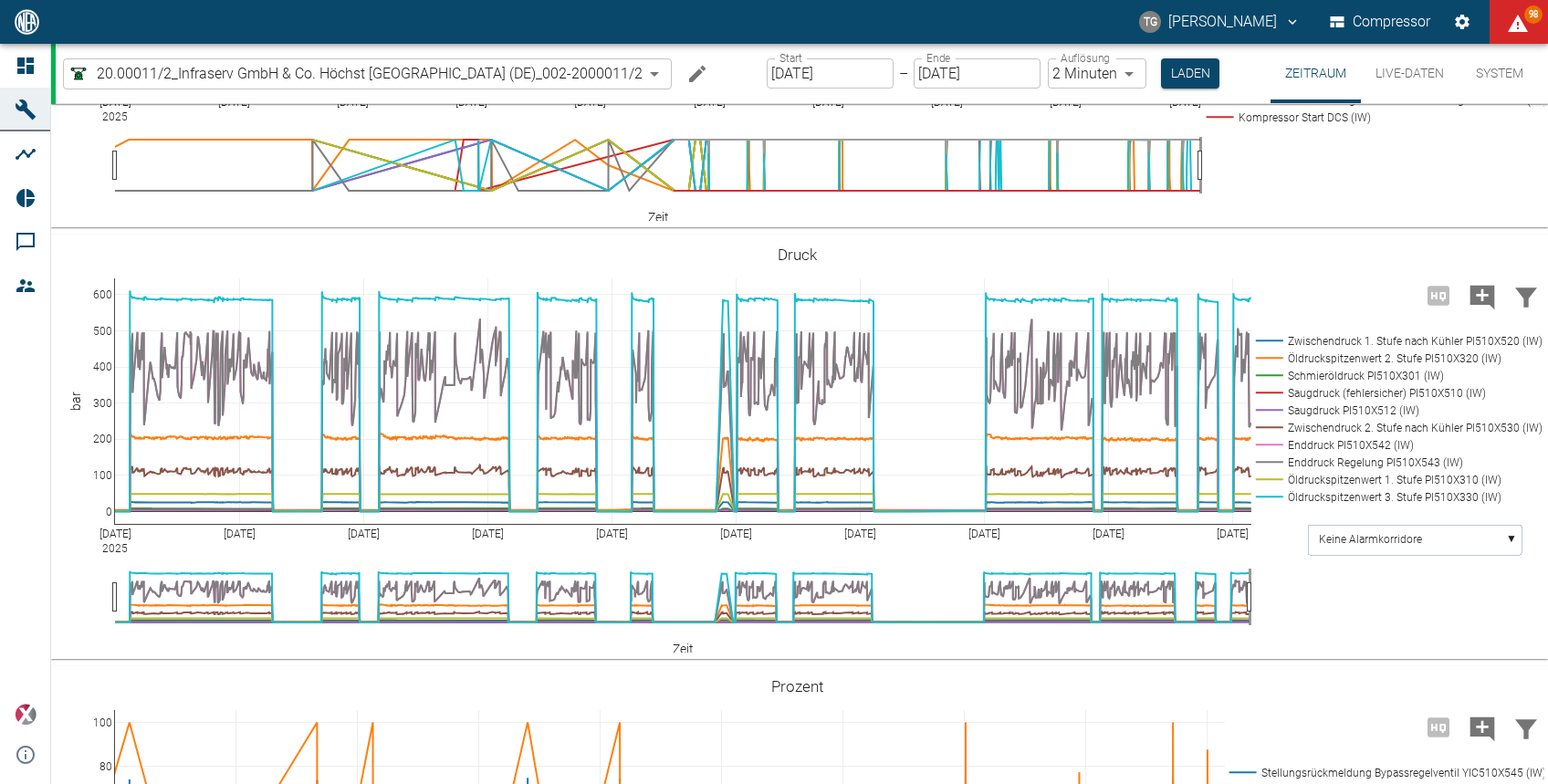
scroll to position [1171, 0]
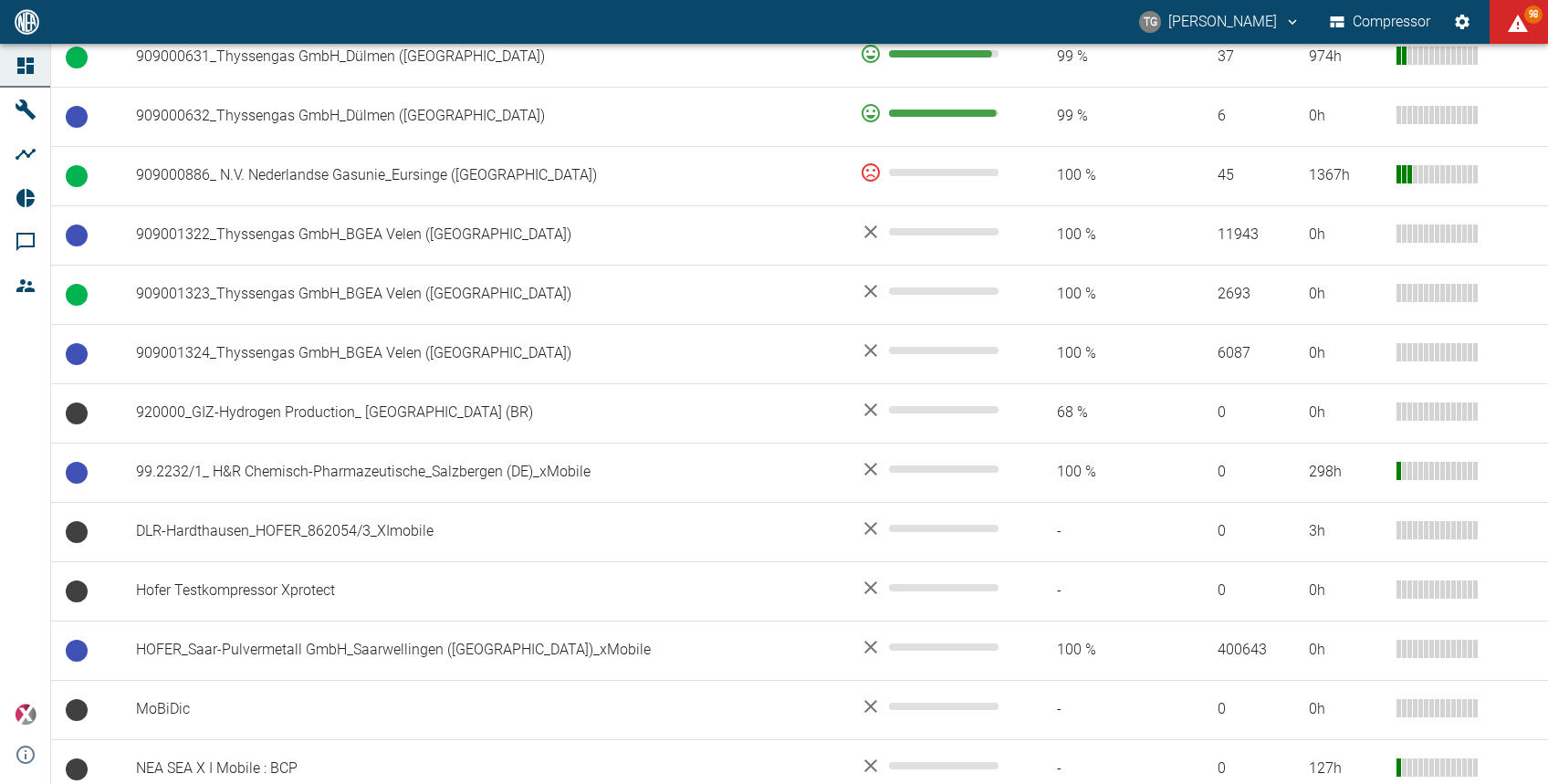
scroll to position [1679, 0]
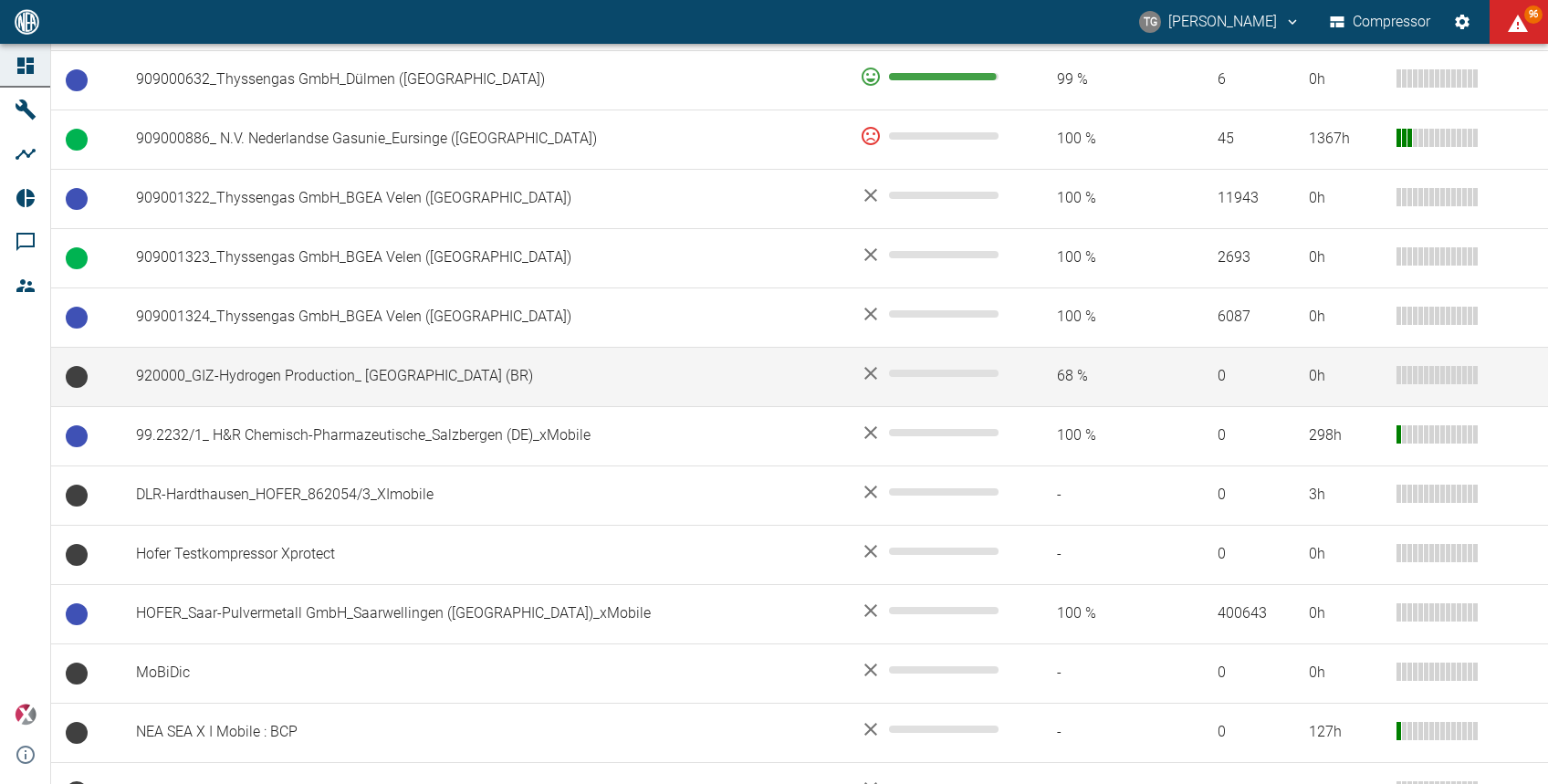
drag, startPoint x: 1533, startPoint y: 365, endPoint x: 1523, endPoint y: 365, distance: 10.0
click at [1523, 365] on td "0 h" at bounding box center [1421, 376] width 254 height 59
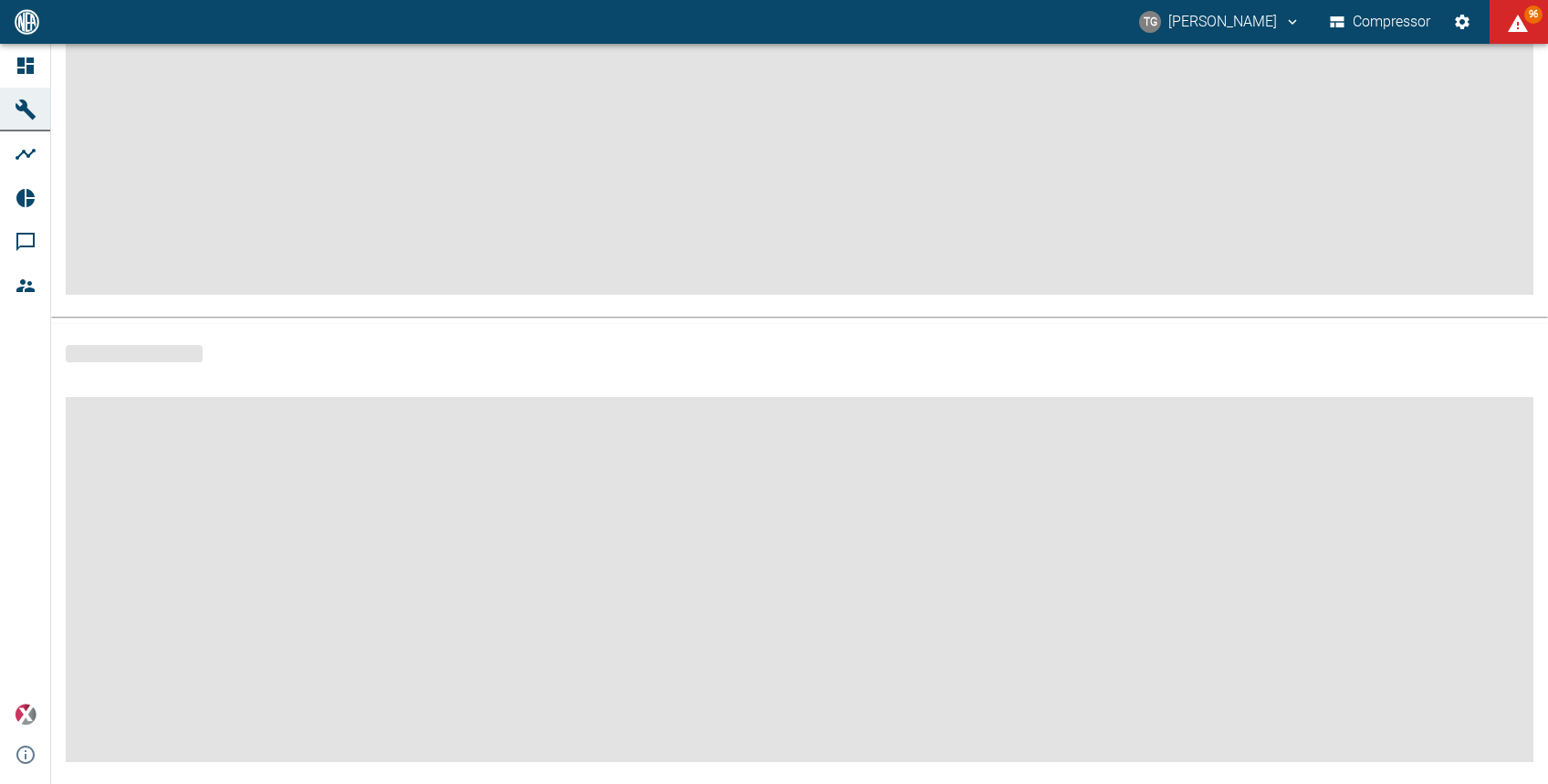
scroll to position [278, 0]
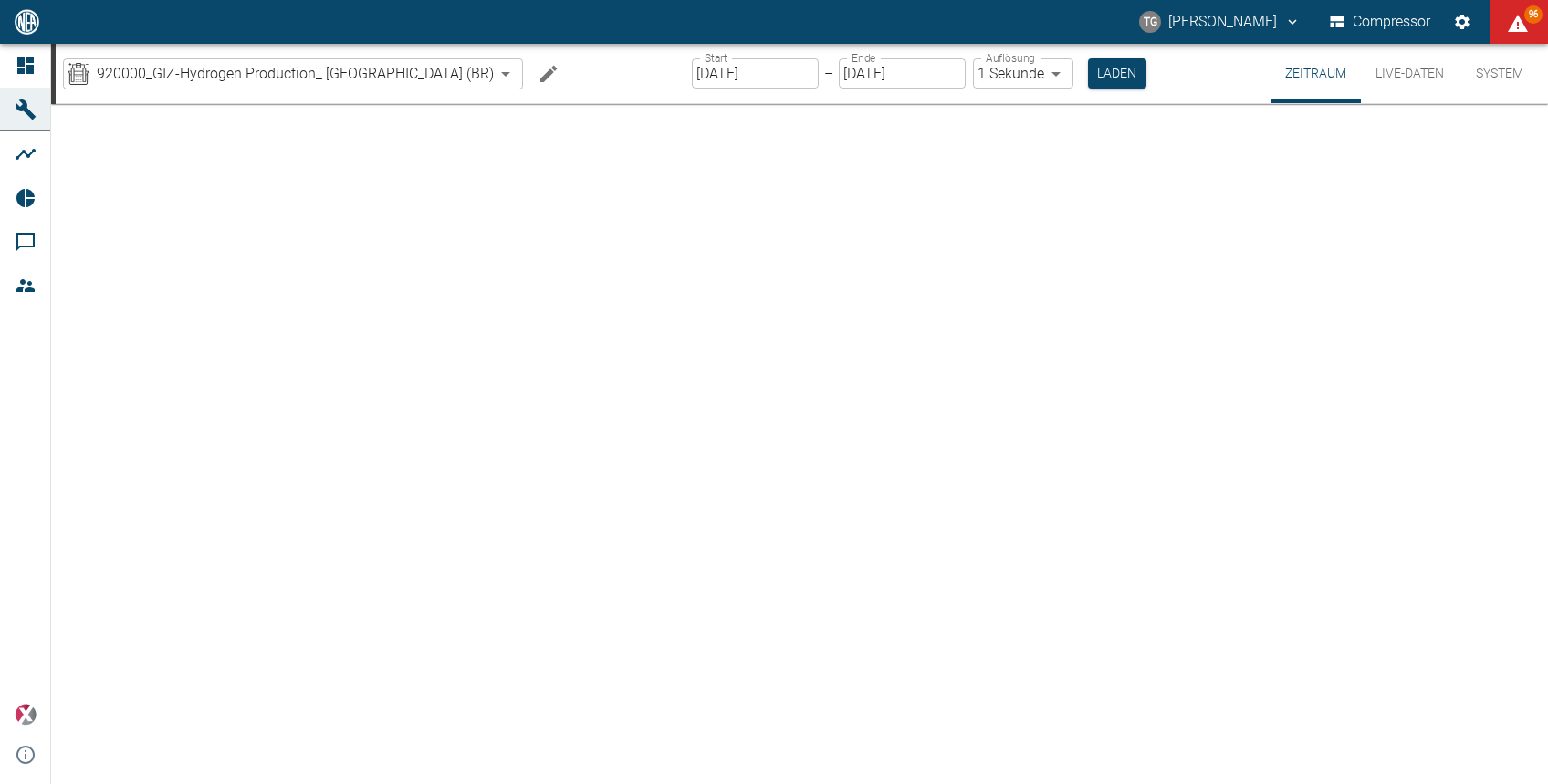
type input "2min"
